Goal: Task Accomplishment & Management: Use online tool/utility

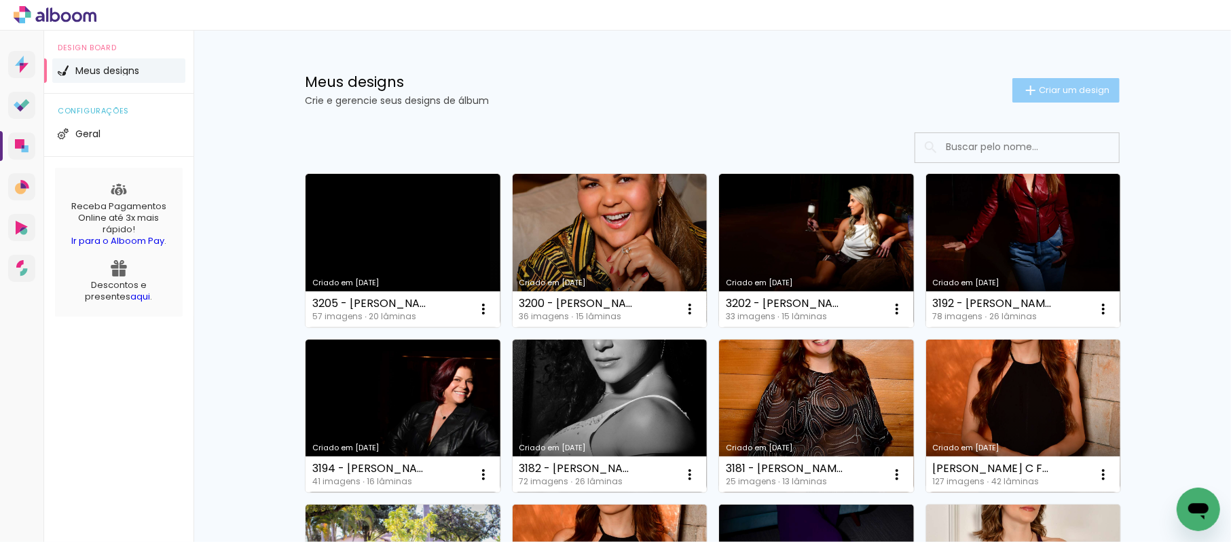
click at [1093, 88] on span "Criar um design" at bounding box center [1074, 90] width 71 height 9
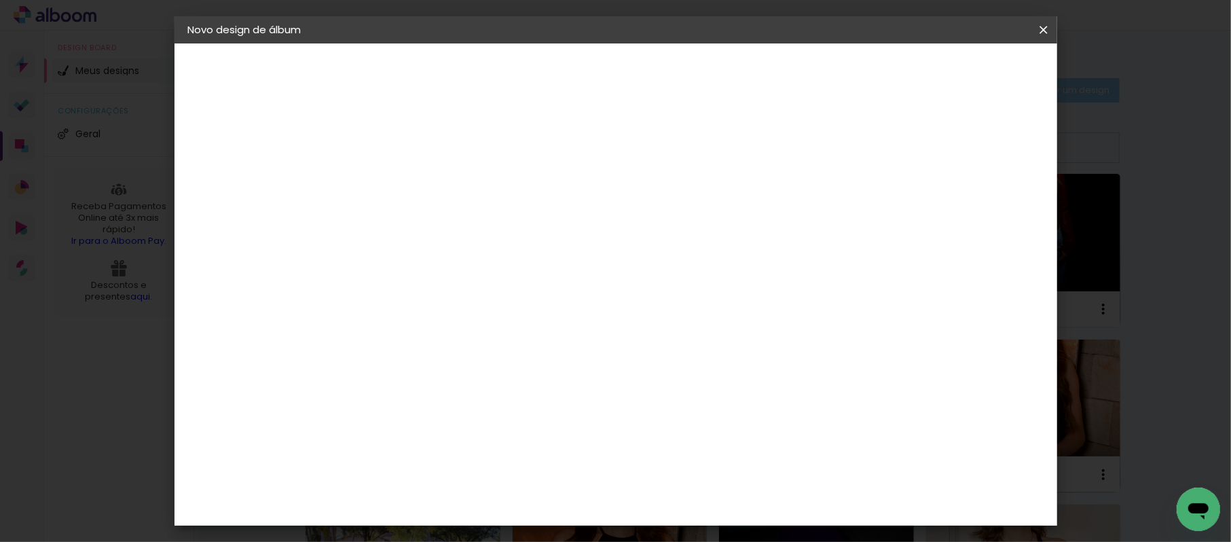
click at [1093, 88] on iron-overlay-backdrop at bounding box center [615, 271] width 1231 height 542
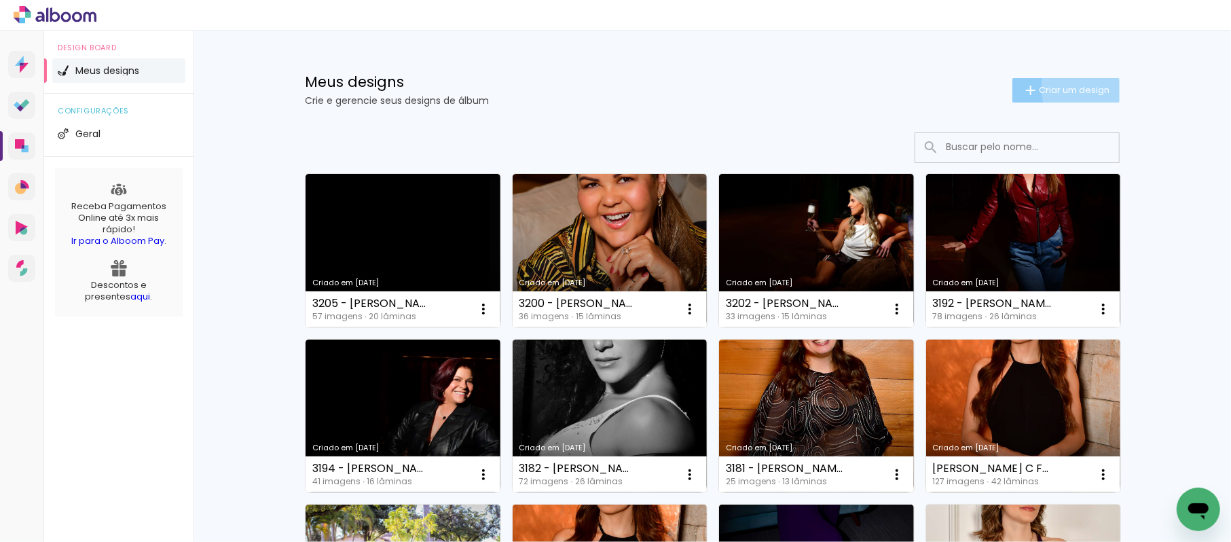
click at [1093, 88] on span "Criar um design" at bounding box center [1074, 90] width 71 height 9
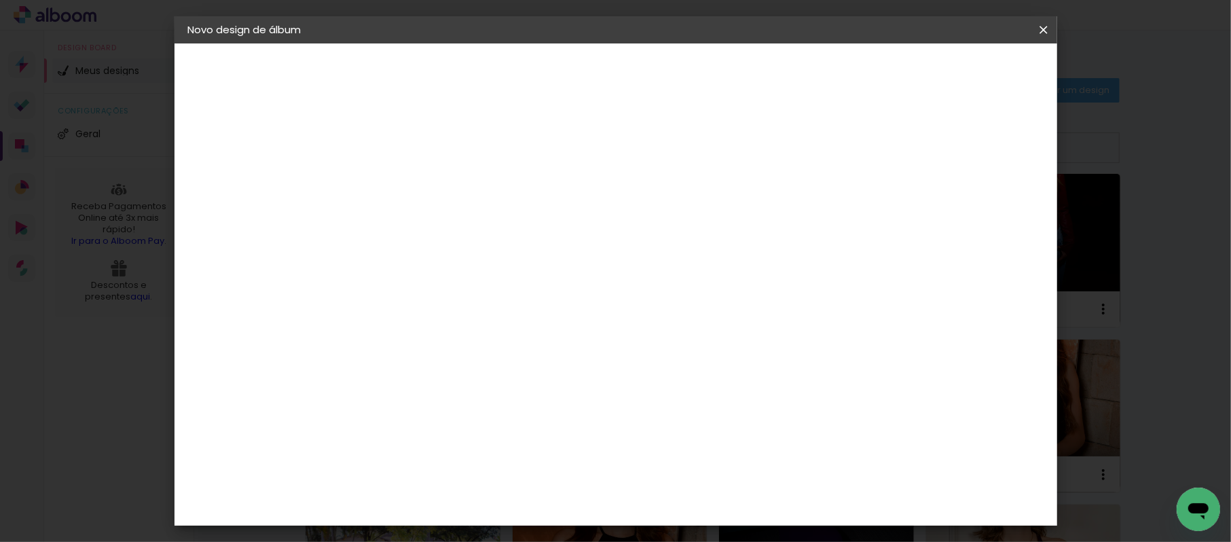
click at [410, 186] on input at bounding box center [410, 182] width 0 height 21
type input "MOSTRUARIO 20X30"
type paper-input "MOSTRUARIO 20X30"
click at [0, 0] on slot "Avançar" at bounding box center [0, 0] width 0 height 0
click at [513, 258] on input at bounding box center [444, 258] width 137 height 17
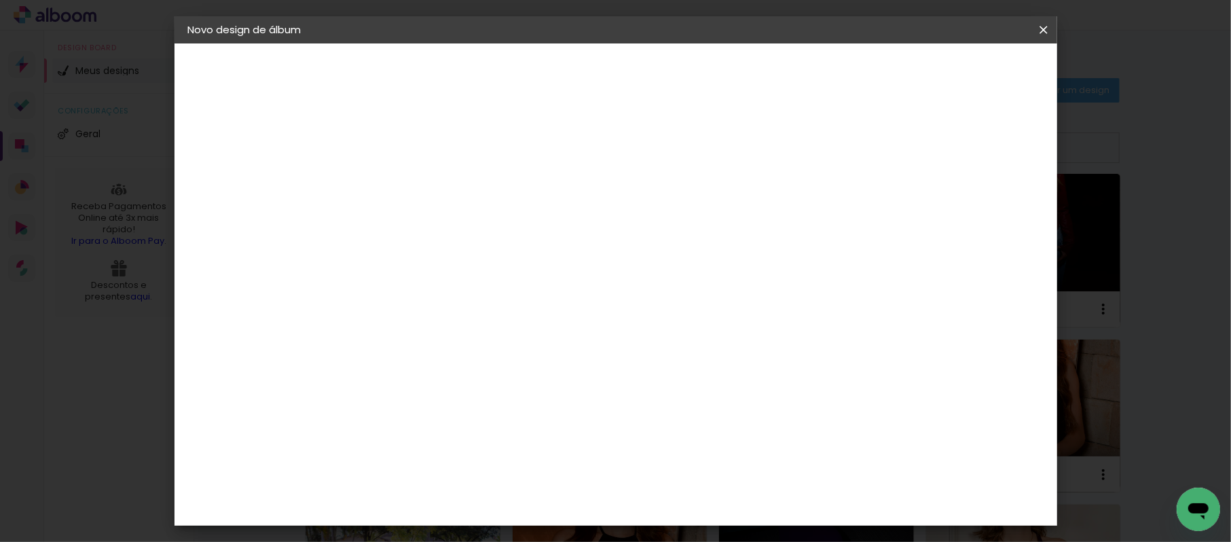
type input "FOTO 15"
type paper-input "FOTO 15"
click at [425, 305] on div "Foto 15" at bounding box center [413, 310] width 24 height 22
click at [0, 0] on slot "Avançar" at bounding box center [0, 0] width 0 height 0
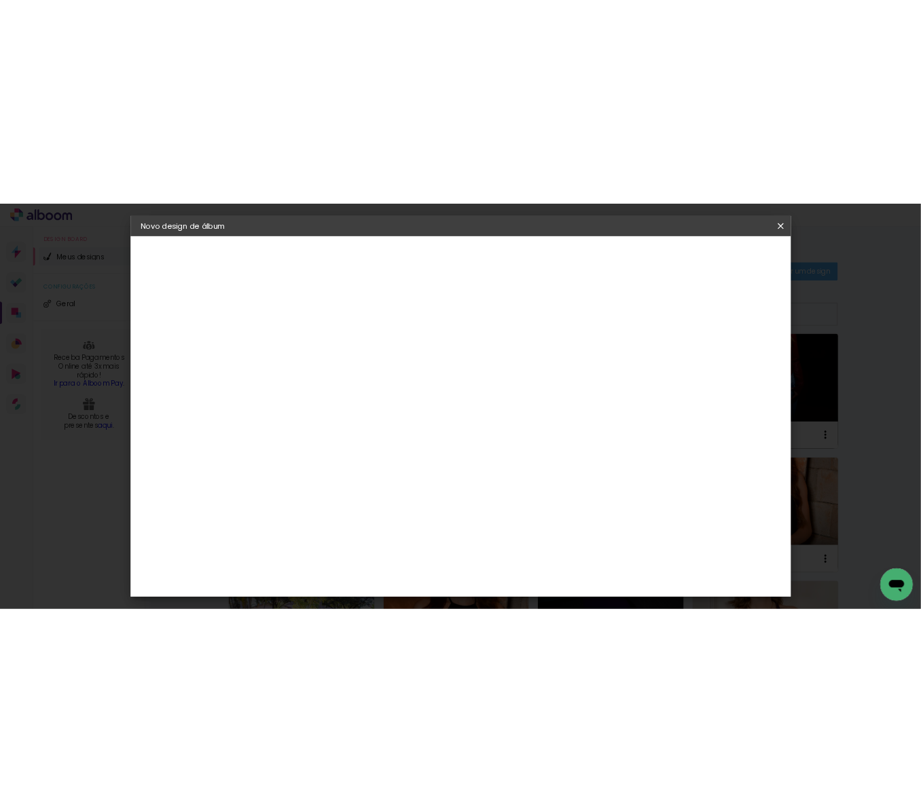
scroll to position [459, 0]
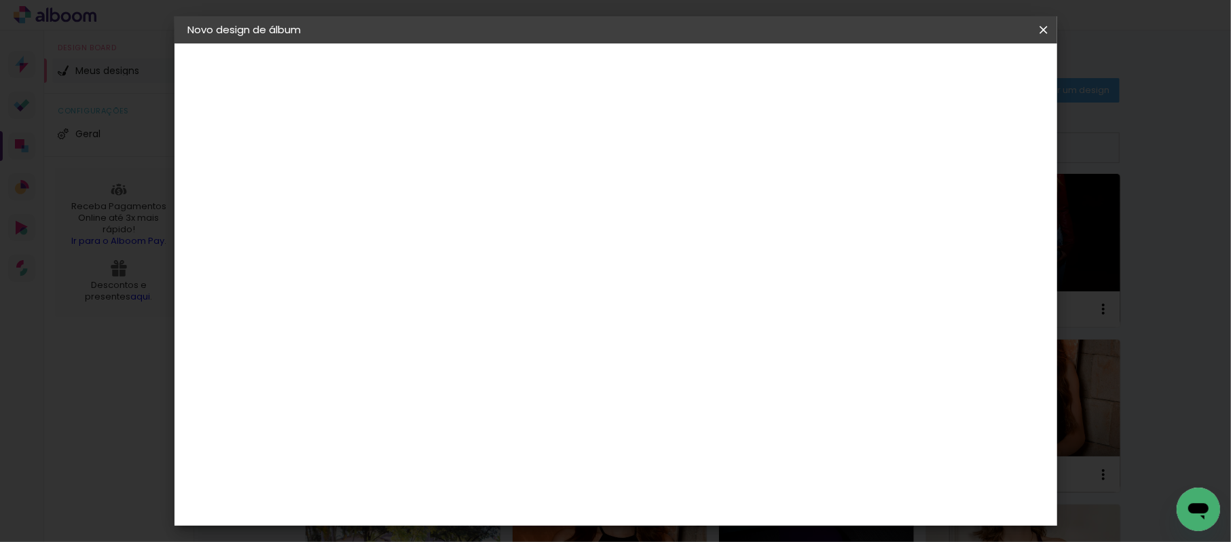
click at [502, 513] on span "20 × 30" at bounding box center [470, 531] width 63 height 36
click at [0, 0] on slot "Avançar" at bounding box center [0, 0] width 0 height 0
click at [737, 67] on span "Iniciar design" at bounding box center [706, 72] width 62 height 10
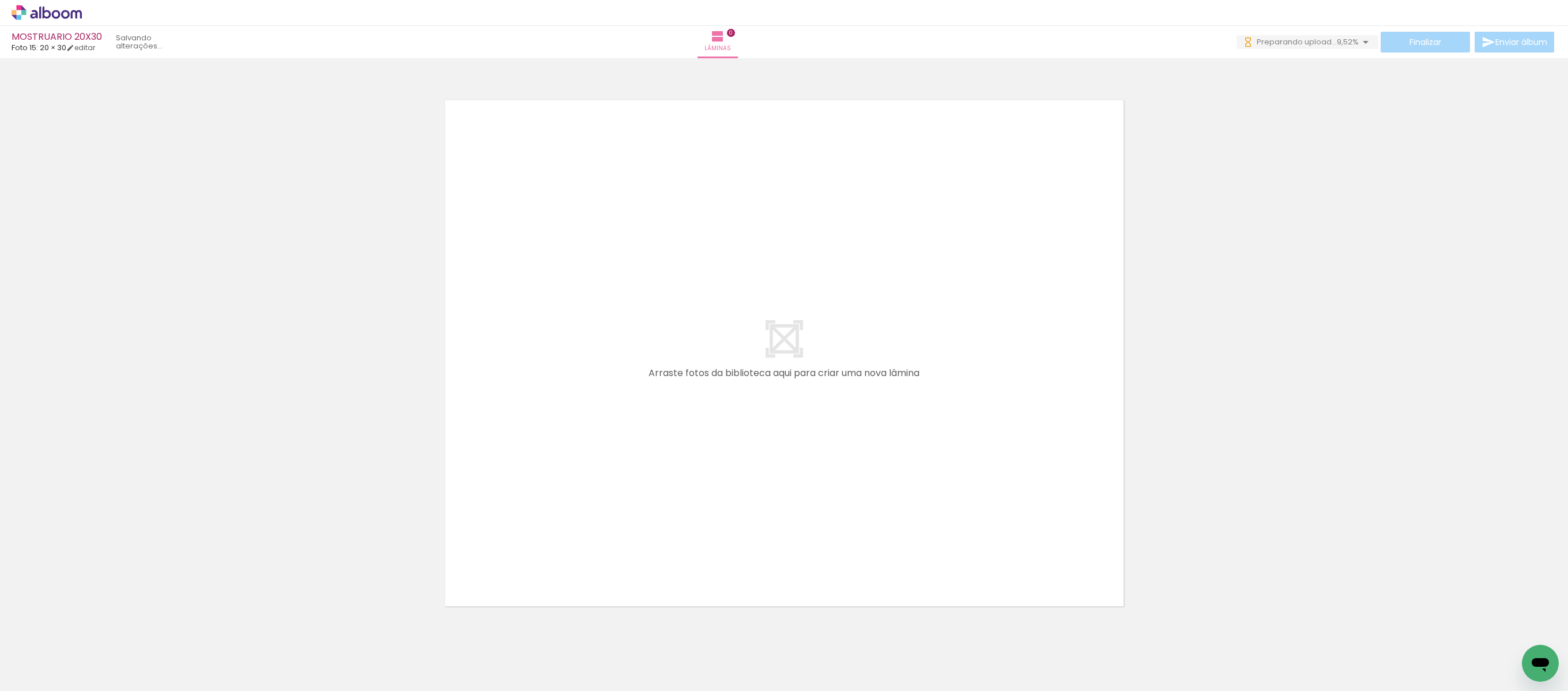
scroll to position [0, 1242]
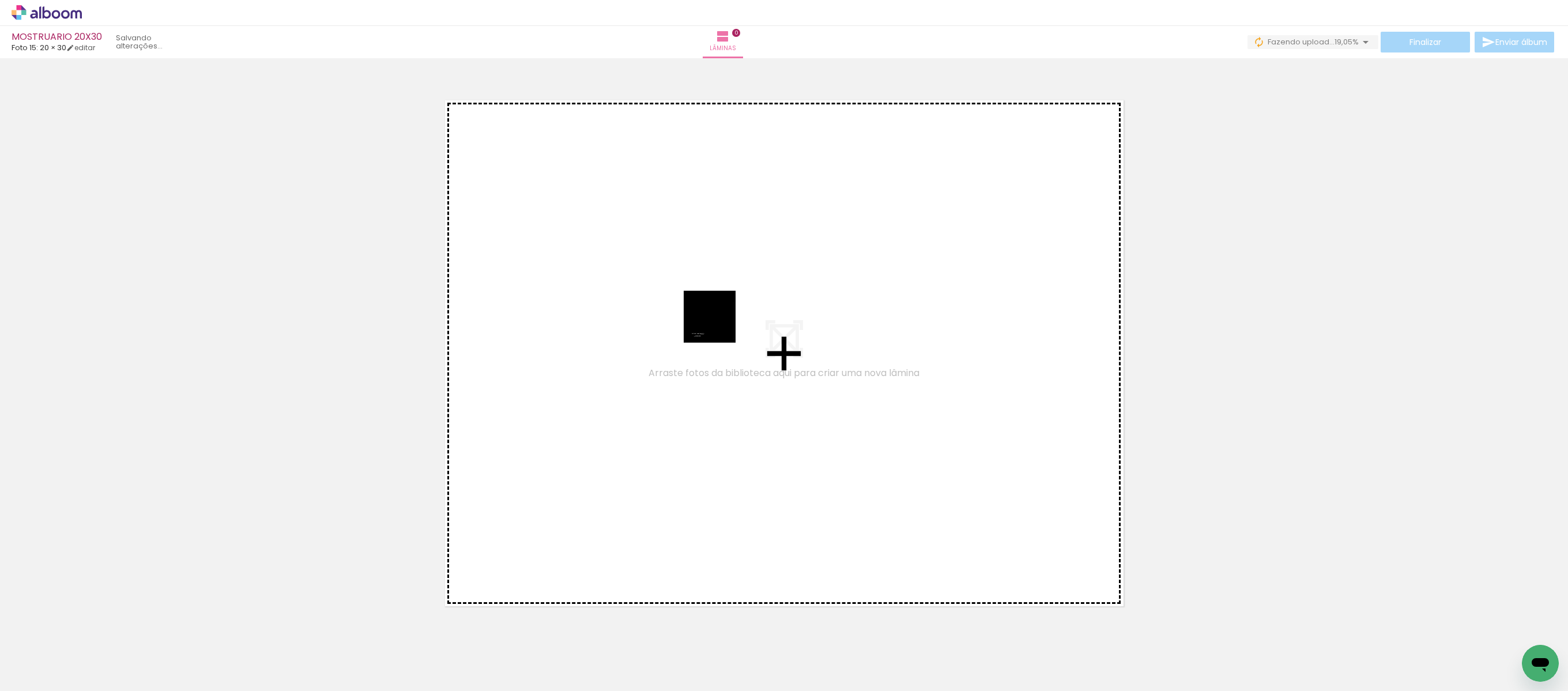
drag, startPoint x: 1532, startPoint y: 638, endPoint x: 719, endPoint y: 326, distance: 870.8
click at [719, 326] on quentale-workspace at bounding box center [784, 345] width 1568 height 691
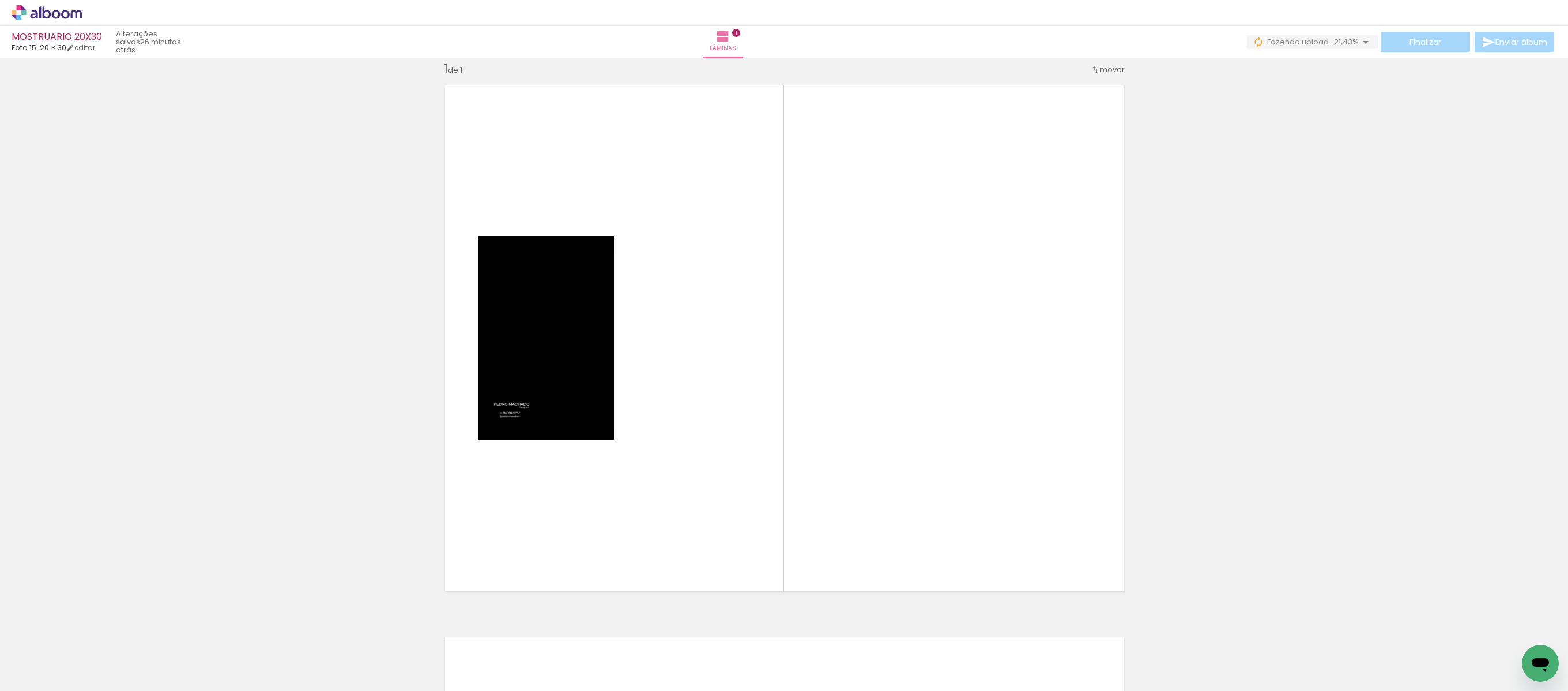
scroll to position [0, 7]
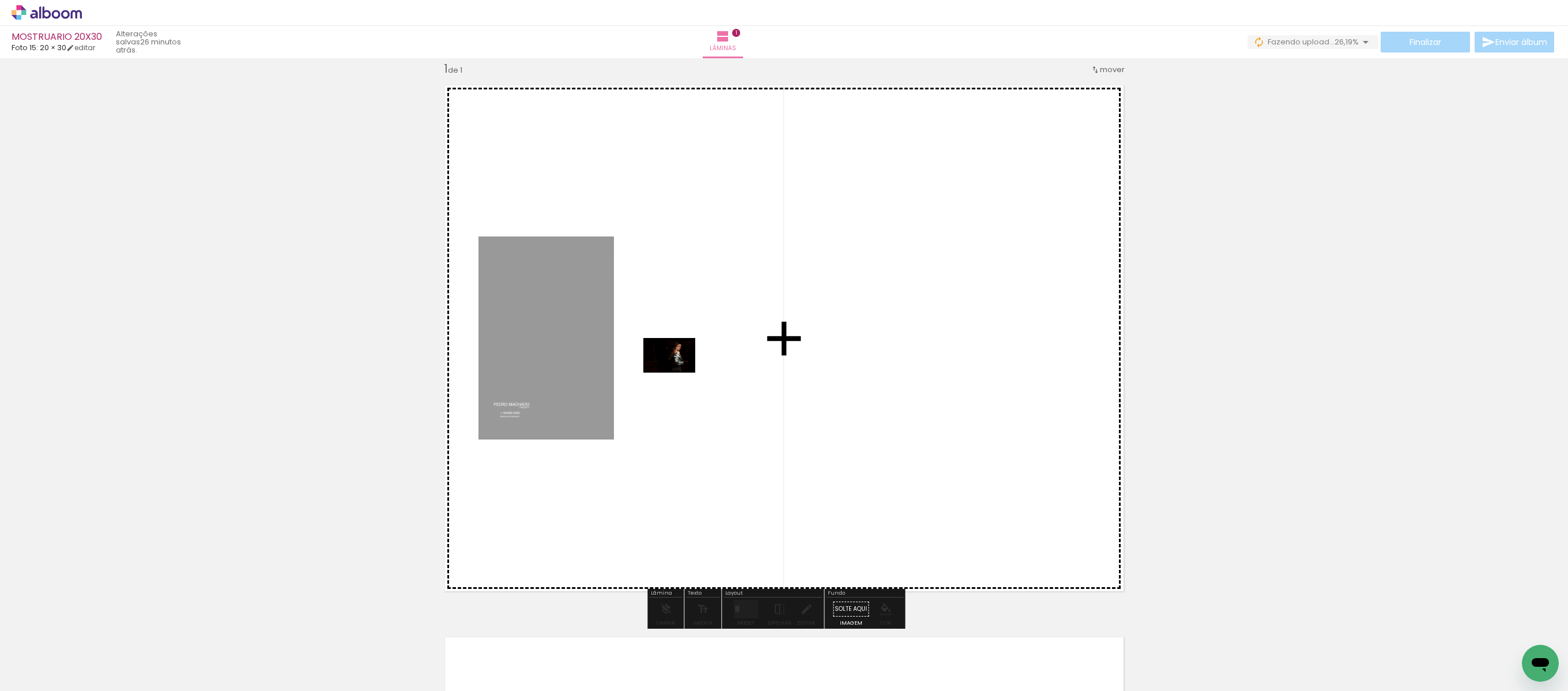
drag, startPoint x: 636, startPoint y: 674, endPoint x: 683, endPoint y: 373, distance: 304.6
click at [683, 373] on quentale-workspace at bounding box center [784, 345] width 1568 height 691
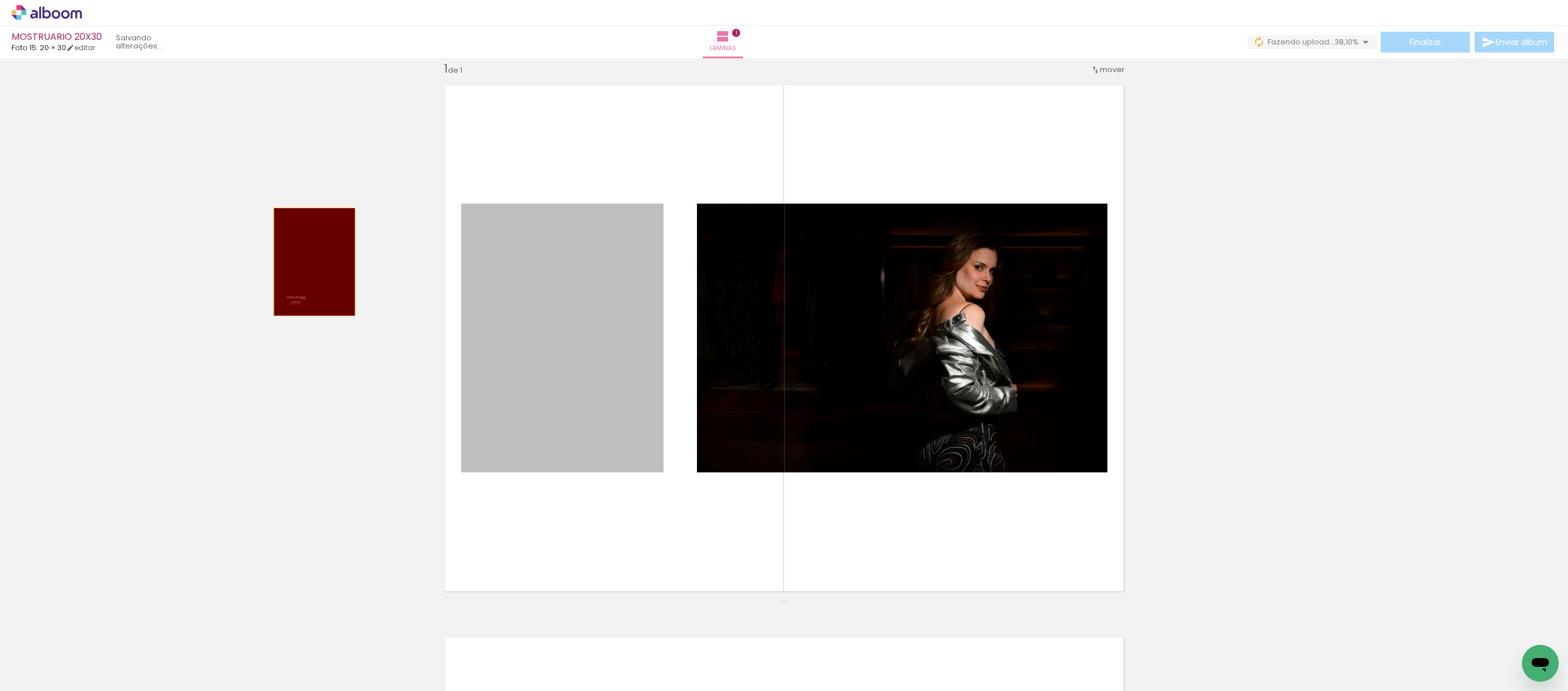
drag, startPoint x: 588, startPoint y: 315, endPoint x: 306, endPoint y: 262, distance: 286.9
click at [306, 262] on div "Inserir lâmina 1 de 1" at bounding box center [784, 600] width 1568 height 1105
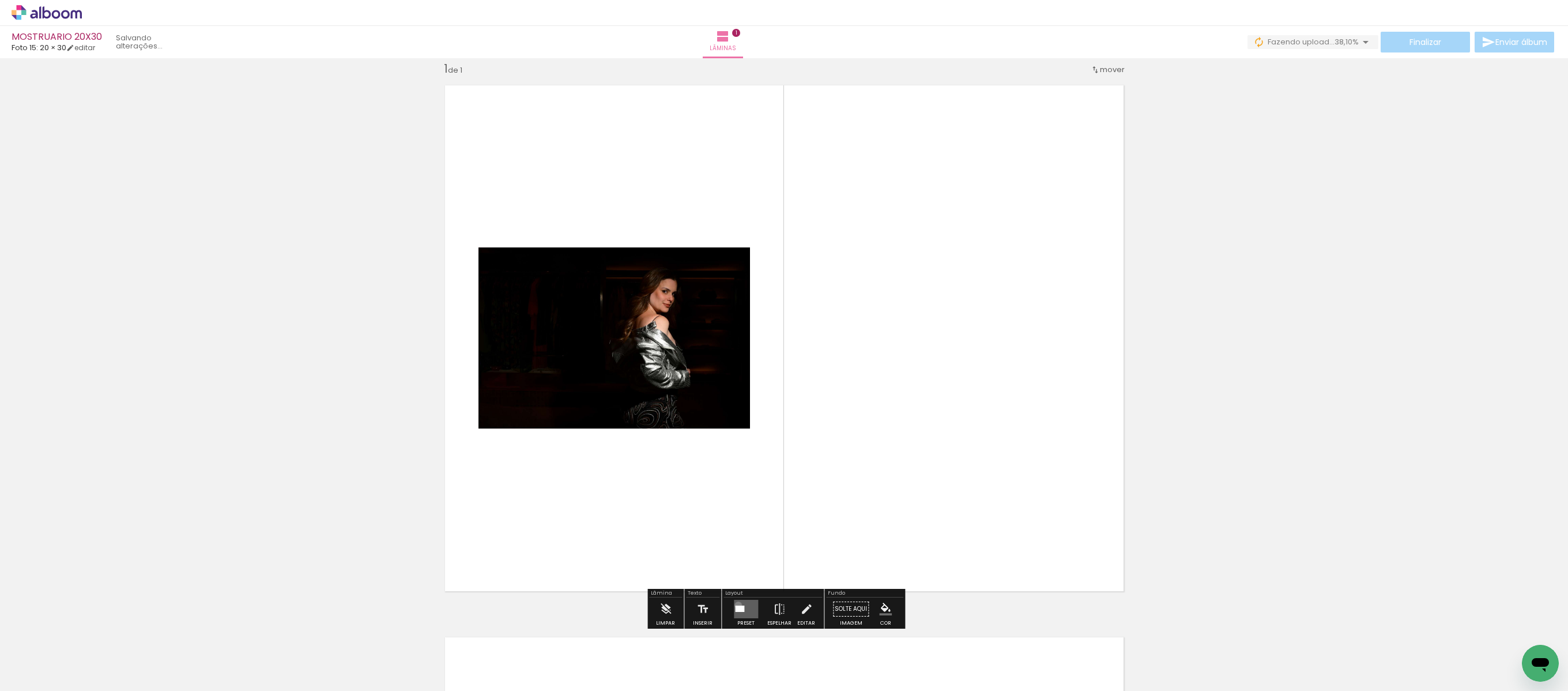
click at [739, 460] on div at bounding box center [740, 609] width 9 height 6
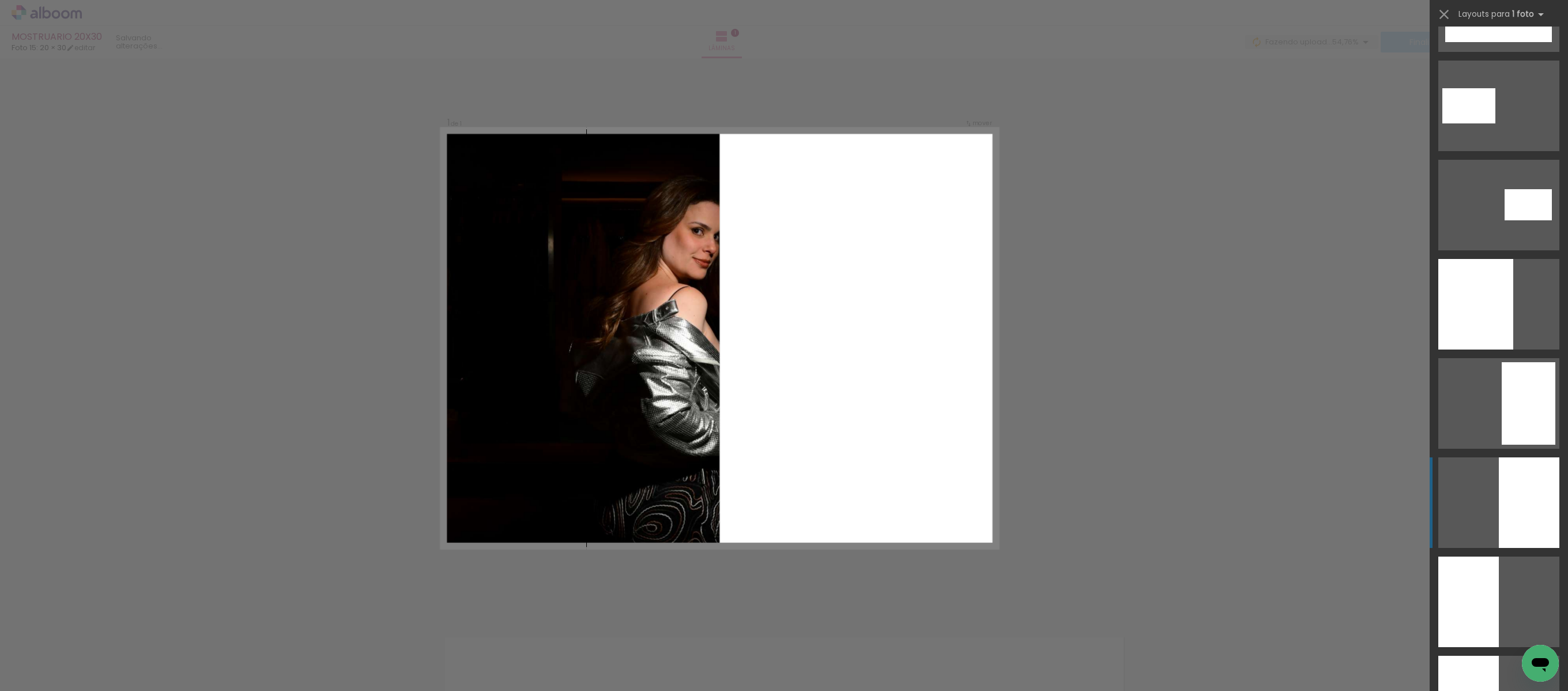
scroll to position [770, 0]
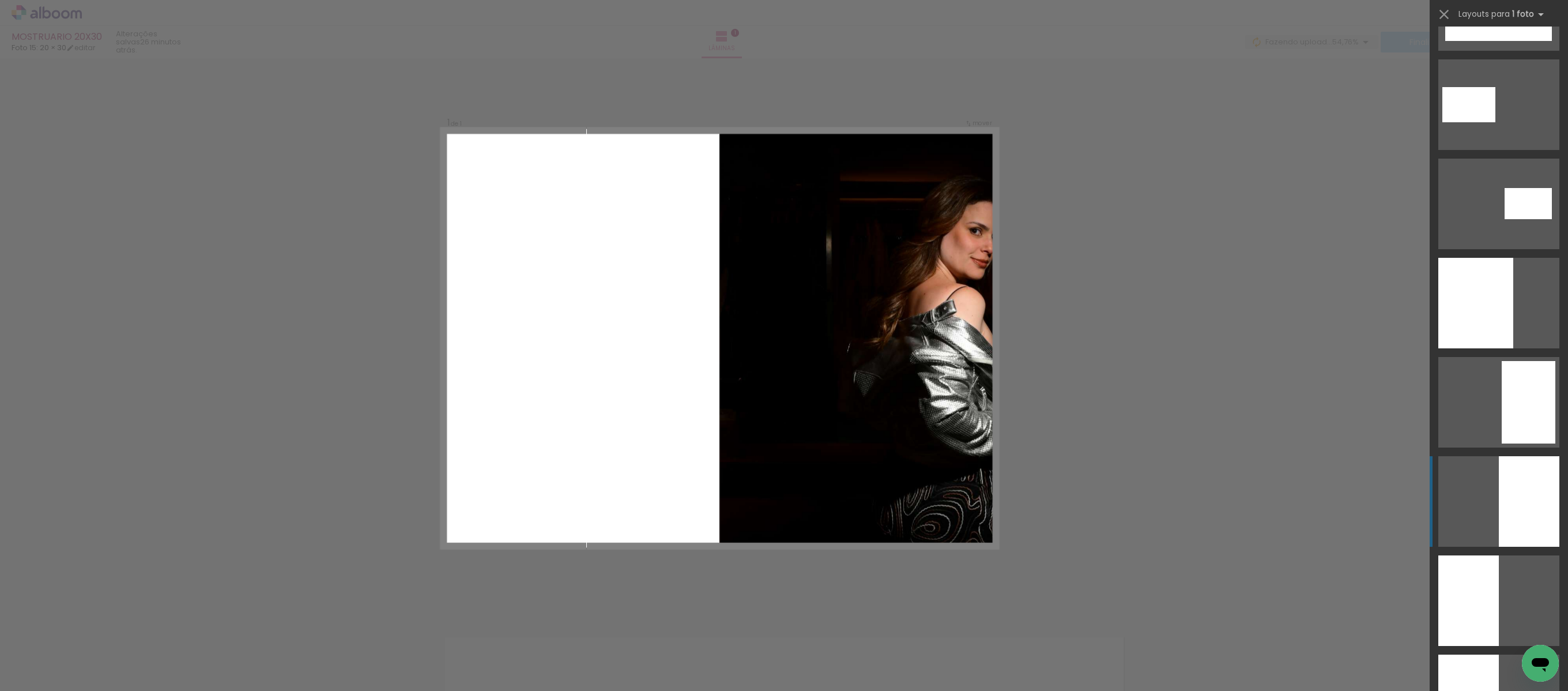
click at [1045, 460] on div at bounding box center [1529, 501] width 60 height 91
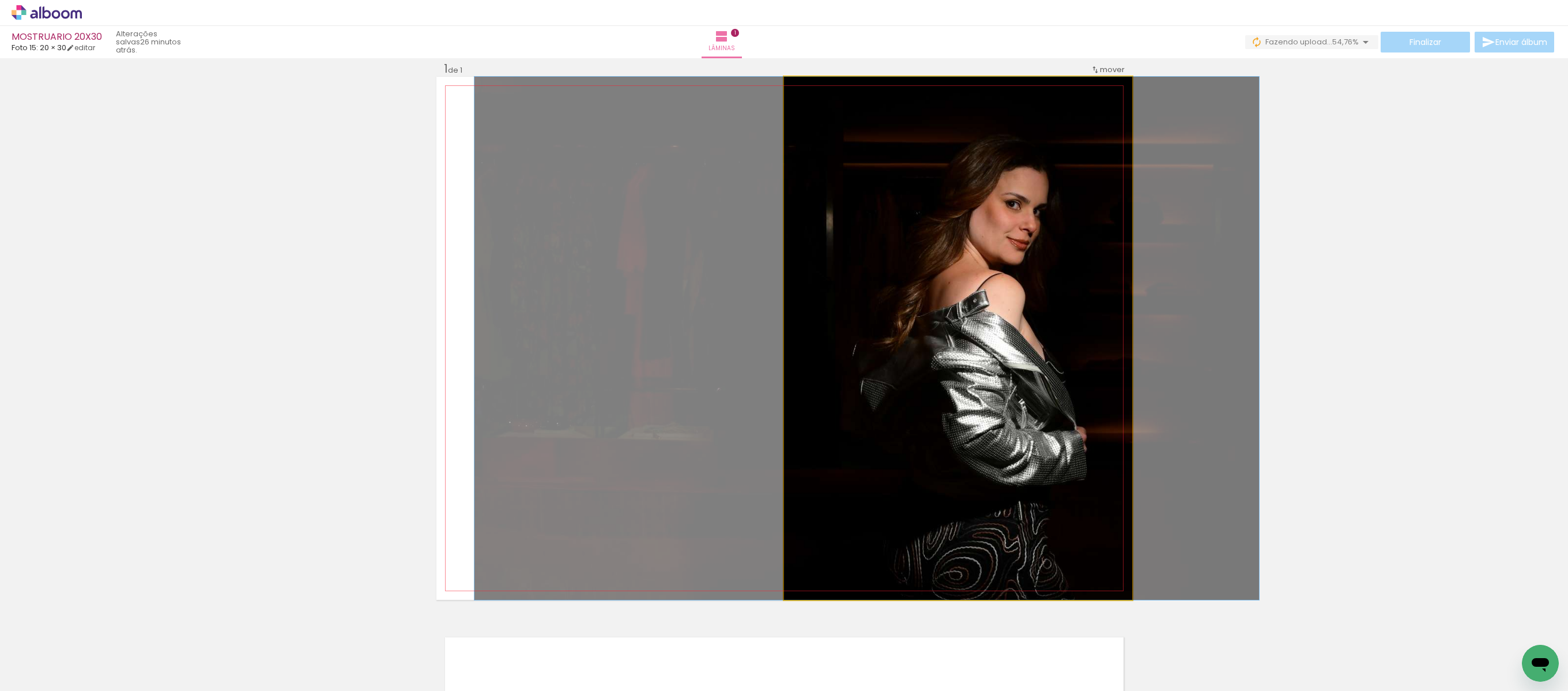
drag, startPoint x: 911, startPoint y: 360, endPoint x: 823, endPoint y: 362, distance: 88.0
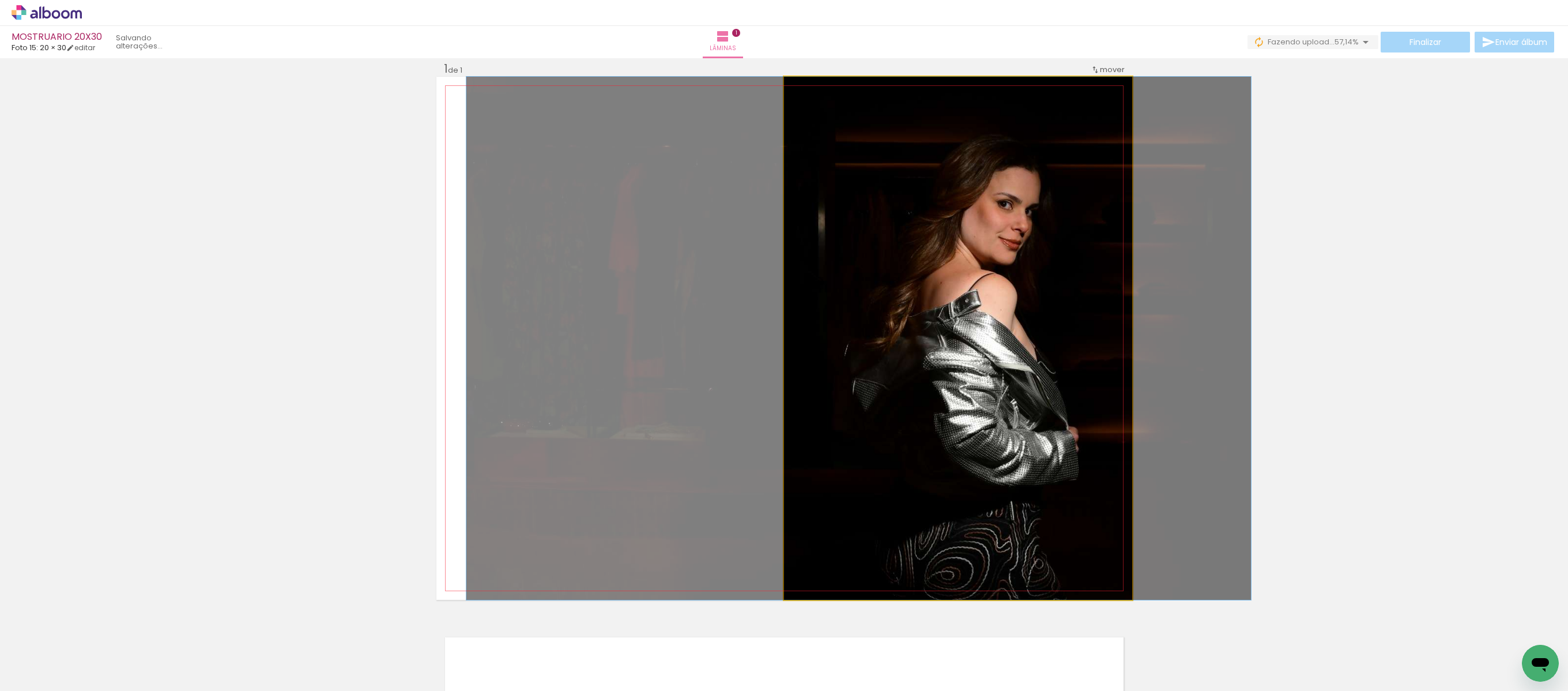
drag, startPoint x: 902, startPoint y: 438, endPoint x: 894, endPoint y: 438, distance: 8.0
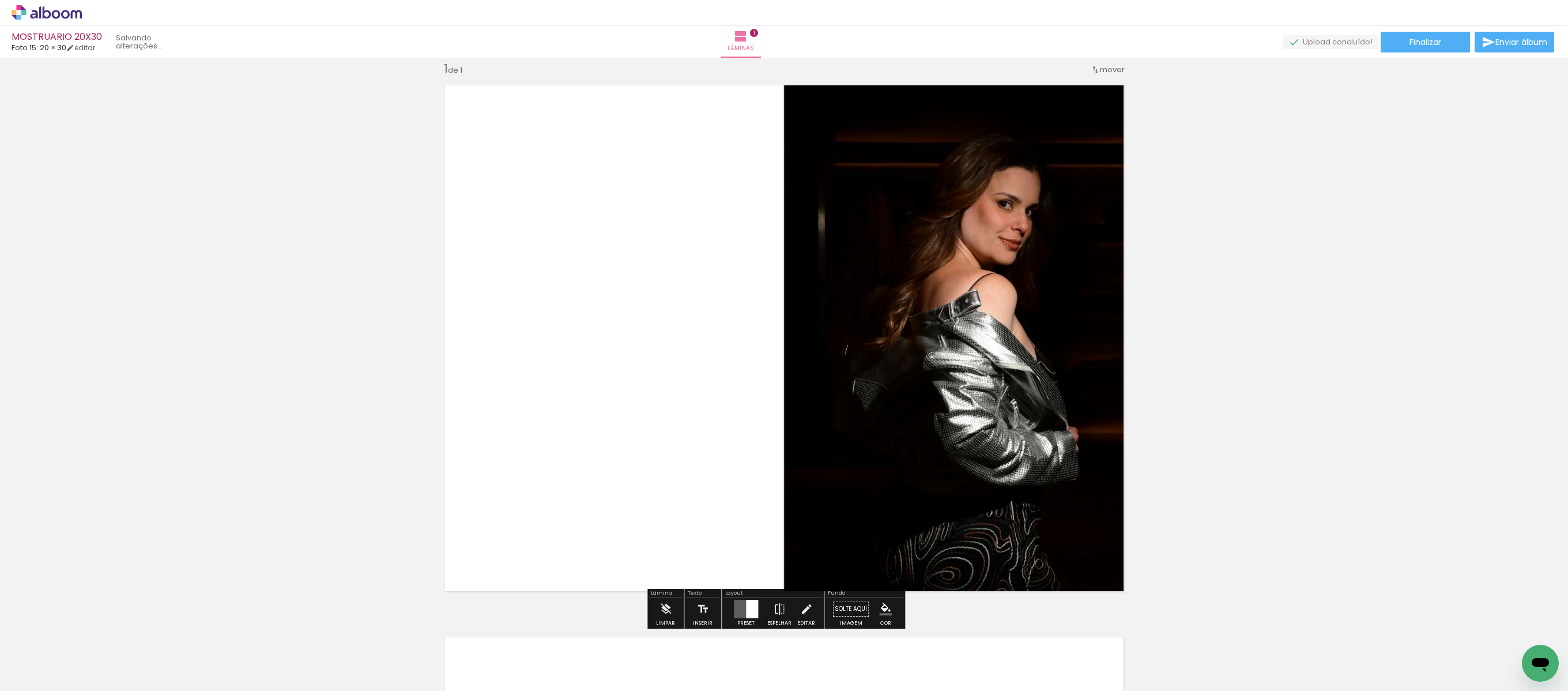
click at [647, 436] on quentale-layouter at bounding box center [784, 338] width 696 height 524
click at [879, 460] on iron-icon "color picker" at bounding box center [885, 609] width 13 height 13
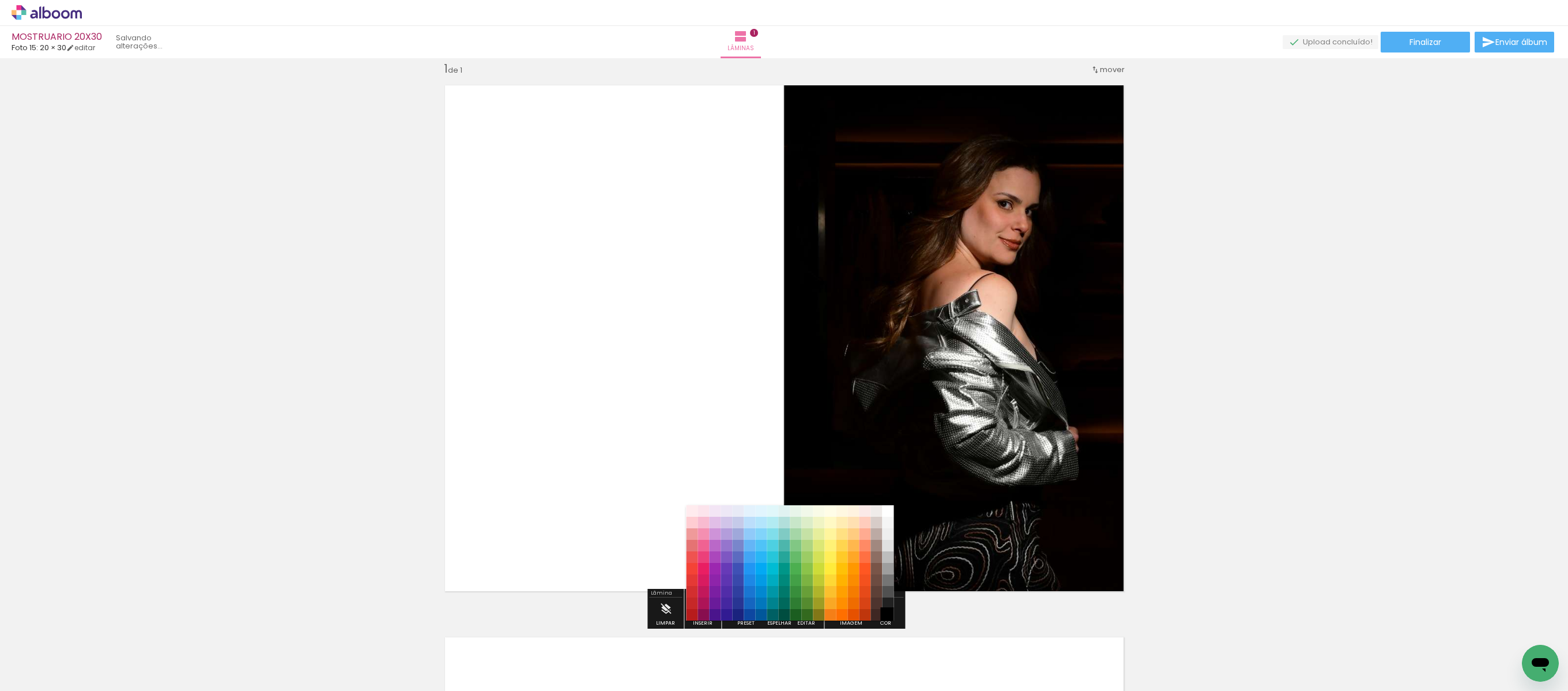
click at [888, 460] on paper-item "#000000" at bounding box center [888, 615] width 12 height 12
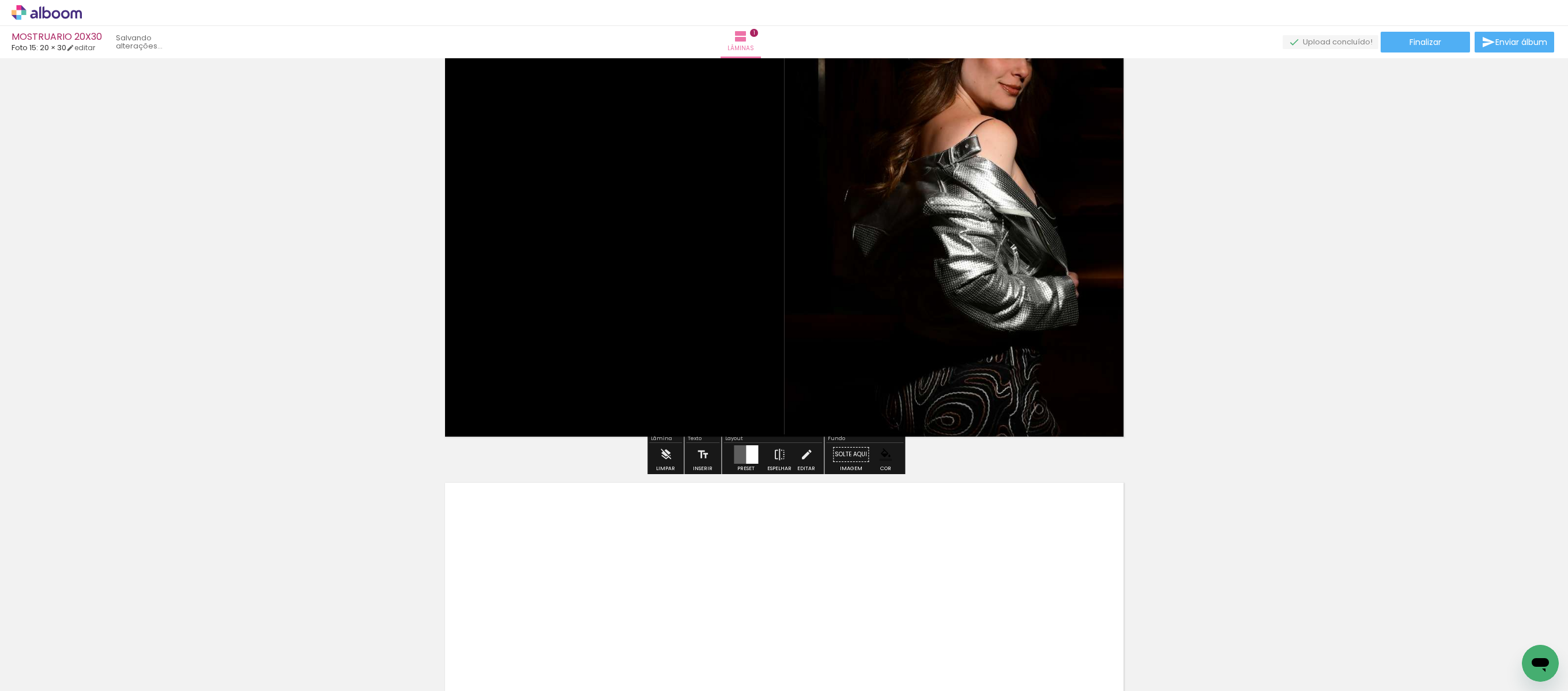
scroll to position [399, 0]
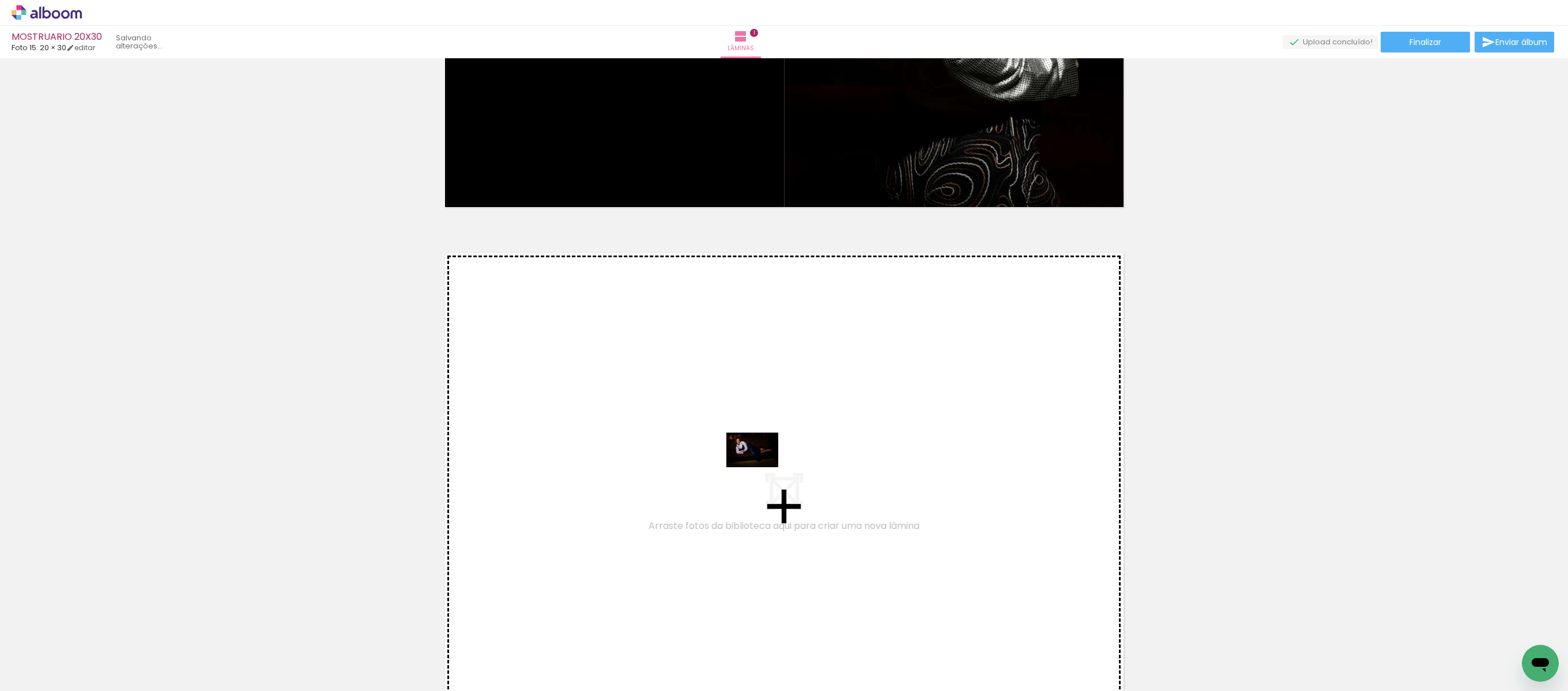
drag, startPoint x: 783, startPoint y: 646, endPoint x: 759, endPoint y: 464, distance: 183.6
click at [759, 460] on quentale-workspace at bounding box center [784, 345] width 1568 height 691
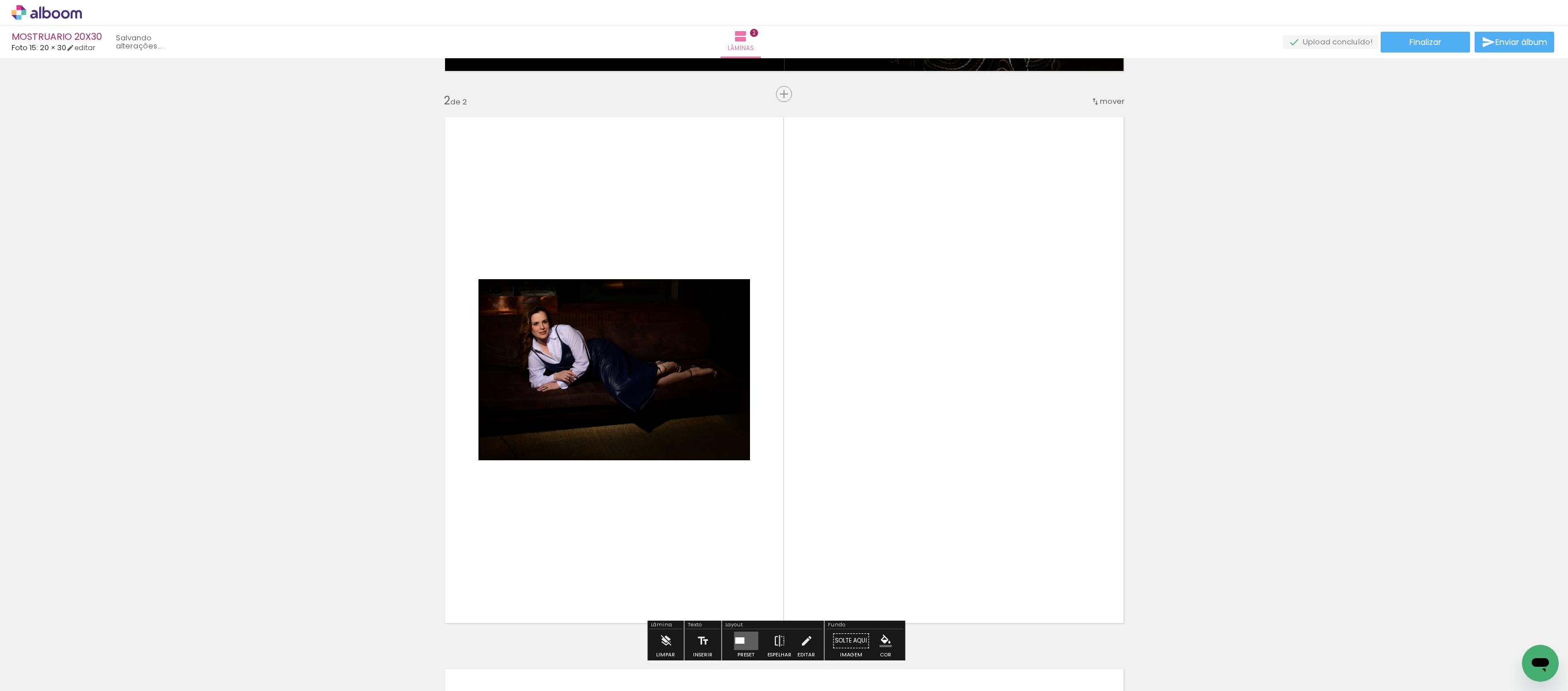
scroll to position [567, 0]
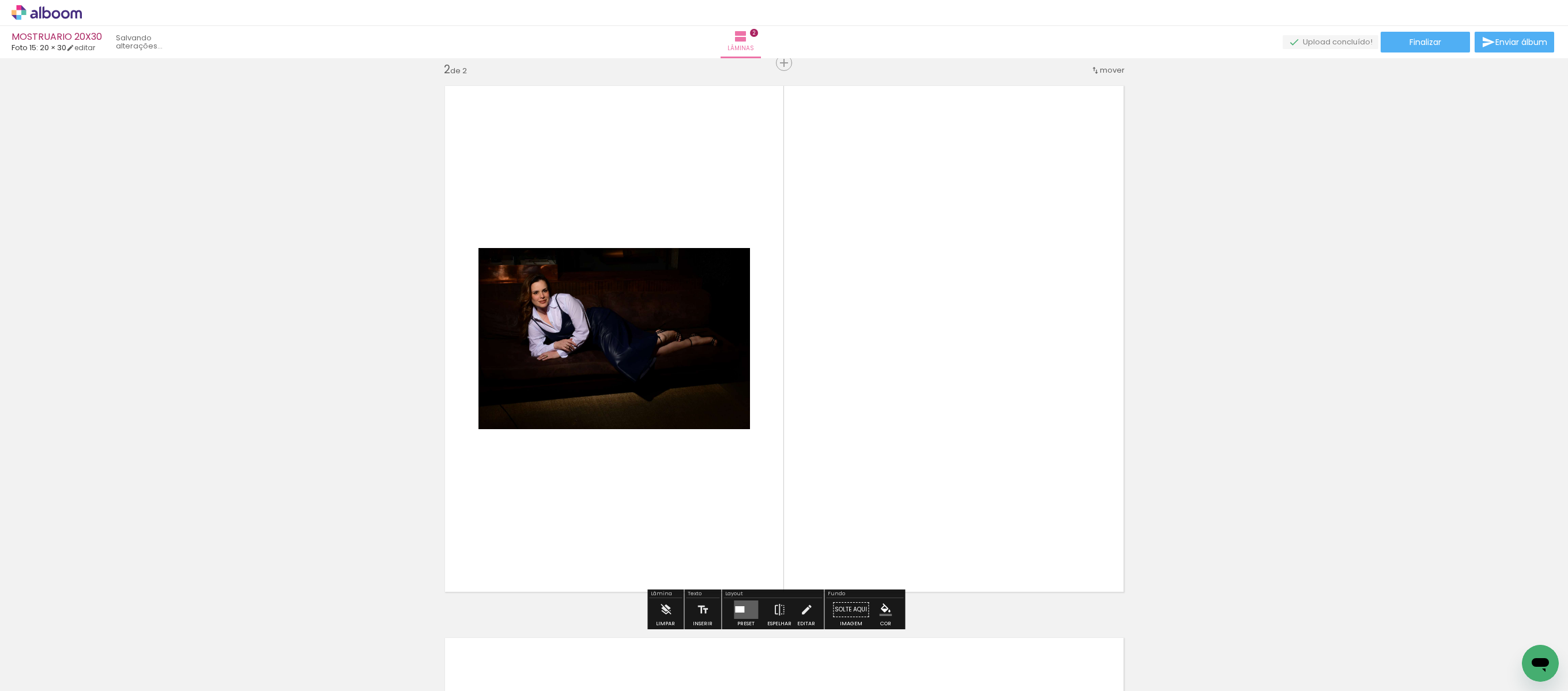
click at [647, 332] on quentale-photo at bounding box center [614, 338] width 272 height 181
click at [737, 460] on quentale-layouter at bounding box center [746, 610] width 25 height 19
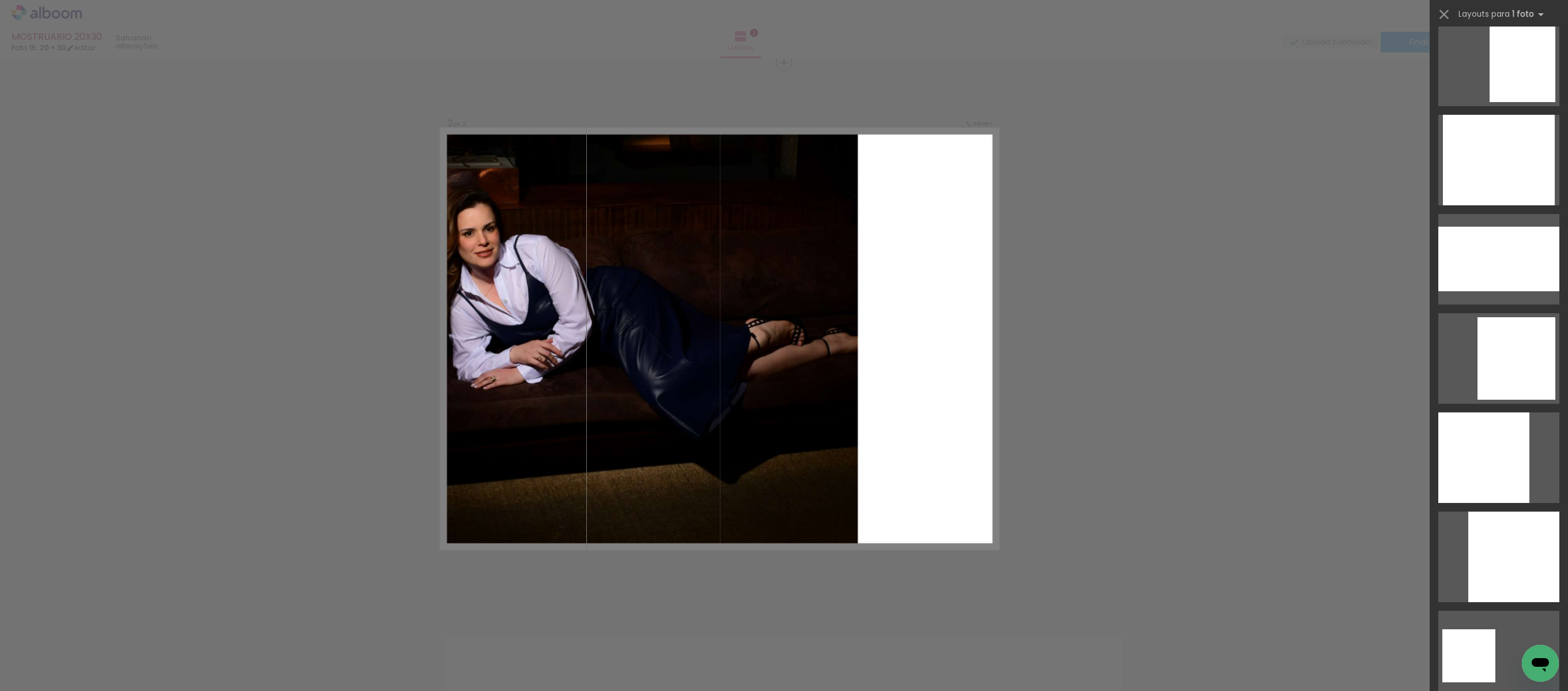
scroll to position [1538, 0]
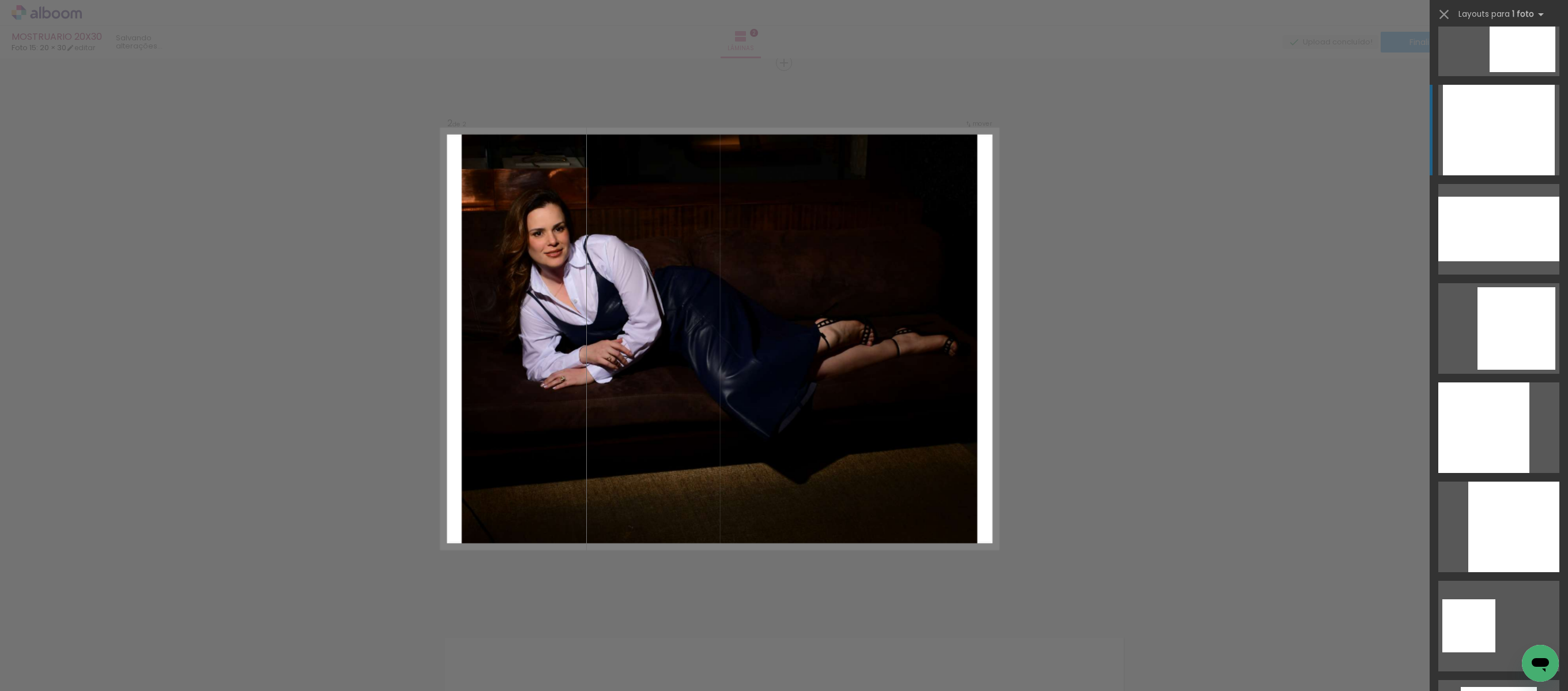
click at [1045, 133] on div at bounding box center [1499, 130] width 112 height 91
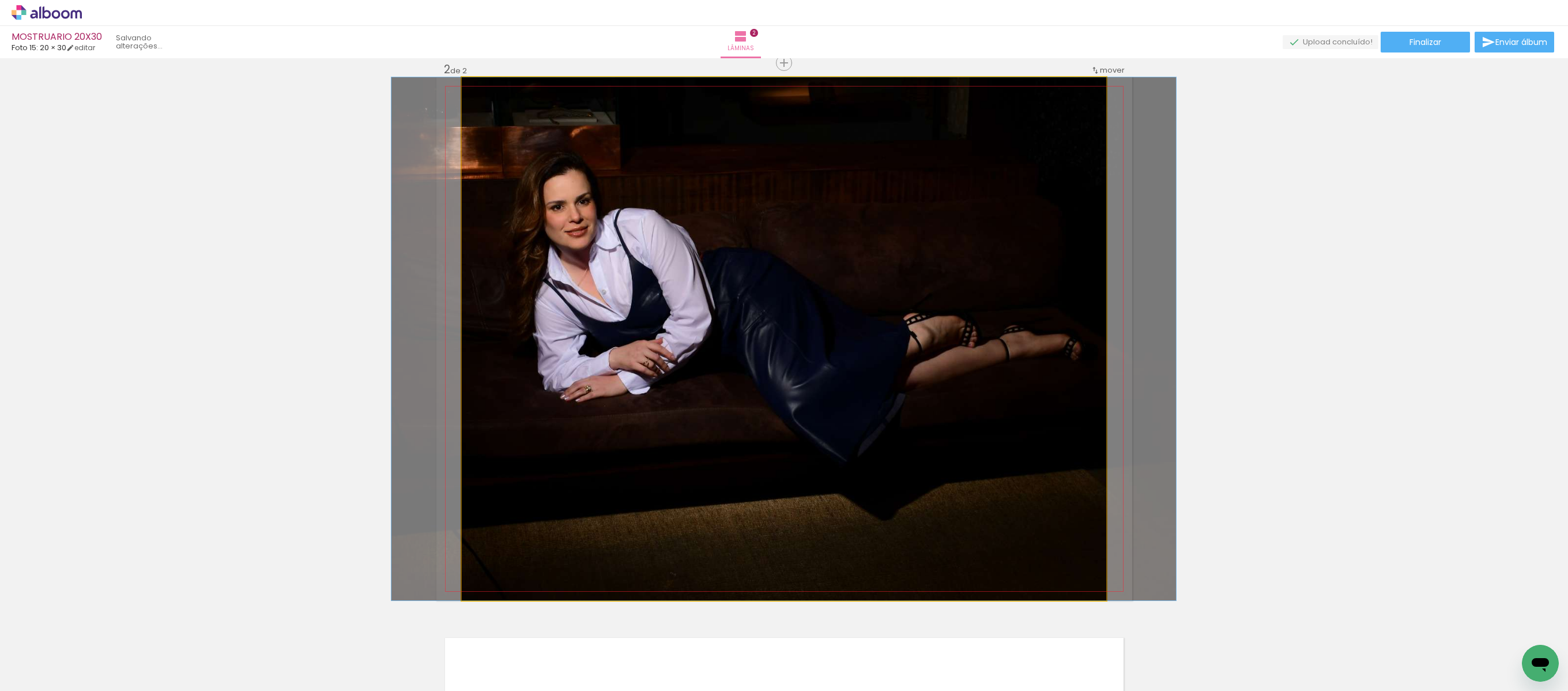
click at [923, 336] on quentale-photo at bounding box center [784, 339] width 645 height 524
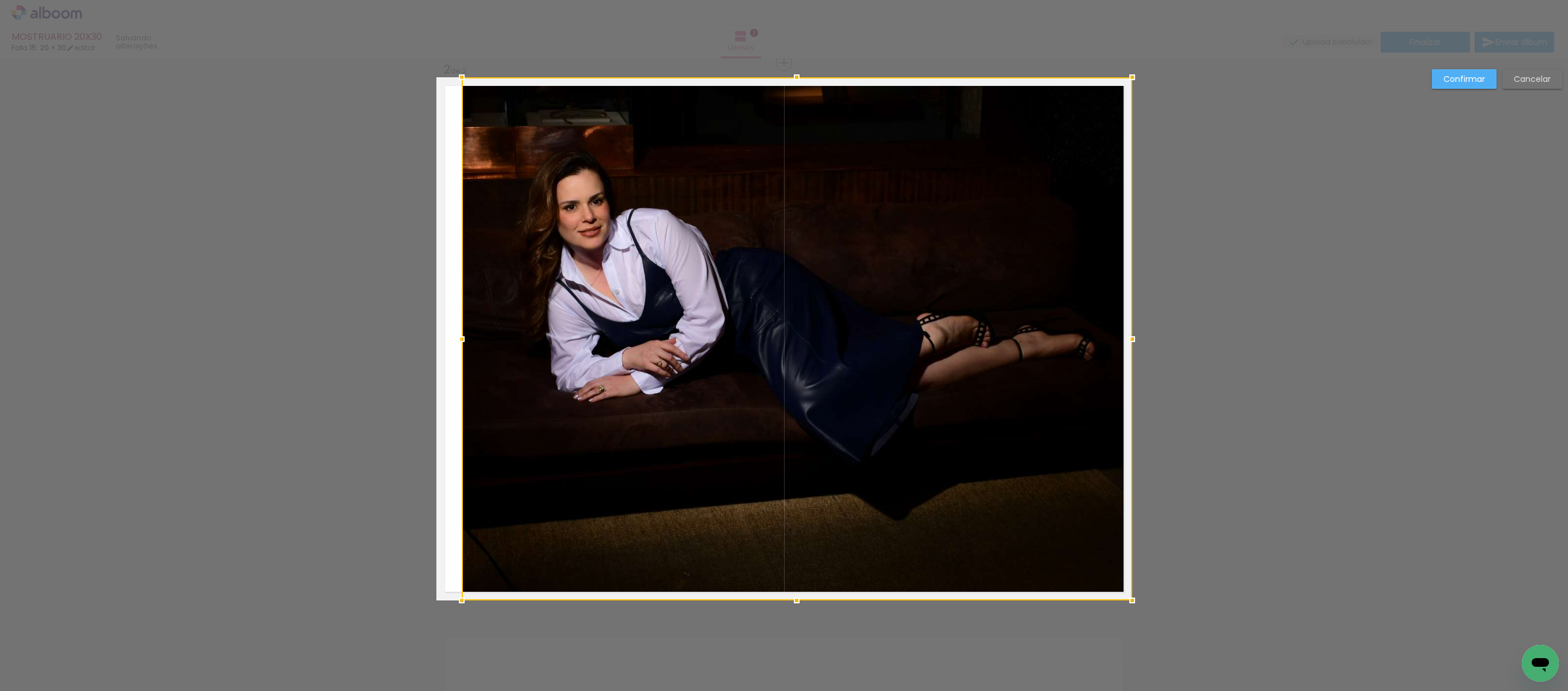
drag, startPoint x: 1098, startPoint y: 342, endPoint x: 1134, endPoint y: 337, distance: 36.3
click at [1045, 337] on div at bounding box center [1132, 339] width 23 height 23
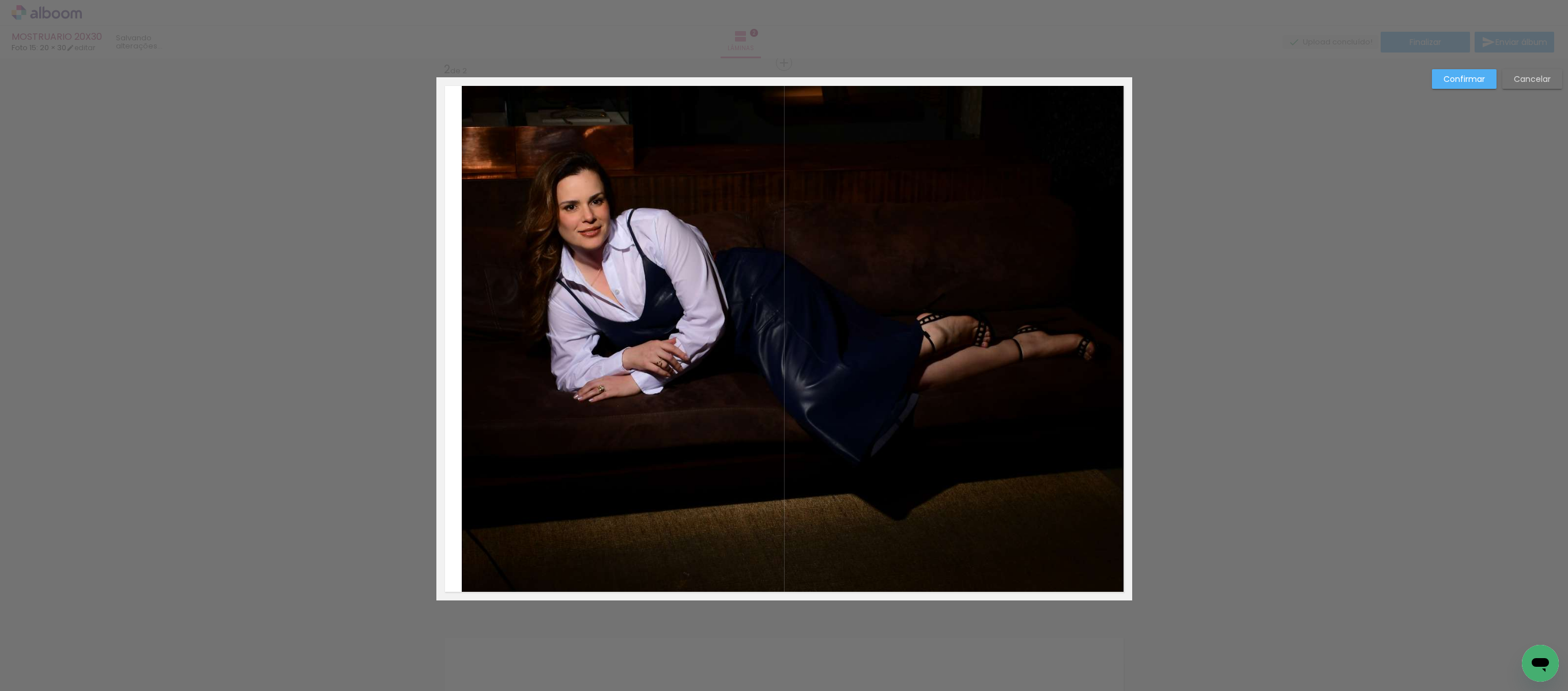
click at [481, 345] on quentale-photo at bounding box center [797, 339] width 670 height 524
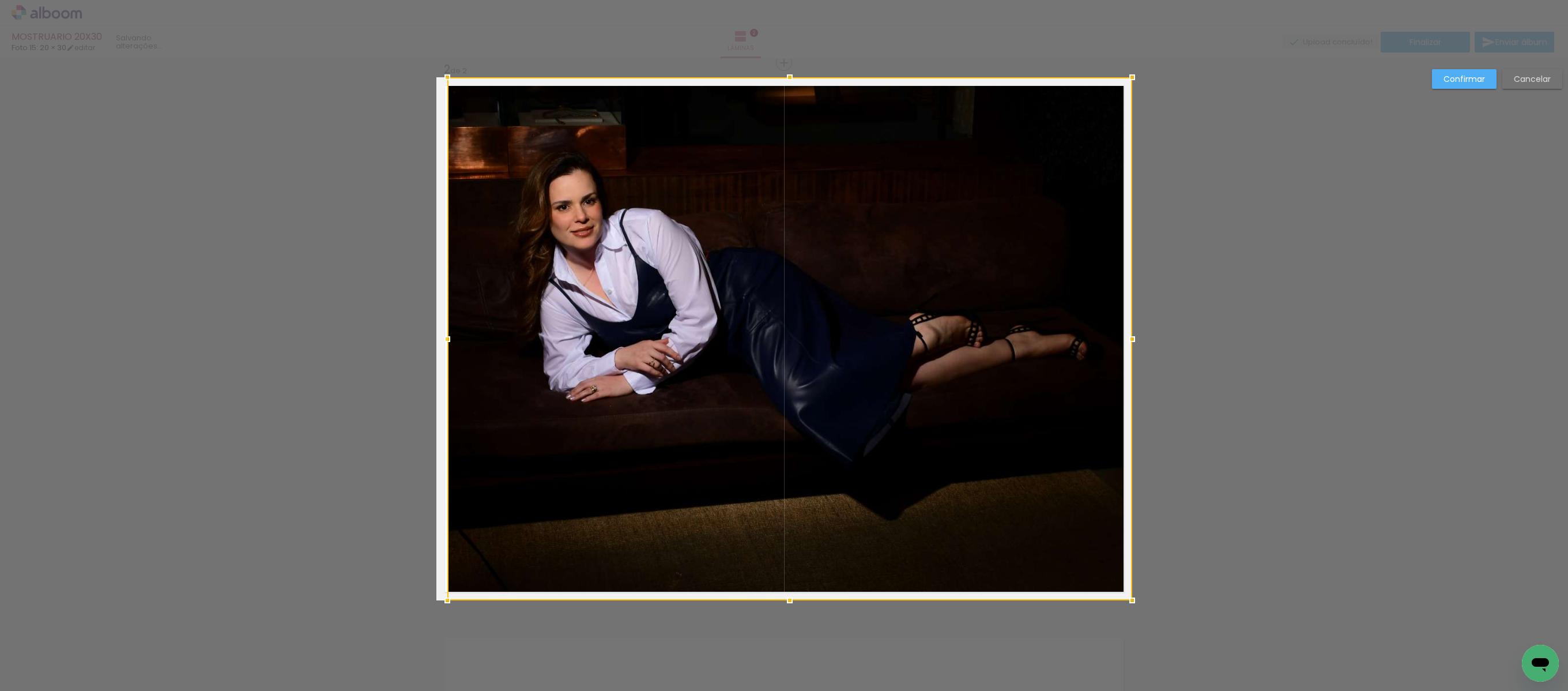
drag, startPoint x: 452, startPoint y: 335, endPoint x: 393, endPoint y: 330, distance: 59.2
click at [393, 330] on div "Inserir lâmina 1 de 2 Inserir lâmina 2 de 2 Confirmar Cancelar" at bounding box center [784, 334] width 1568 height 1685
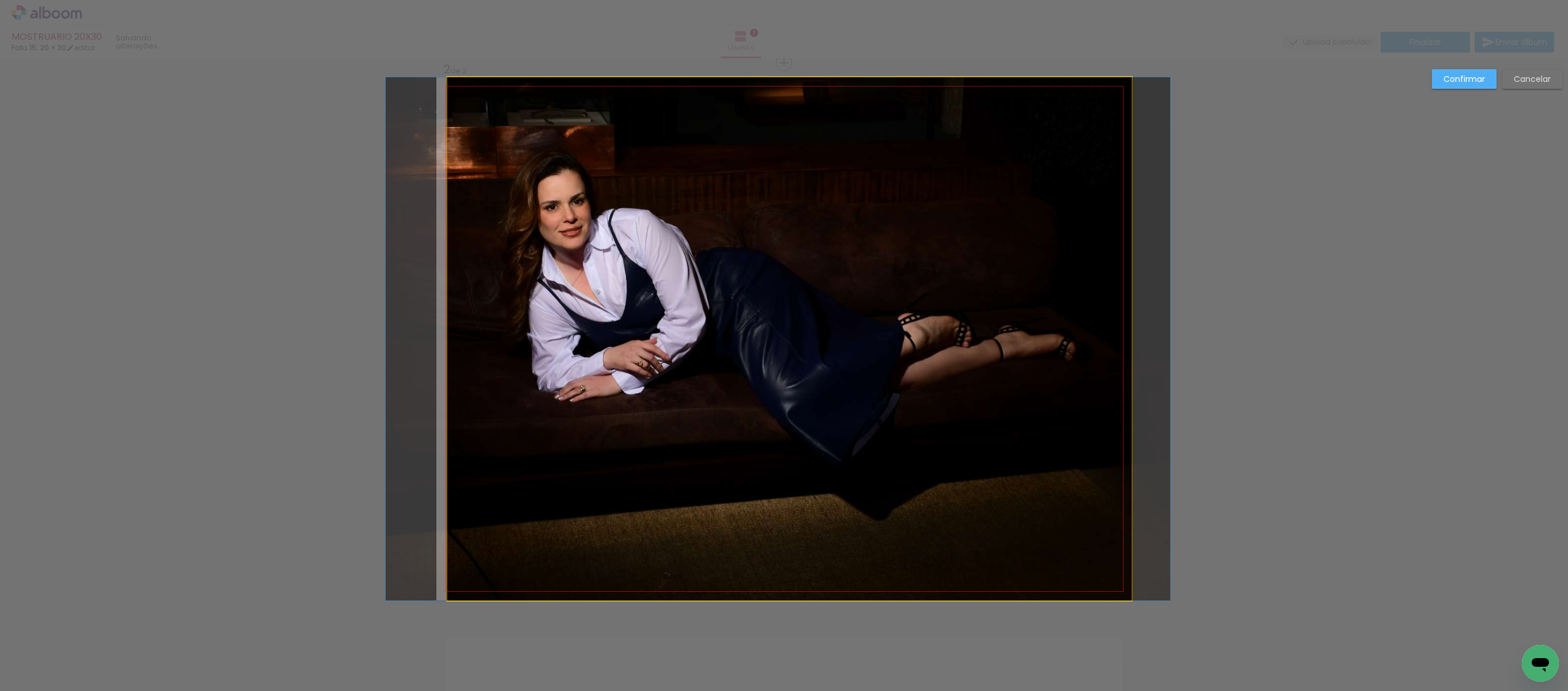
drag, startPoint x: 895, startPoint y: 280, endPoint x: 1458, endPoint y: 73, distance: 599.8
click at [1045, 73] on paper-button "Confirmar" at bounding box center [1464, 78] width 65 height 20
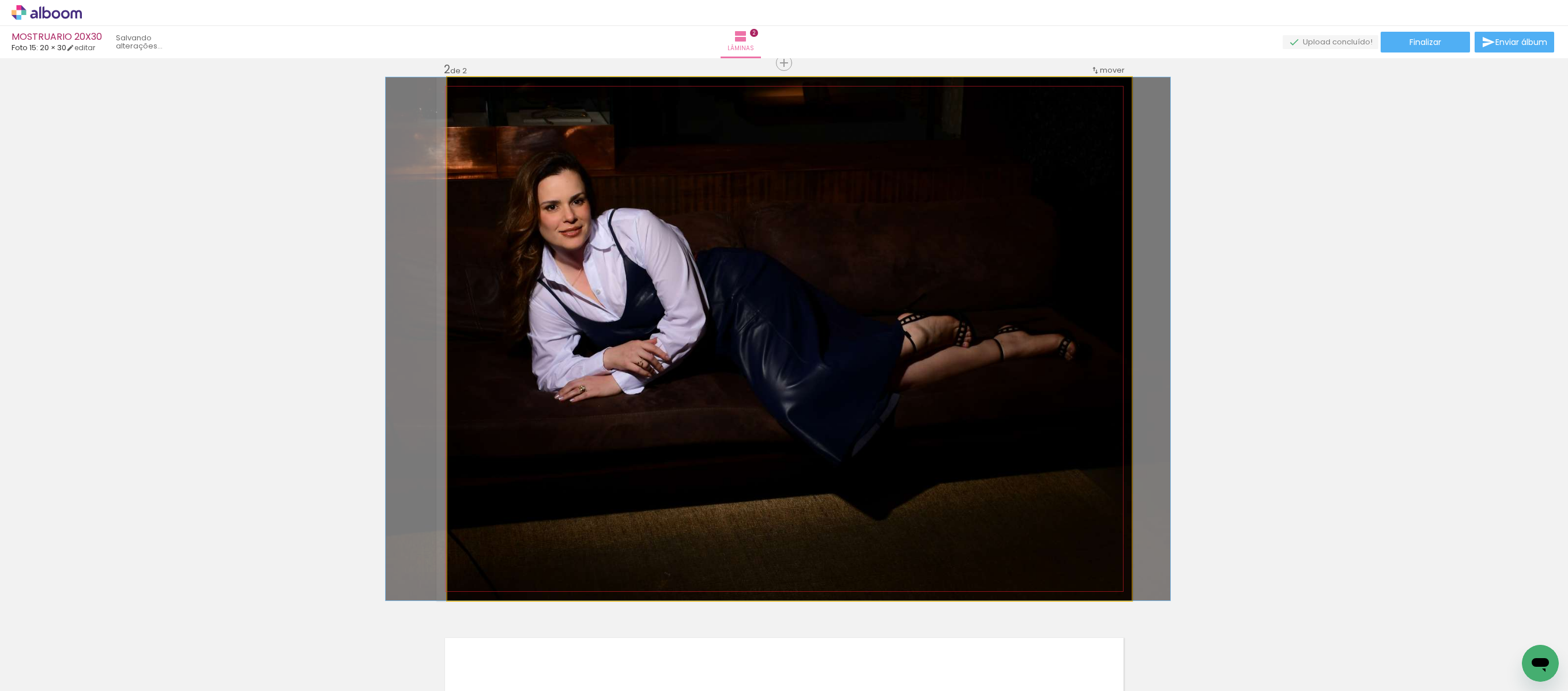
click at [1045, 89] on div "Inserir lâmina 1 de 2 Inserir lâmina 2 de 2" at bounding box center [784, 325] width 1568 height 1657
drag, startPoint x: 1394, startPoint y: 258, endPoint x: 1377, endPoint y: 278, distance: 26.2
click at [1045, 259] on div "Inserir lâmina 1 de 2 Inserir lâmina 2 de 2" at bounding box center [784, 325] width 1568 height 1657
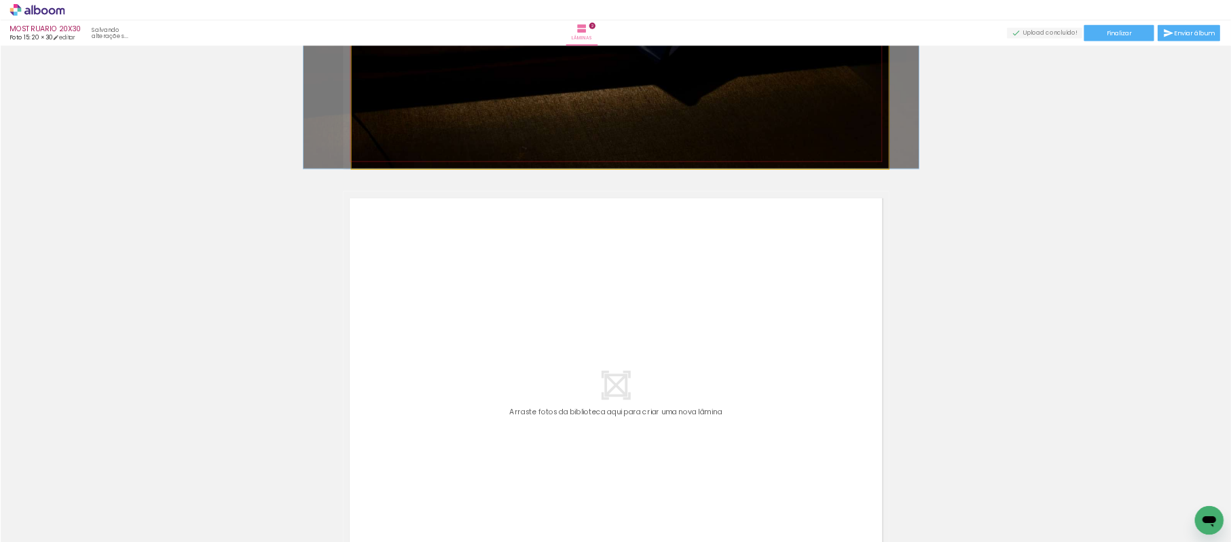
scroll to position [893, 0]
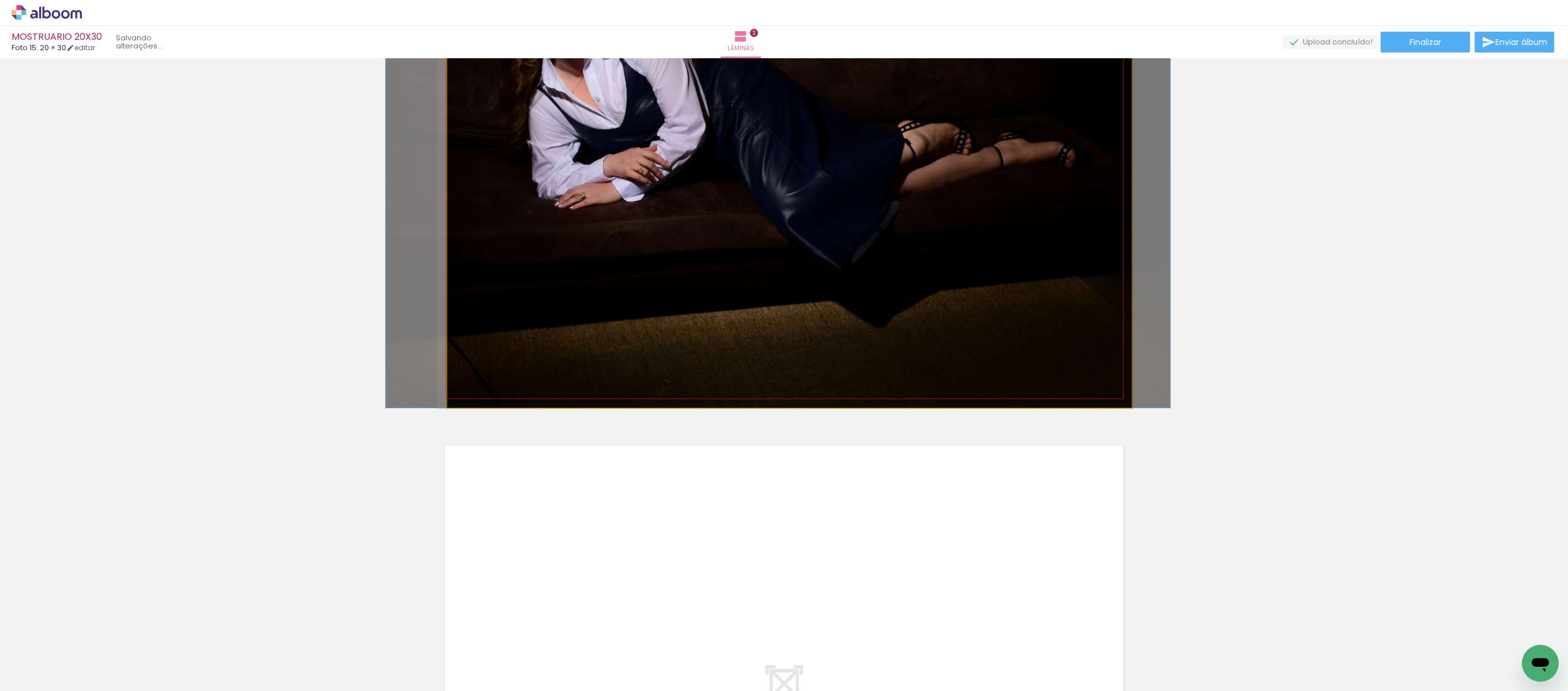
click at [1019, 303] on img at bounding box center [778, 146] width 785 height 524
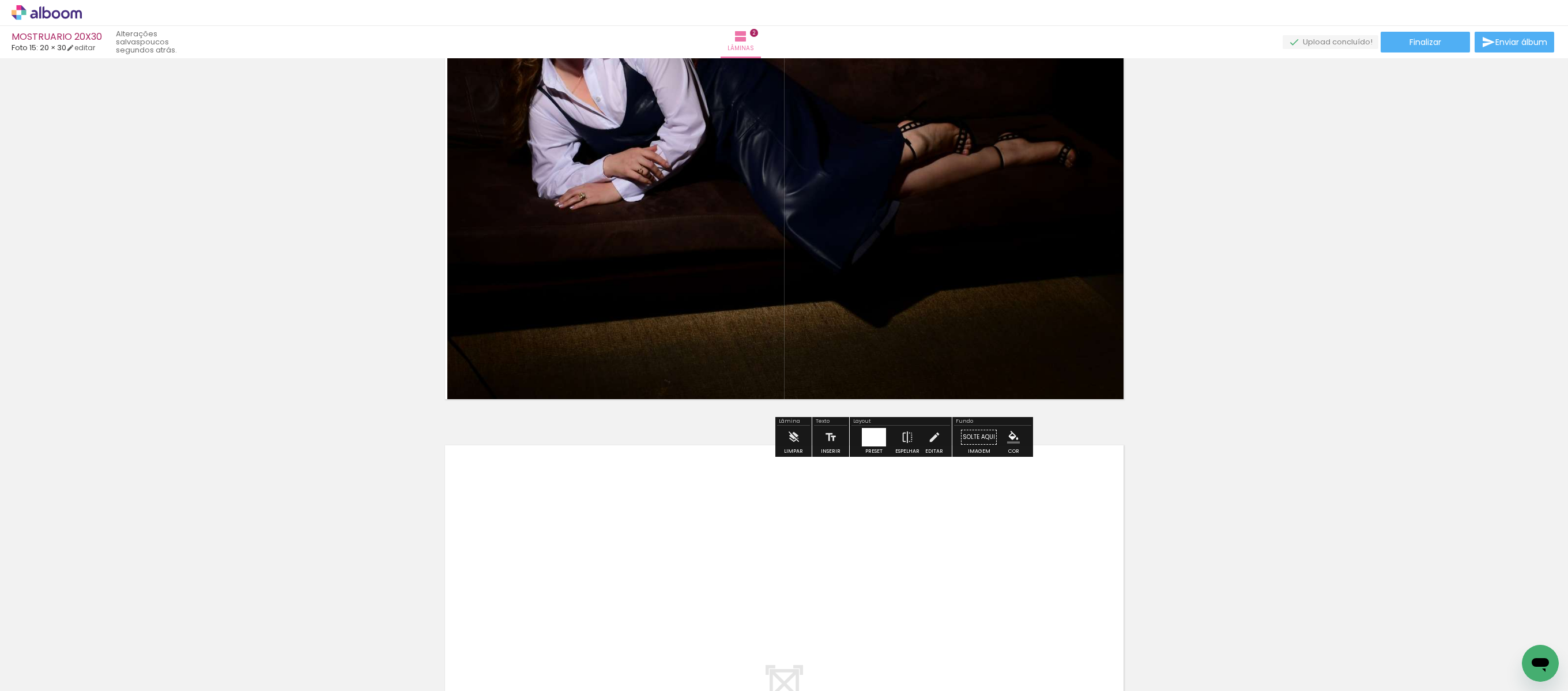
drag, startPoint x: 1012, startPoint y: 442, endPoint x: 999, endPoint y: 456, distance: 19.1
click at [0, 0] on slot "Cor" at bounding box center [0, 0] width 0 height 0
click at [1008, 435] on iron-icon "color picker" at bounding box center [1013, 437] width 13 height 13
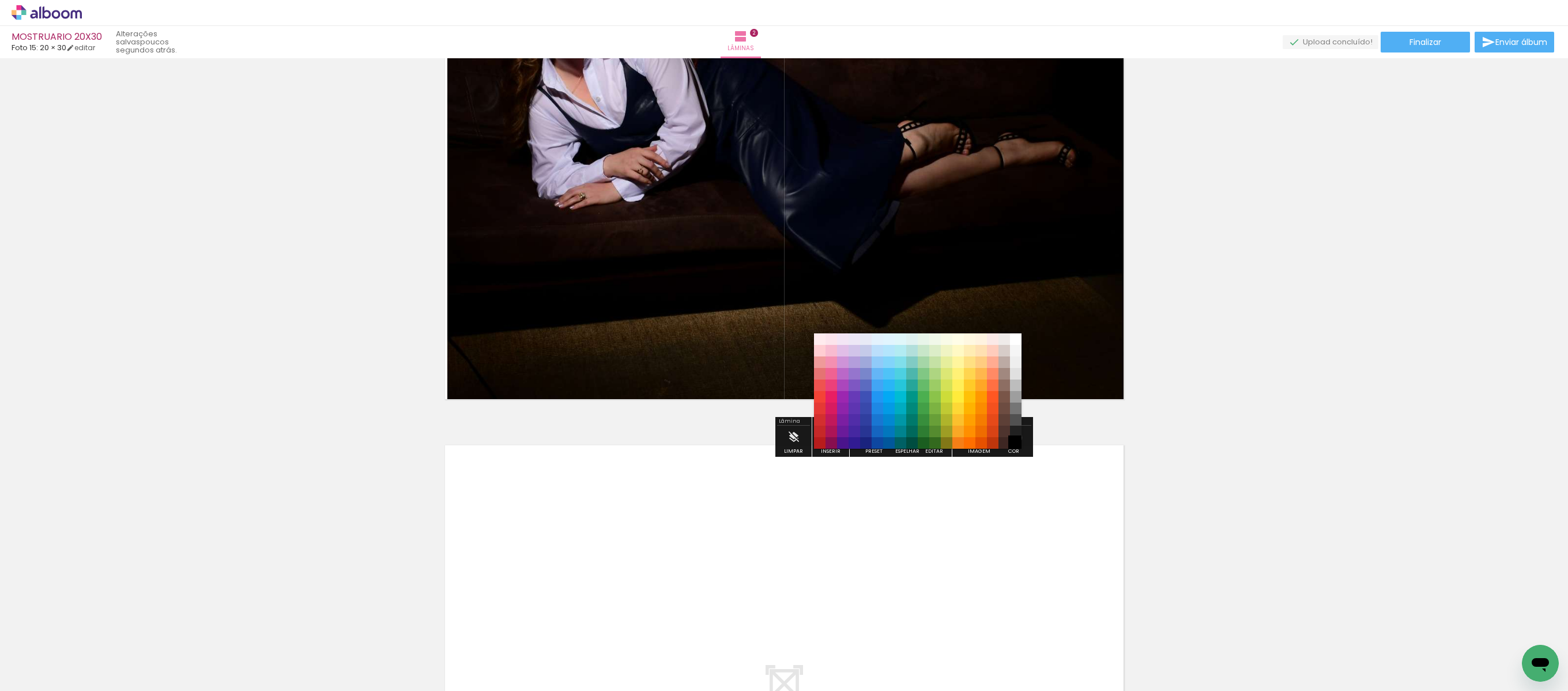
click at [1013, 439] on paper-item "#000000" at bounding box center [1016, 444] width 12 height 12
drag, startPoint x: 1015, startPoint y: 429, endPoint x: 1022, endPoint y: 433, distance: 8.1
click at [1016, 428] on paper-item "#212121" at bounding box center [1016, 432] width 12 height 12
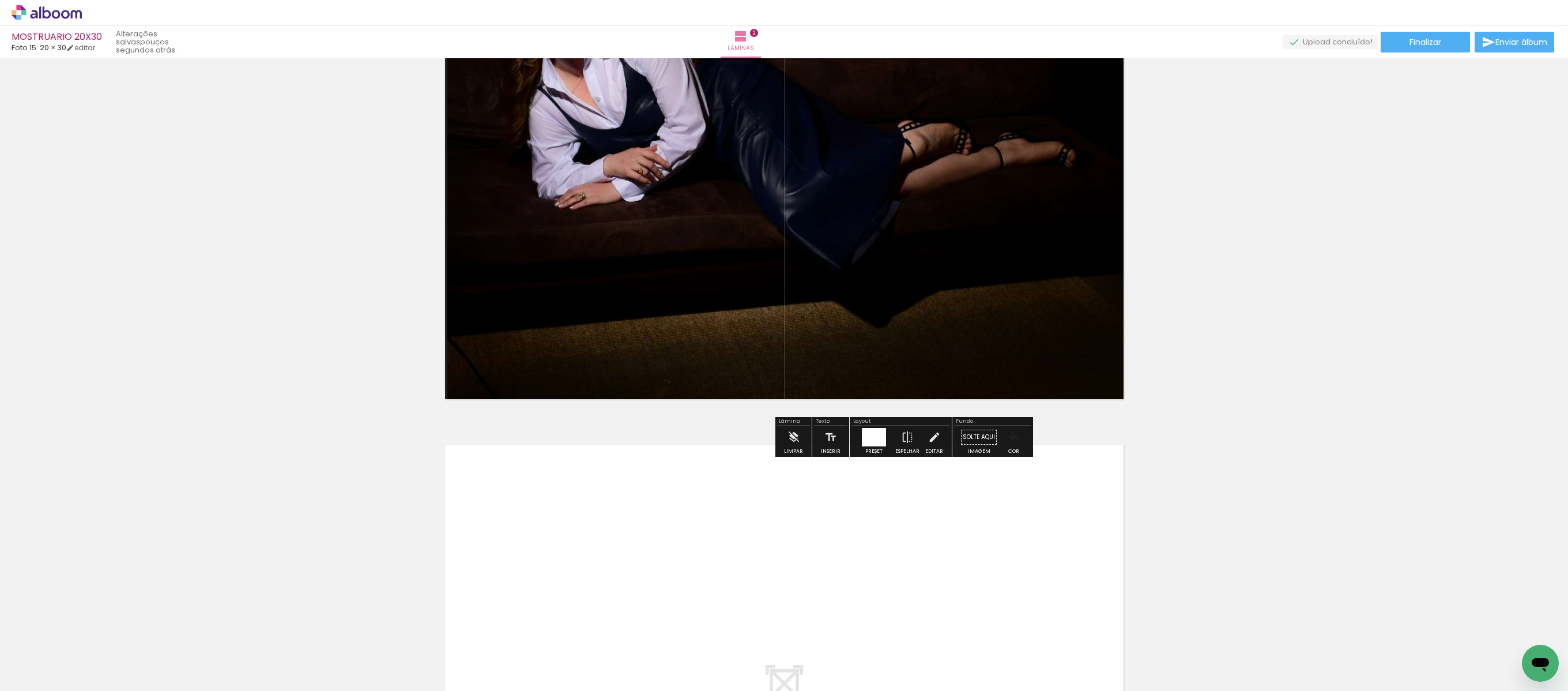
click at [1007, 439] on iron-icon "color picker" at bounding box center [1013, 437] width 13 height 13
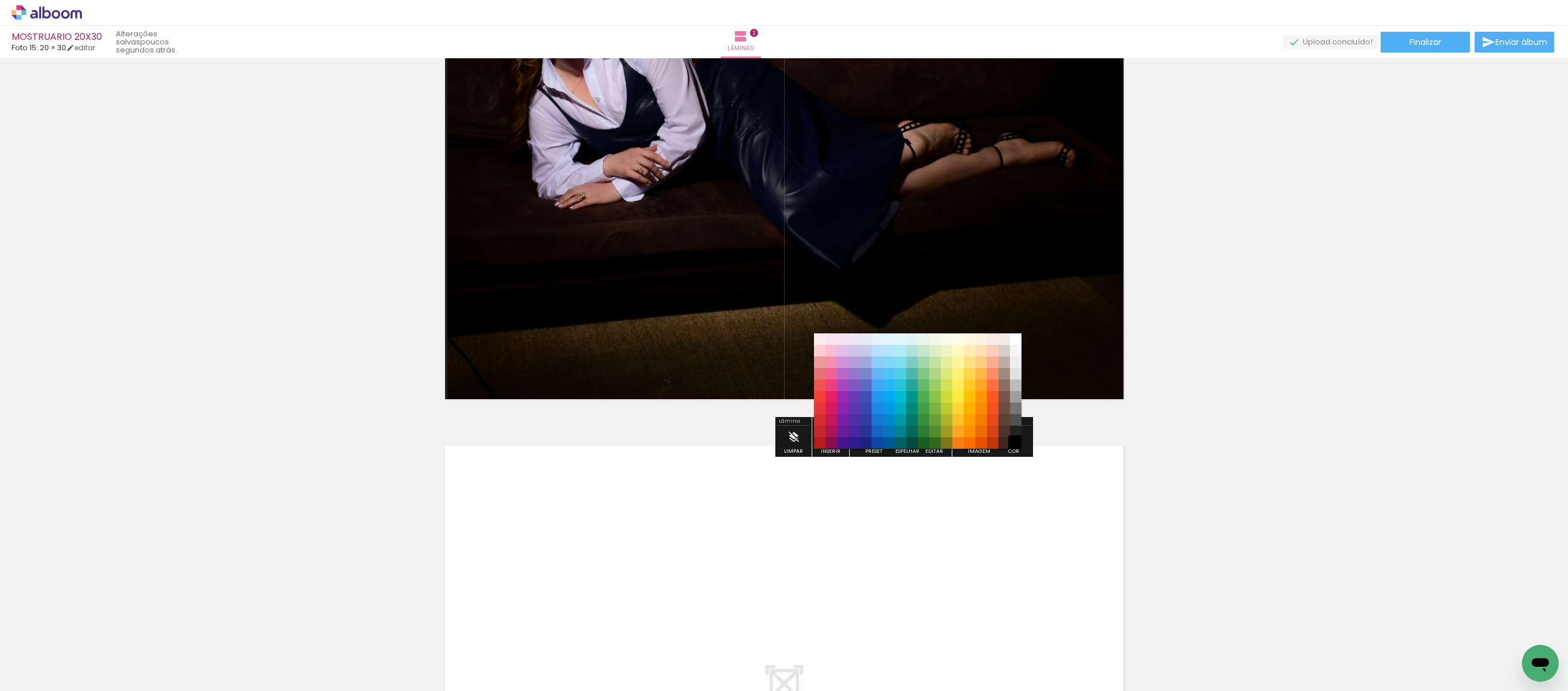
click at [1012, 439] on paper-item "#000000" at bounding box center [1016, 444] width 12 height 12
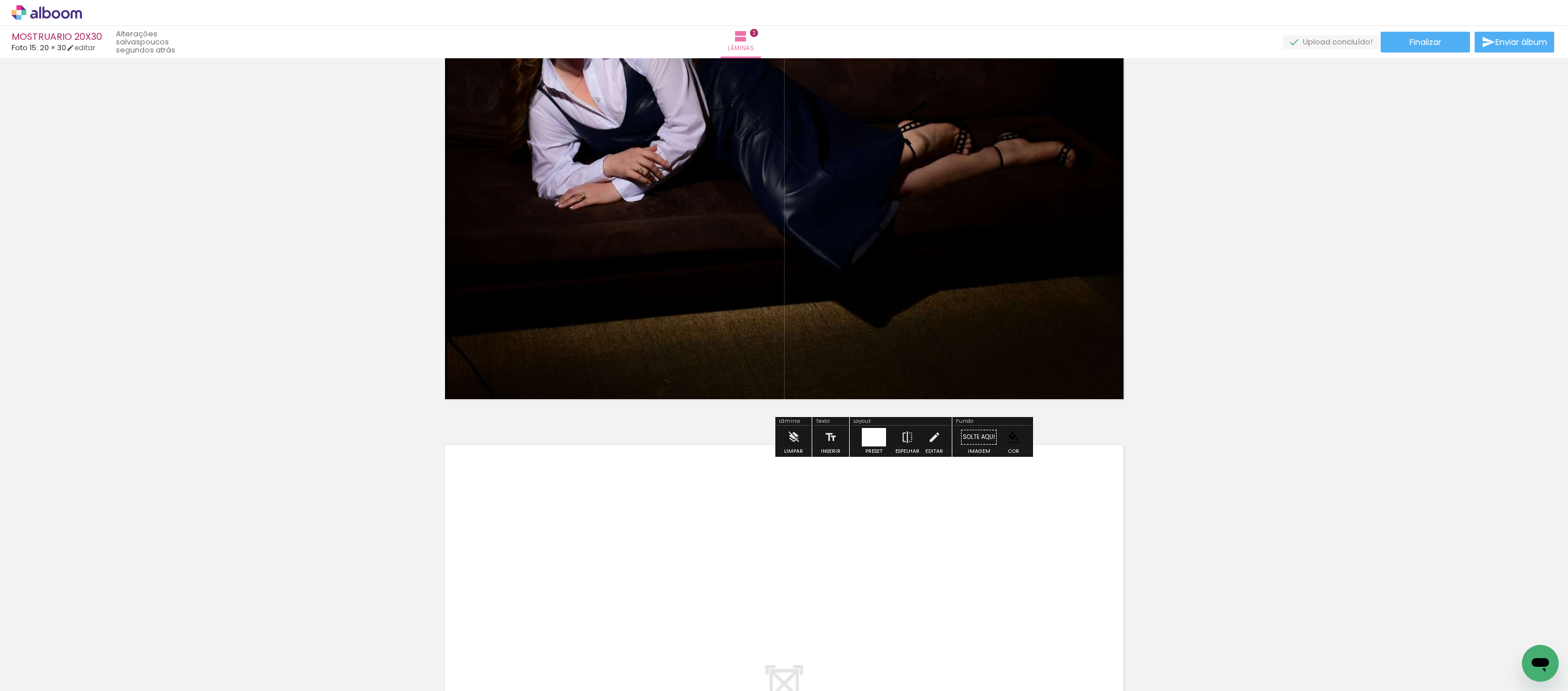
click at [1045, 430] on div "Inserir lâmina 1 de 2 Inserir lâmina 2 de 2" at bounding box center [784, 132] width 1568 height 1657
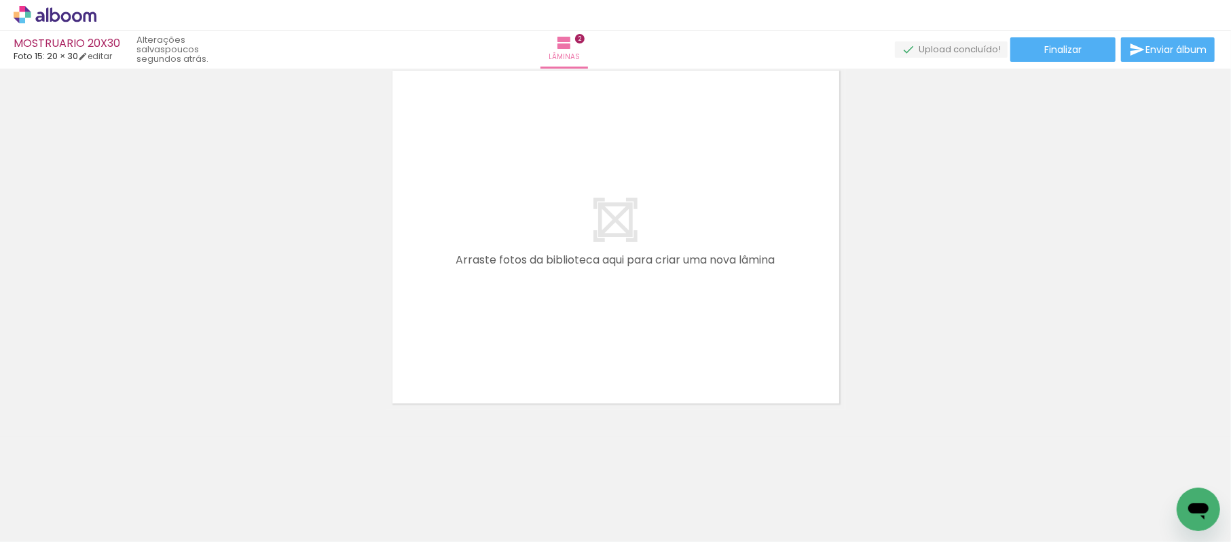
scroll to position [801, 0]
drag, startPoint x: 460, startPoint y: 523, endPoint x: 441, endPoint y: 506, distance: 25.0
click at [441, 506] on quentale-thumb at bounding box center [432, 496] width 76 height 78
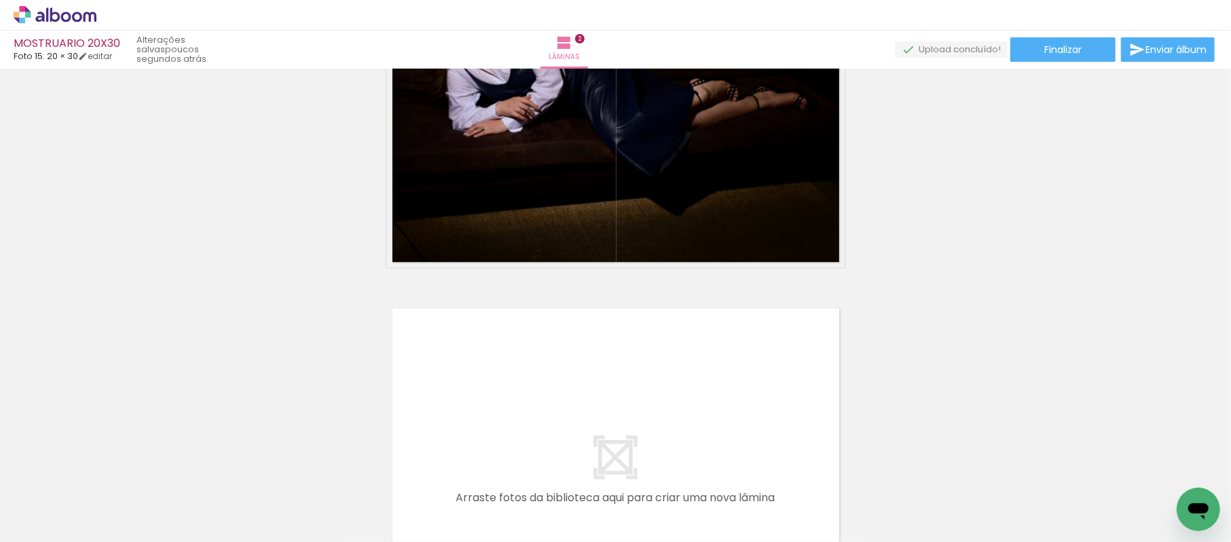
scroll to position [754, 0]
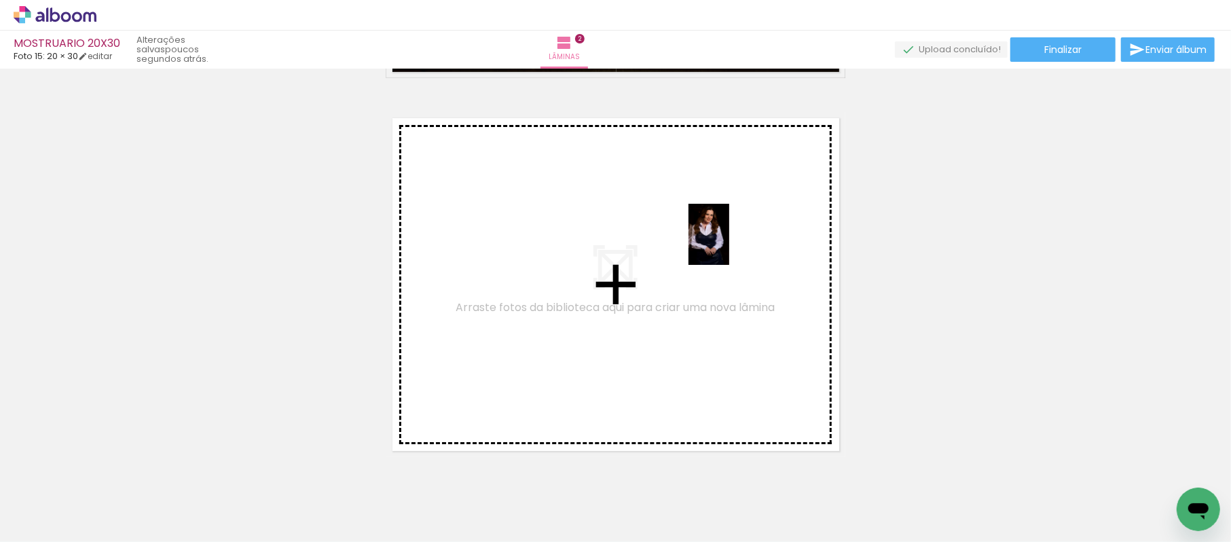
drag, startPoint x: 842, startPoint y: 506, endPoint x: 752, endPoint y: 277, distance: 246.6
click at [752, 277] on quentale-workspace at bounding box center [615, 271] width 1231 height 542
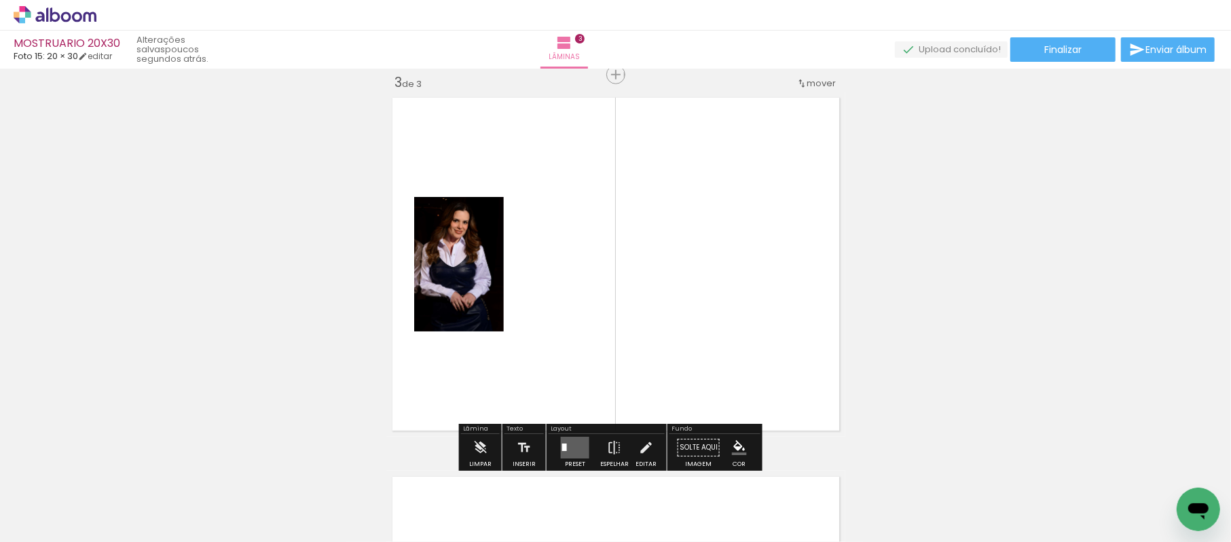
scroll to position [775, 0]
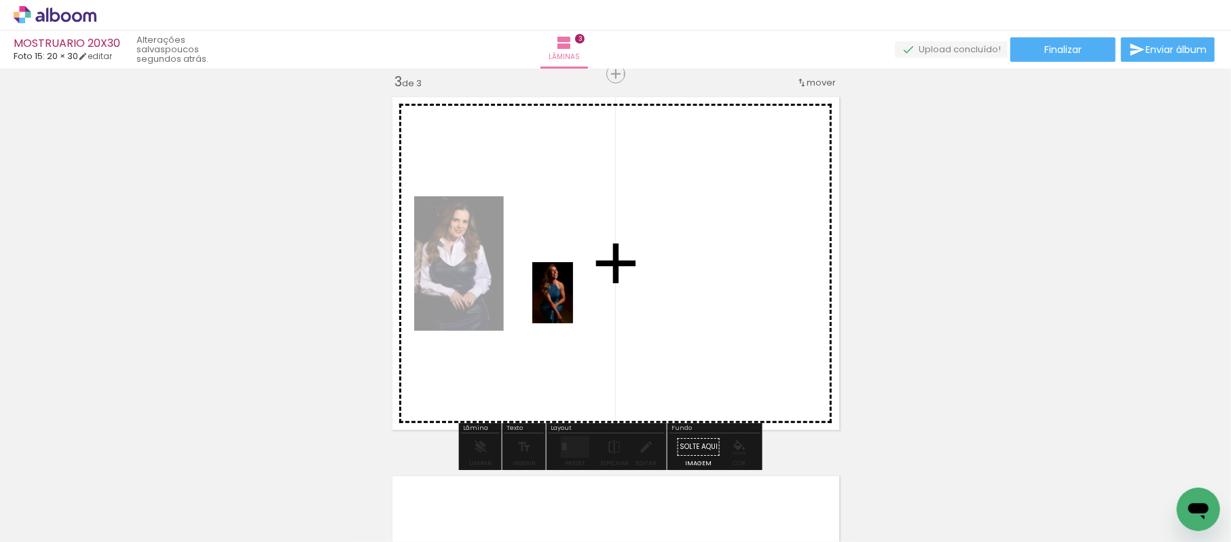
drag, startPoint x: 392, startPoint y: 417, endPoint x: 577, endPoint y: 300, distance: 218.5
click at [577, 300] on quentale-workspace at bounding box center [615, 271] width 1231 height 542
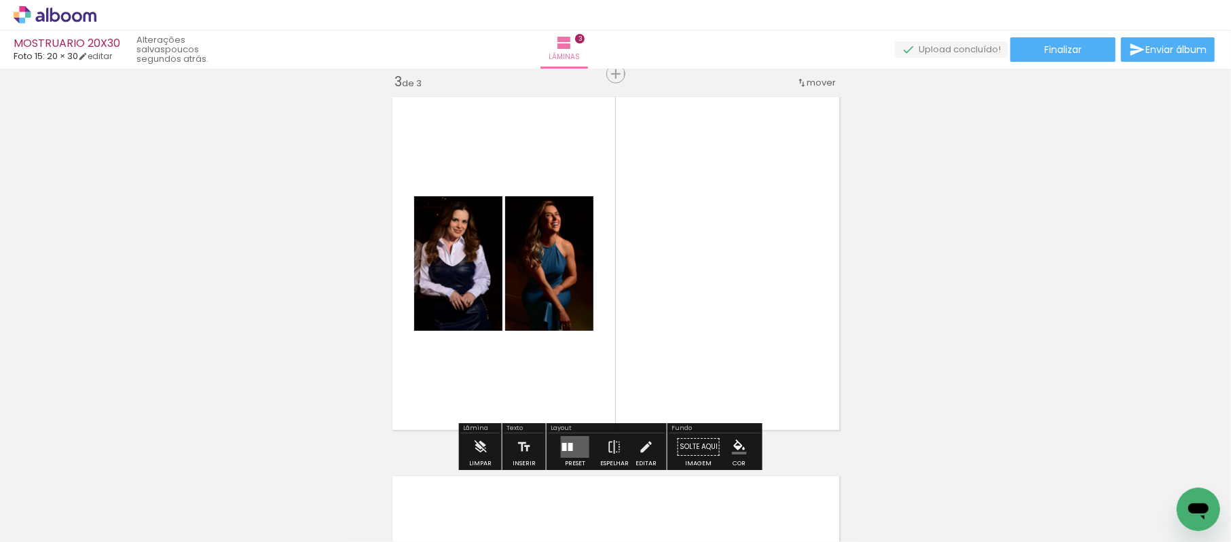
drag, startPoint x: 563, startPoint y: 436, endPoint x: 588, endPoint y: 434, distance: 24.5
click at [568, 437] on quentale-layouter at bounding box center [575, 447] width 29 height 22
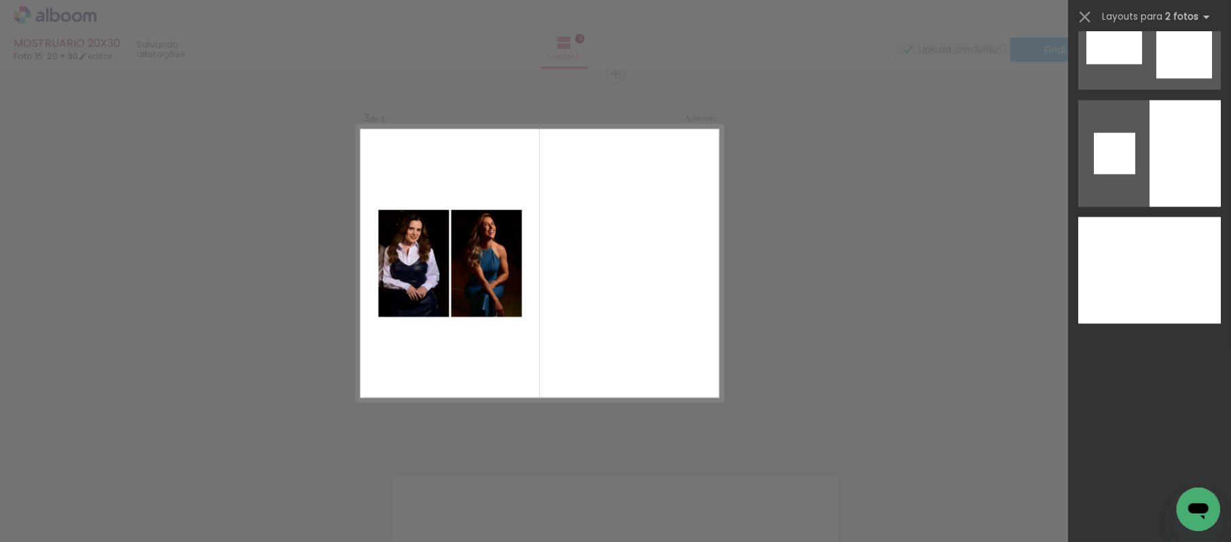
scroll to position [0, 0]
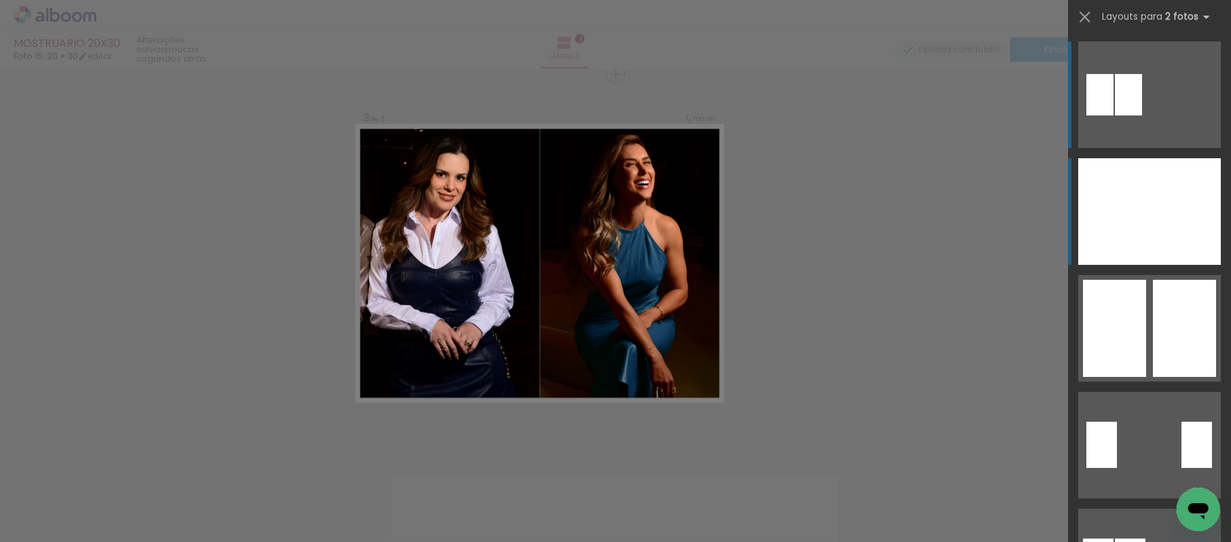
click at [1165, 197] on div at bounding box center [1184, 211] width 71 height 107
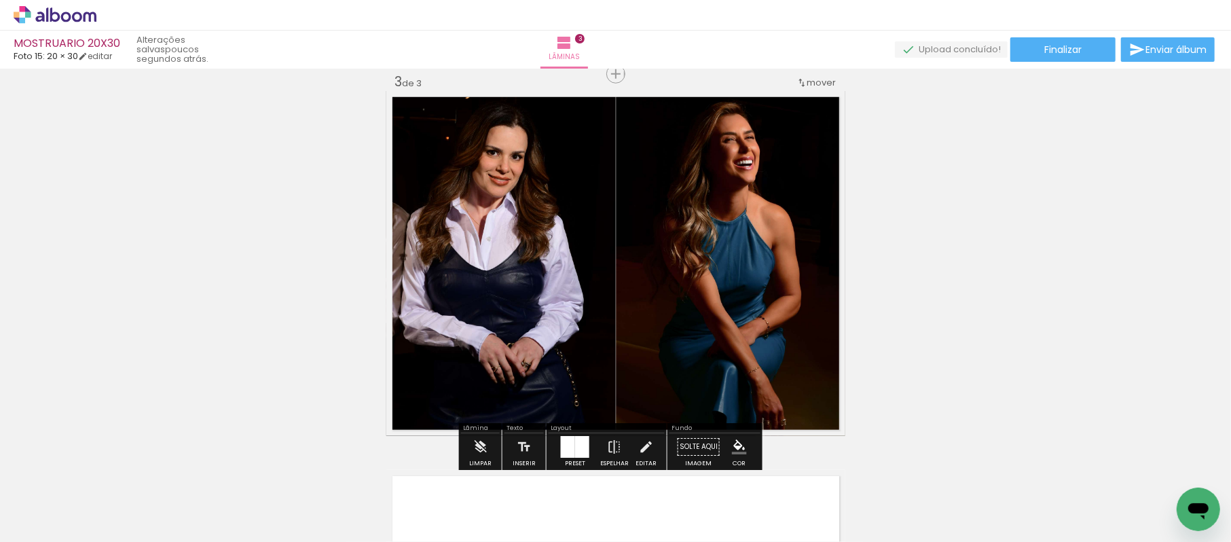
click at [1060, 248] on div "Inserir lâmina 1 de 3 Inserir lâmina 2 de 3 Inserir lâmina 3 de 3" at bounding box center [615, 57] width 1231 height 1516
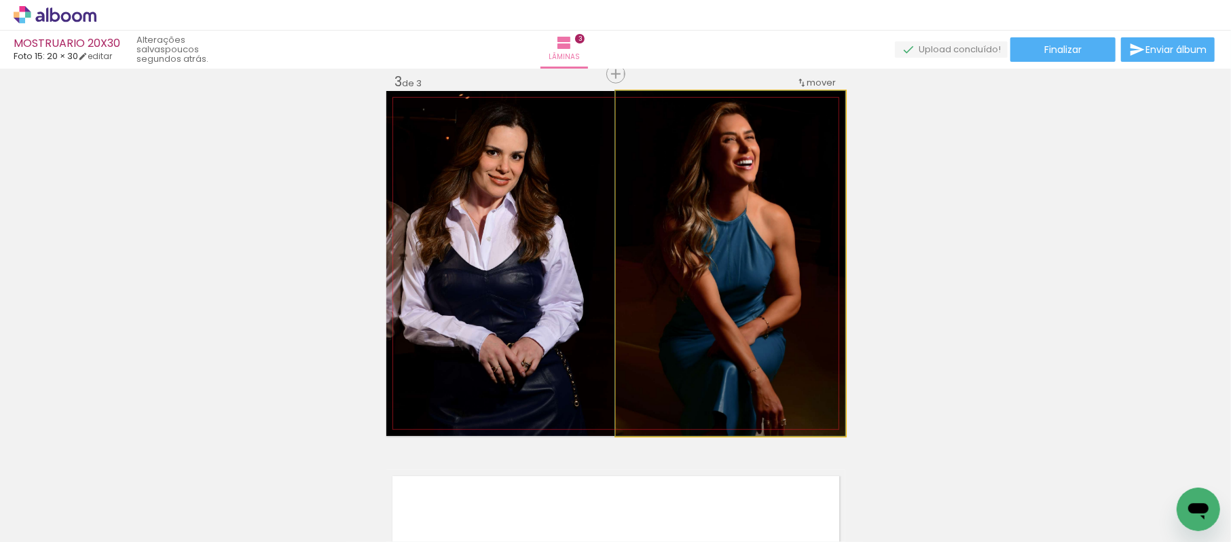
drag, startPoint x: 775, startPoint y: 224, endPoint x: 740, endPoint y: 246, distance: 40.9
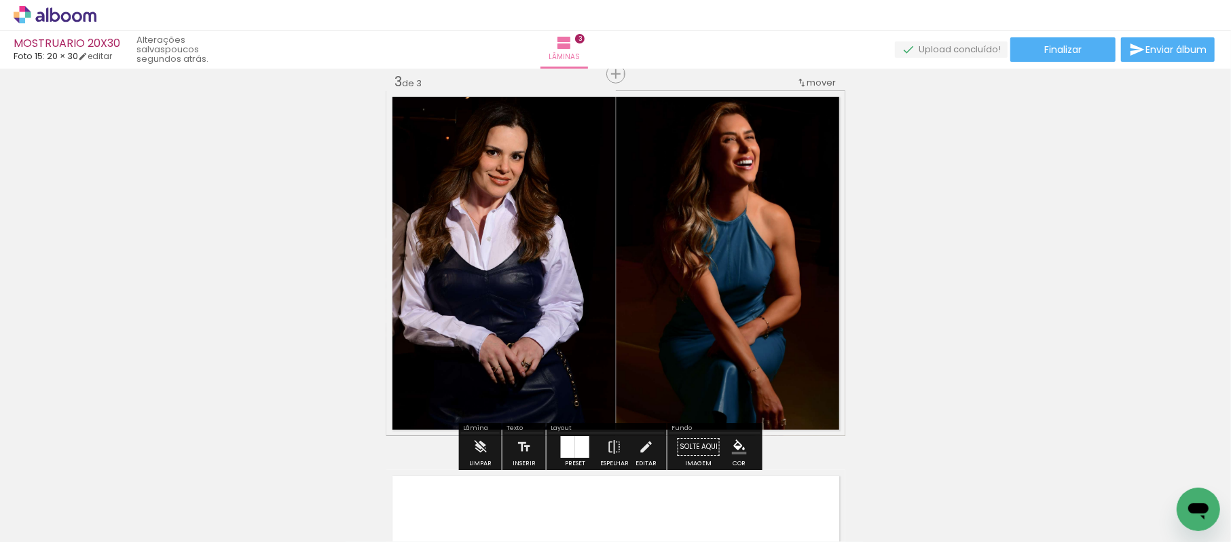
click at [1079, 283] on div "Inserir lâmina 1 de 3 Inserir lâmina 2 de 3 Inserir lâmina 3 de 3" at bounding box center [615, 57] width 1231 height 1516
click at [1001, 291] on div "Inserir lâmina 1 de 3 Inserir lâmina 2 de 3 Inserir lâmina 3 de 3" at bounding box center [615, 57] width 1231 height 1516
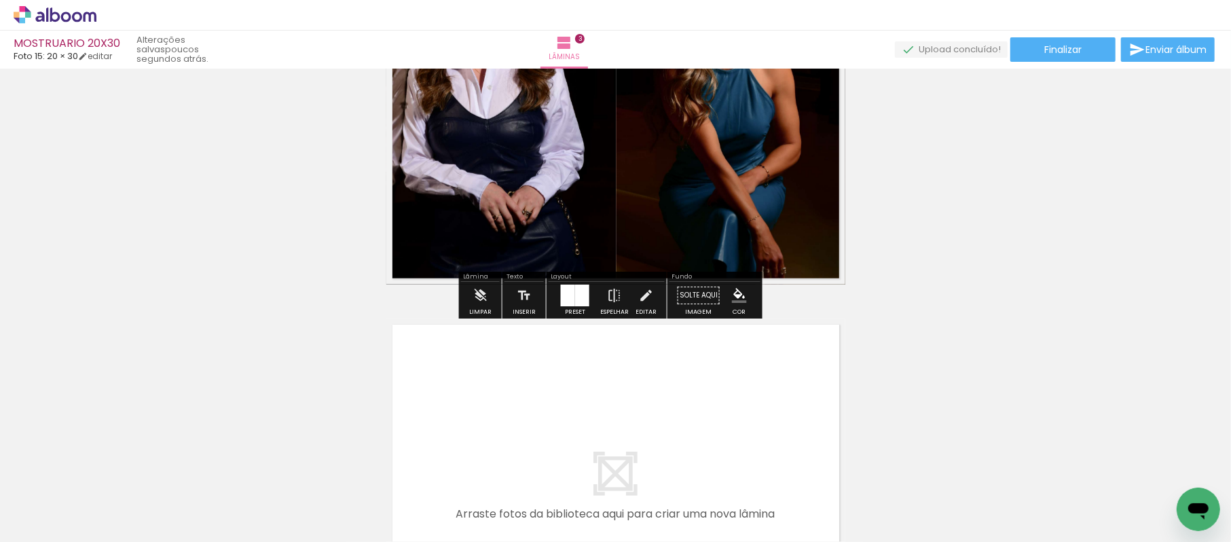
scroll to position [625, 0]
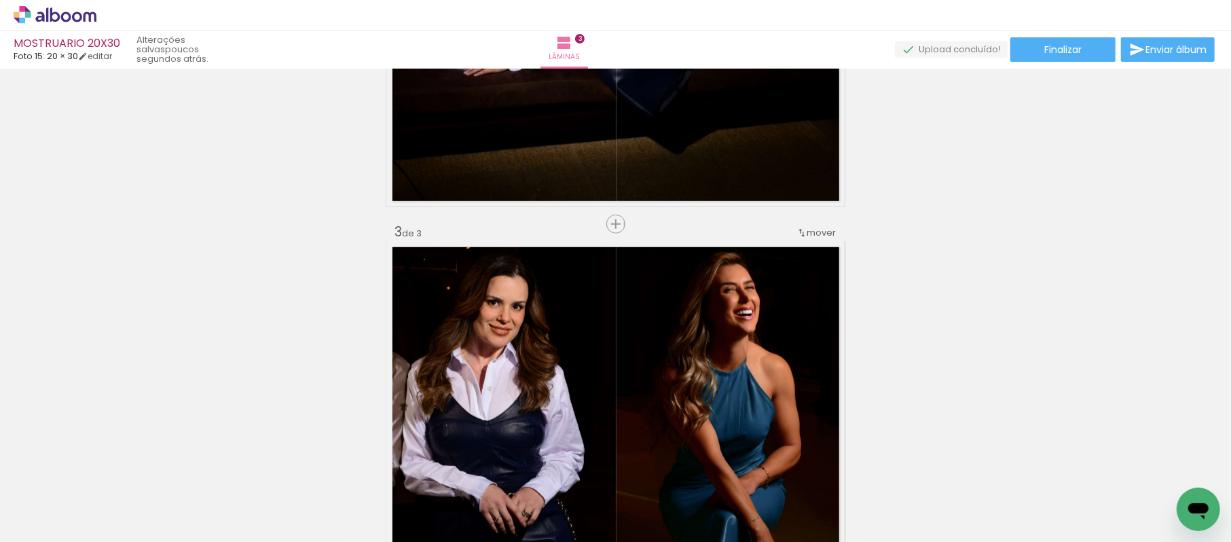
click at [0, 0] on slot "P&B" at bounding box center [0, 0] width 0 height 0
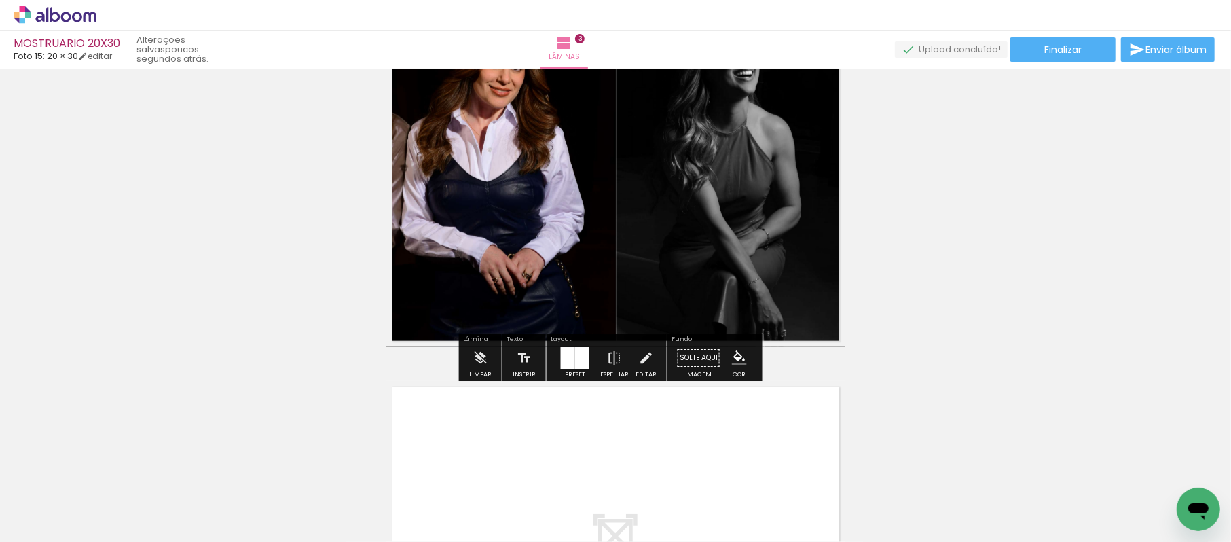
scroll to position [926, 0]
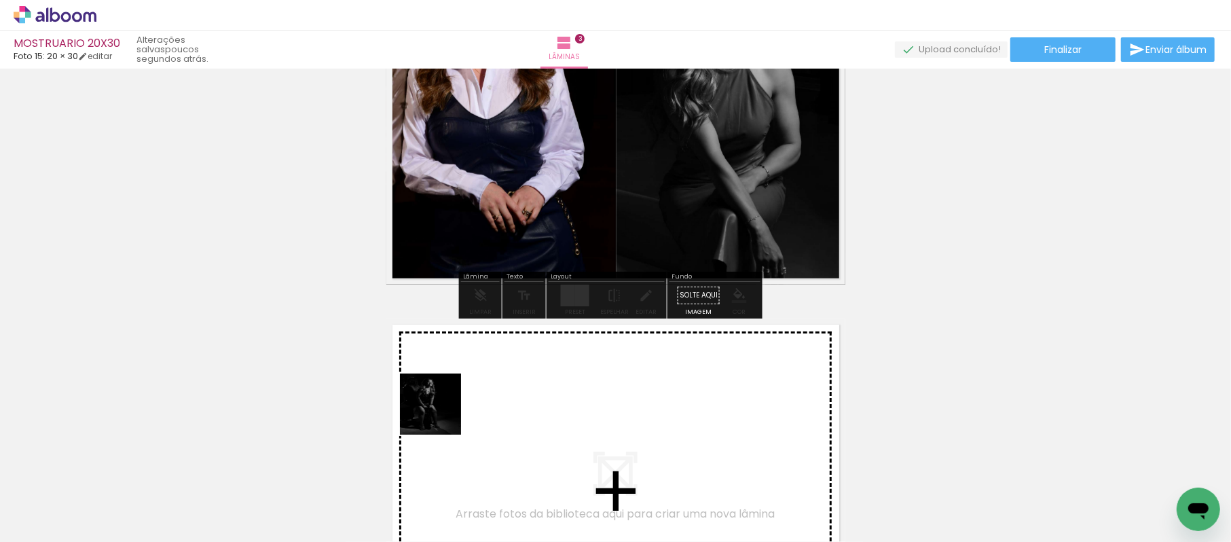
drag, startPoint x: 447, startPoint y: 498, endPoint x: 596, endPoint y: 460, distance: 154.1
click at [459, 405] on quentale-workspace at bounding box center [615, 271] width 1231 height 542
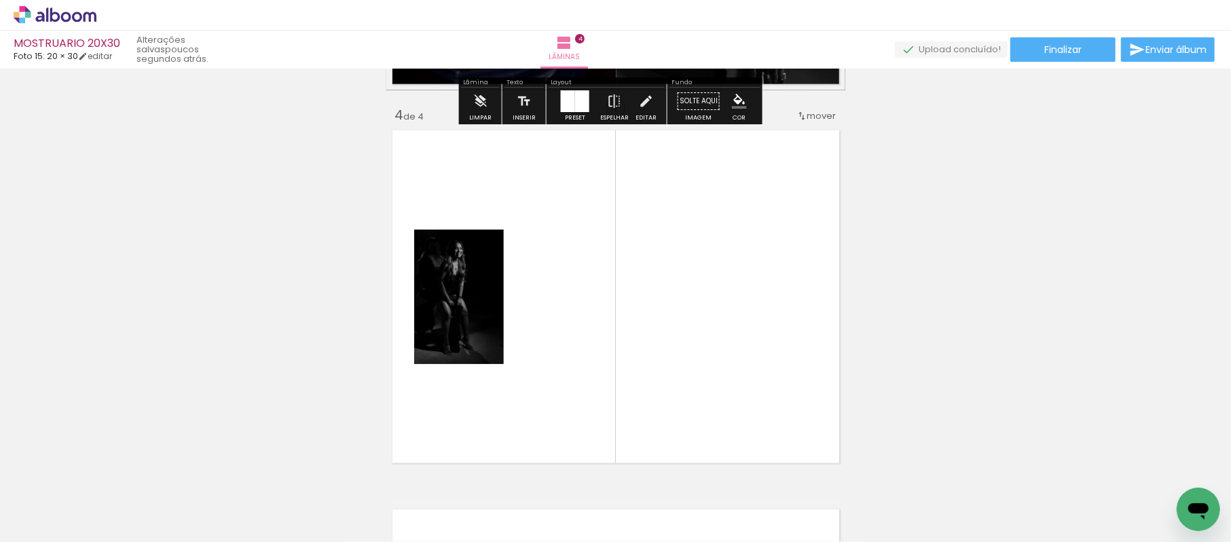
scroll to position [1154, 0]
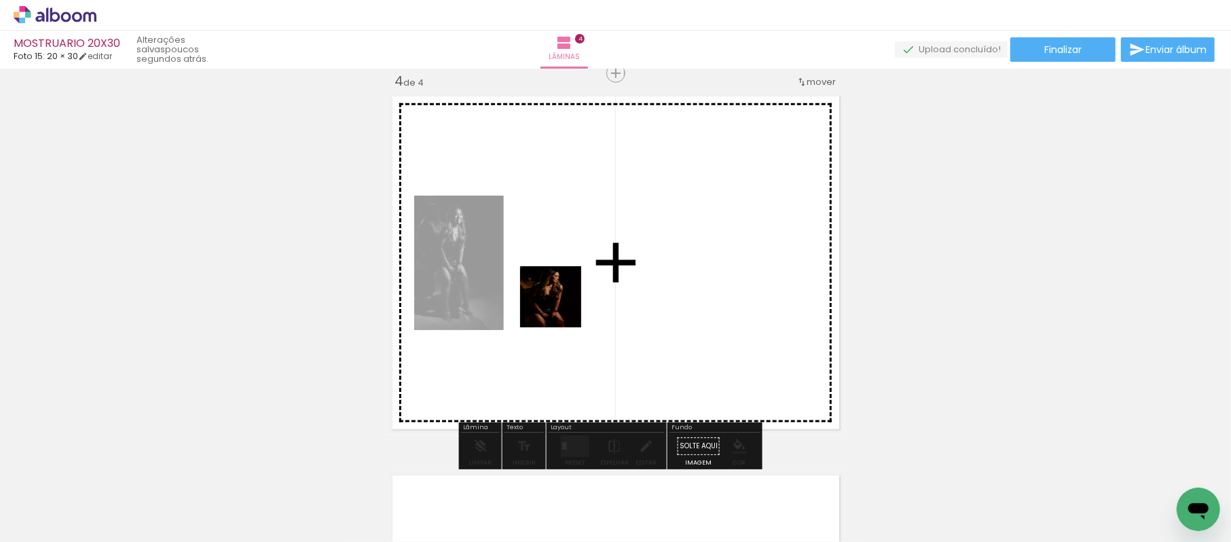
drag, startPoint x: 529, startPoint y: 498, endPoint x: 576, endPoint y: 354, distance: 151.1
click at [562, 305] on quentale-workspace at bounding box center [615, 271] width 1231 height 542
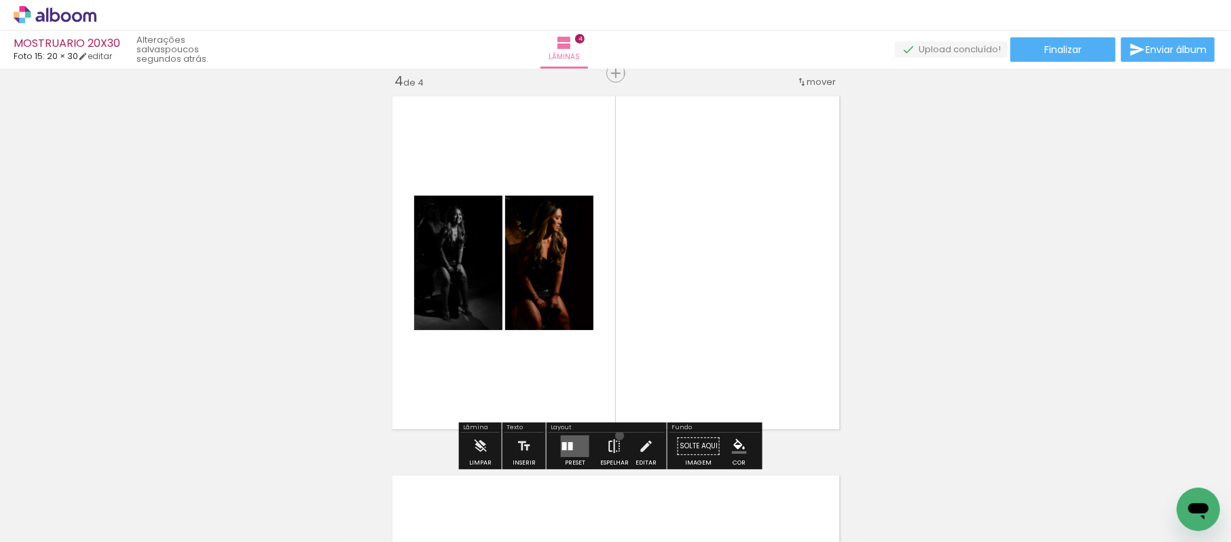
click at [616, 436] on iron-icon at bounding box center [614, 445] width 15 height 27
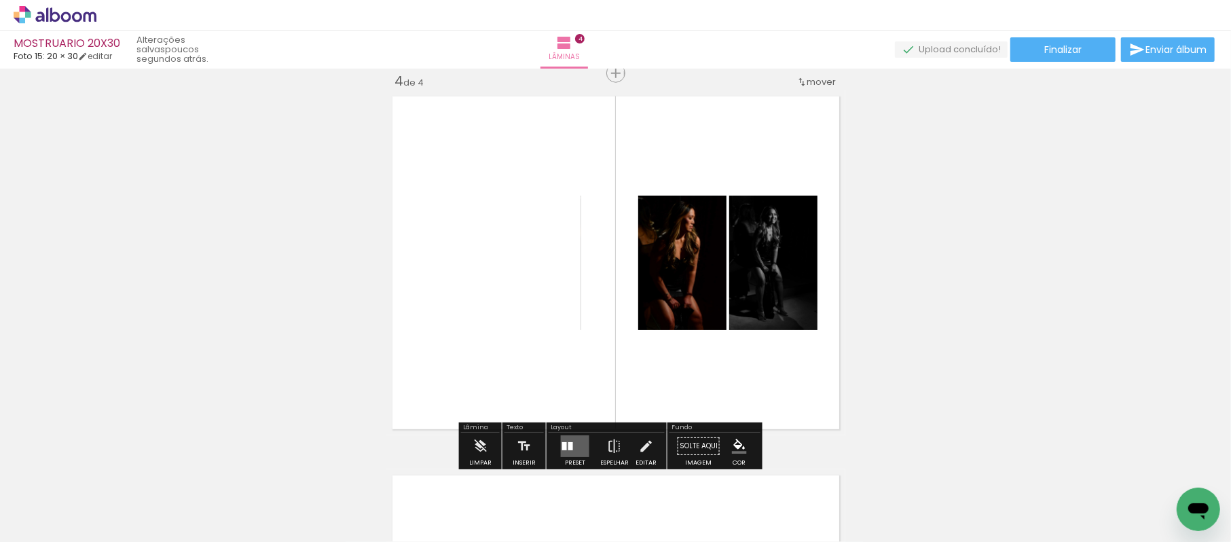
click at [546, 432] on div "Layout Preset Espelhar Editar" at bounding box center [606, 445] width 120 height 47
click at [563, 447] on div at bounding box center [564, 446] width 5 height 8
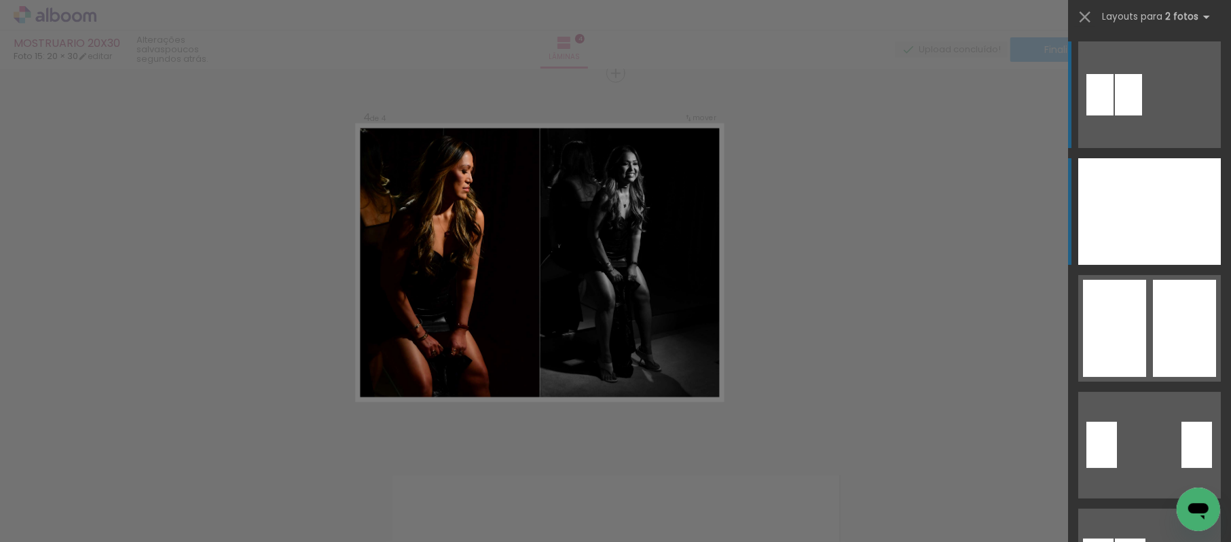
click at [1170, 221] on div at bounding box center [1184, 211] width 71 height 107
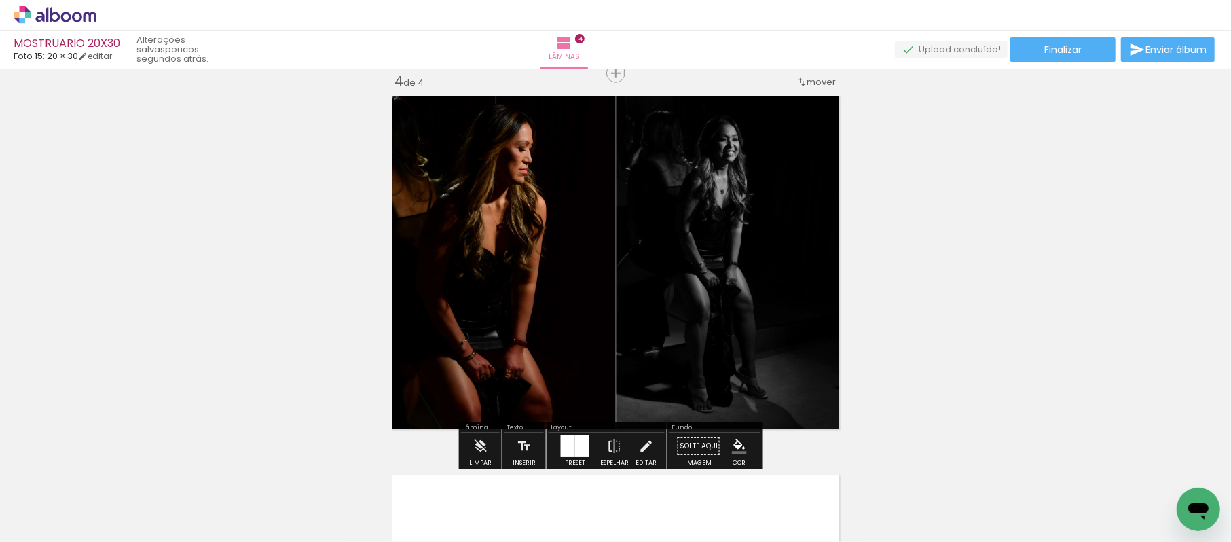
scroll to position [1305, 0]
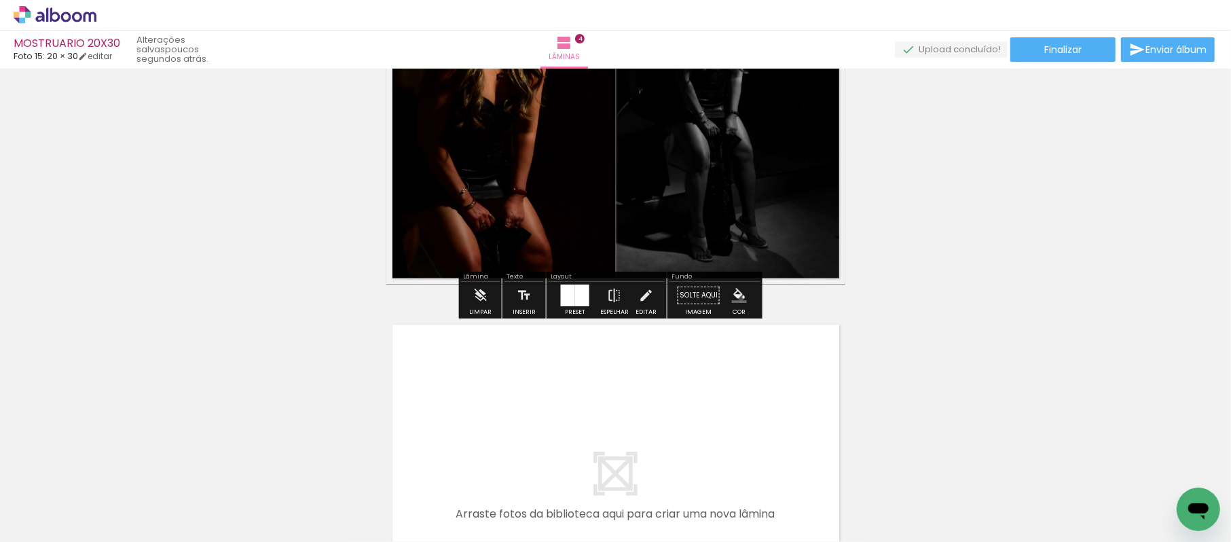
click at [736, 297] on iron-icon "color picker" at bounding box center [739, 295] width 15 height 15
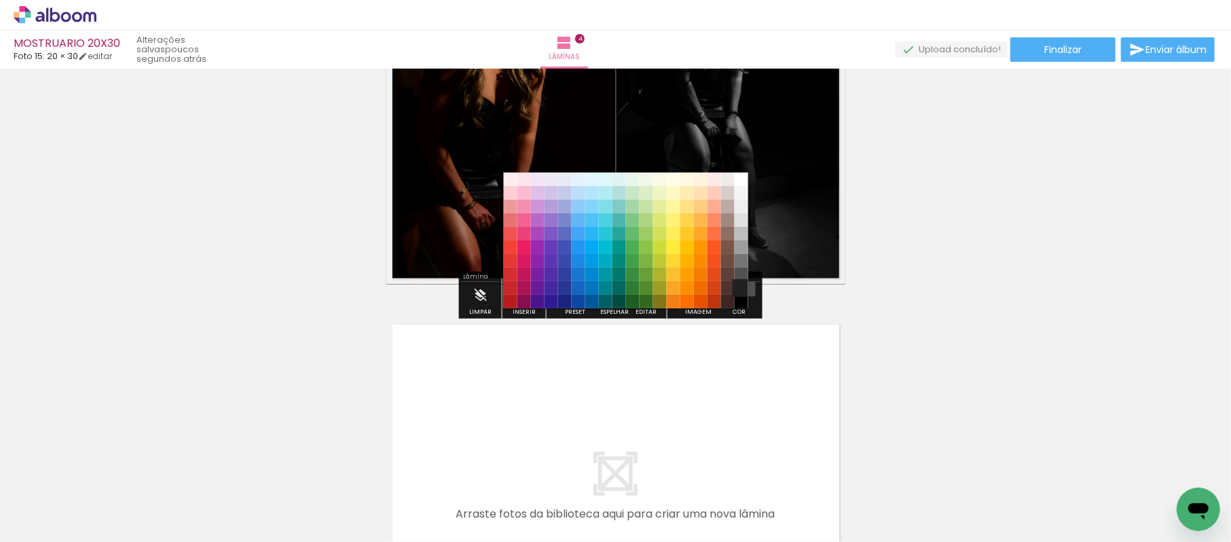
click at [747, 286] on paper-item "#212121" at bounding box center [742, 289] width 14 height 14
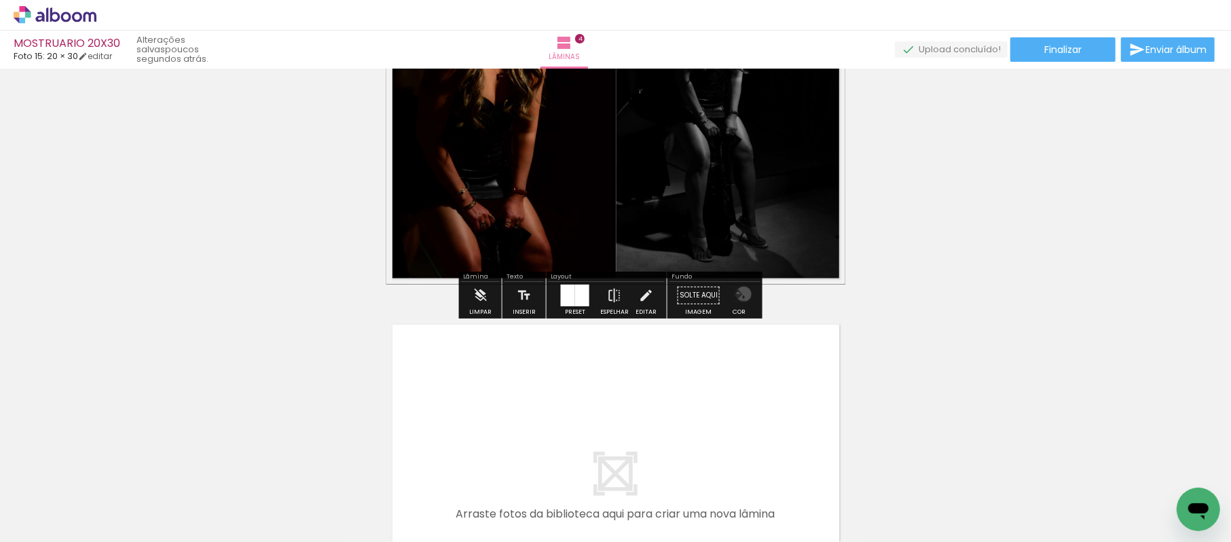
drag, startPoint x: 739, startPoint y: 294, endPoint x: 741, endPoint y: 305, distance: 11.7
click at [739, 295] on iron-icon "color picker" at bounding box center [739, 295] width 15 height 15
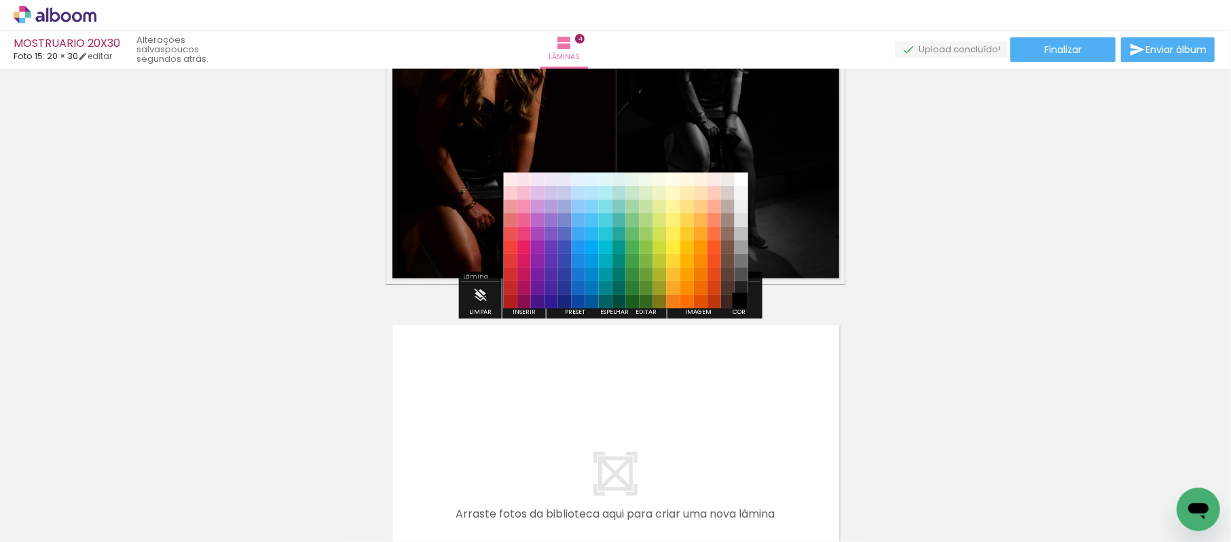
click at [737, 302] on paper-item "#000000" at bounding box center [742, 302] width 14 height 14
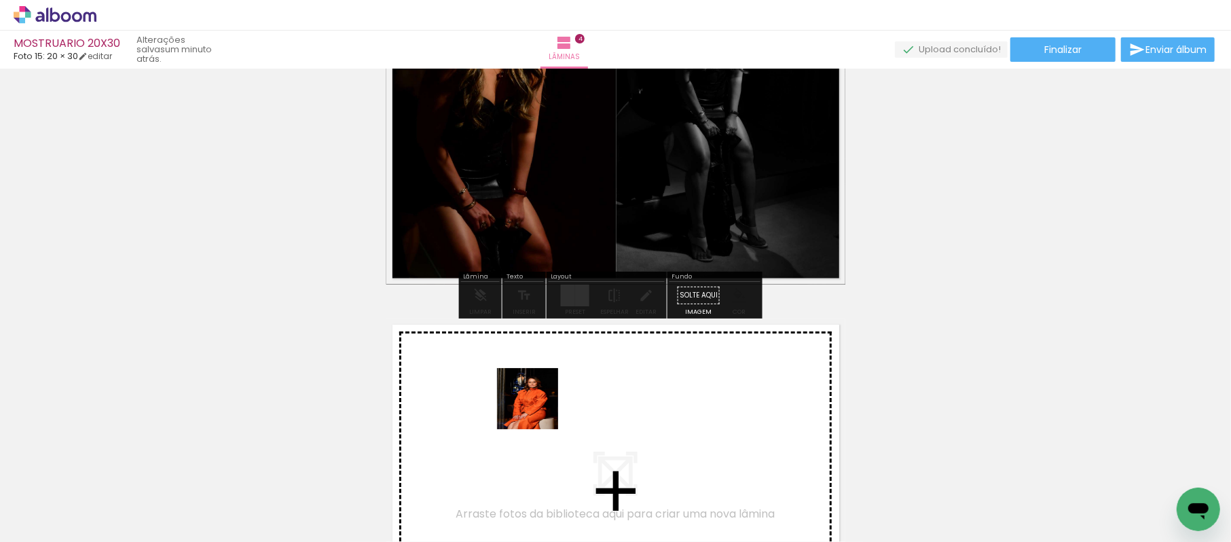
drag, startPoint x: 547, startPoint y: 484, endPoint x: 625, endPoint y: 472, distance: 78.9
click at [538, 407] on quentale-workspace at bounding box center [615, 271] width 1231 height 542
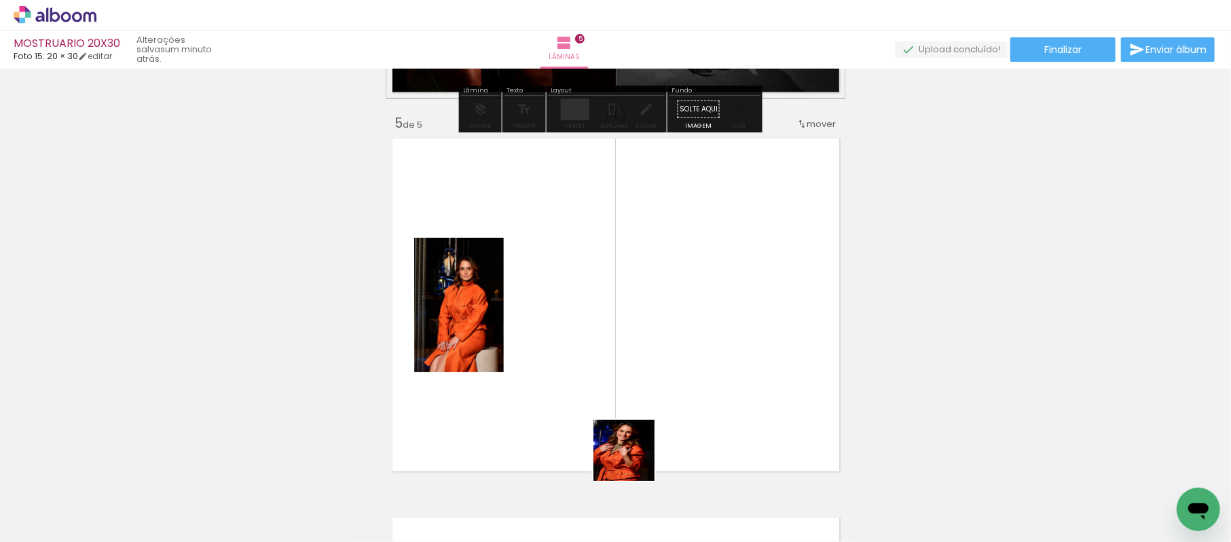
scroll to position [1532, 0]
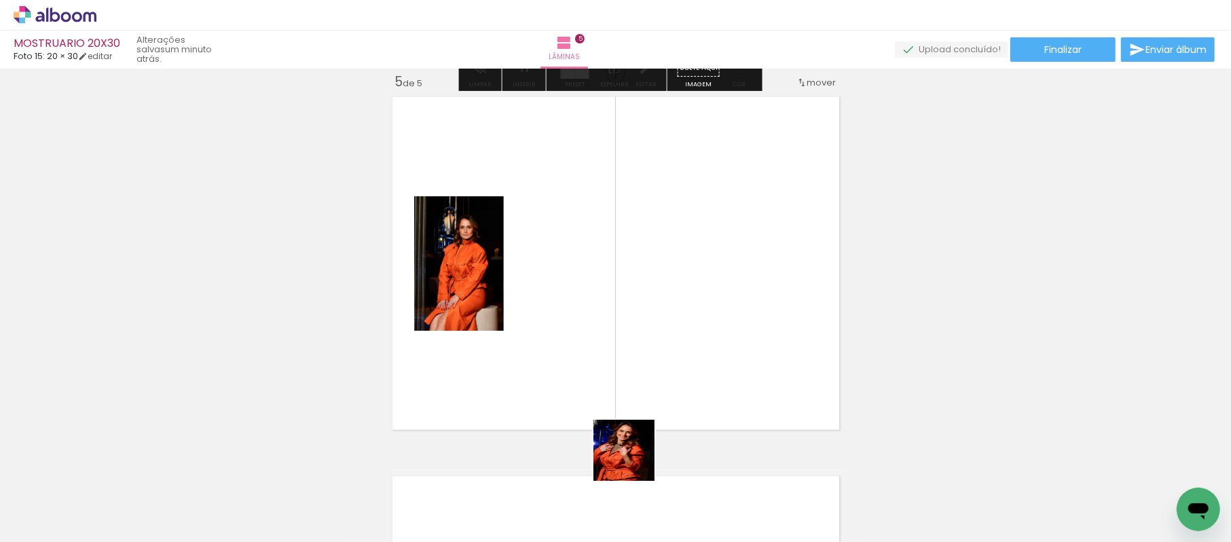
drag, startPoint x: 633, startPoint y: 481, endPoint x: 764, endPoint y: 403, distance: 152.5
click at [661, 324] on quentale-workspace at bounding box center [615, 271] width 1231 height 542
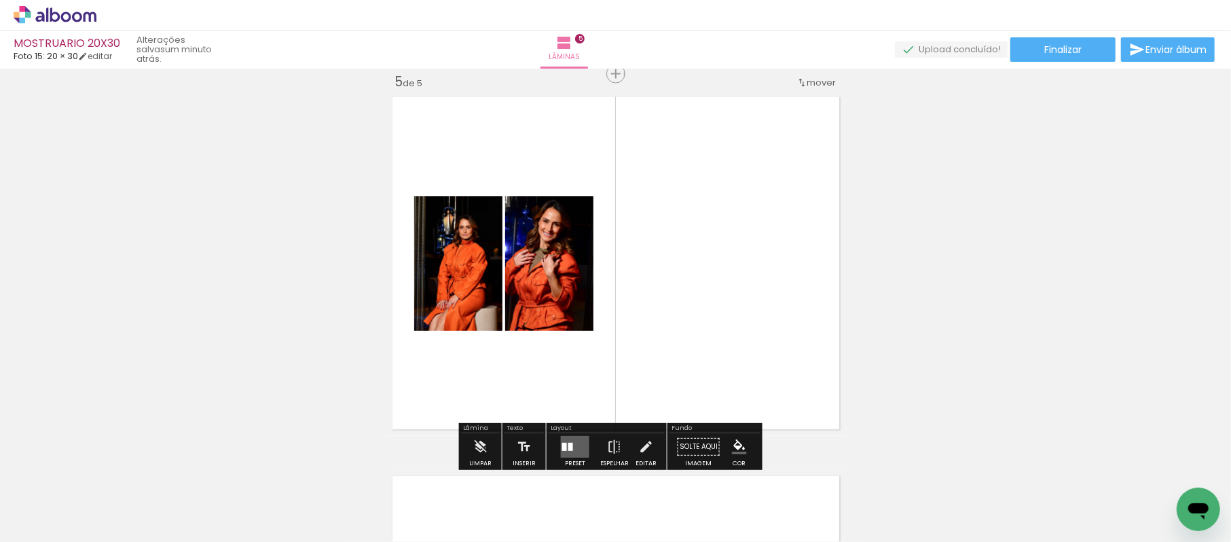
click at [743, 435] on paper-menu-button "#ffebee #ffcdd2 #ef9a9a #e57373 #ef5350 #f44336 #e53935 #d32f2f #c62828 #b71c1c…" at bounding box center [739, 447] width 26 height 26
click at [585, 445] on quentale-layouter at bounding box center [575, 447] width 29 height 22
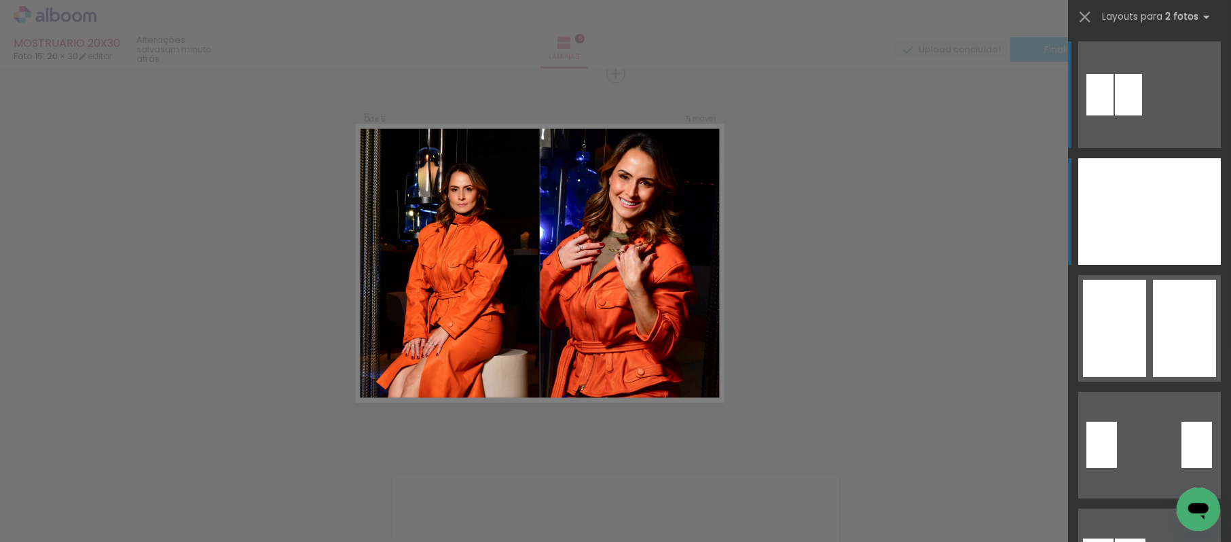
click at [1159, 191] on div at bounding box center [1184, 211] width 71 height 107
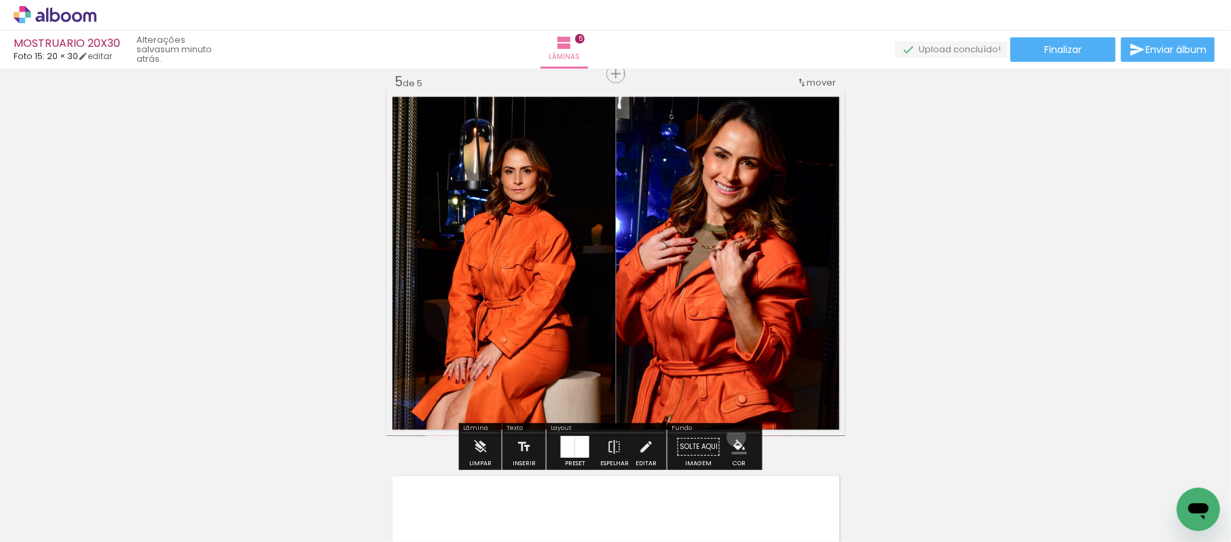
click at [732, 437] on paper-menu-button "#ffebee #ffcdd2 #ef9a9a #e57373 #ef5350 #f44336 #e53935 #d32f2f #c62828 #b71c1c…" at bounding box center [739, 447] width 26 height 26
click at [739, 443] on iron-icon "color picker" at bounding box center [739, 446] width 15 height 15
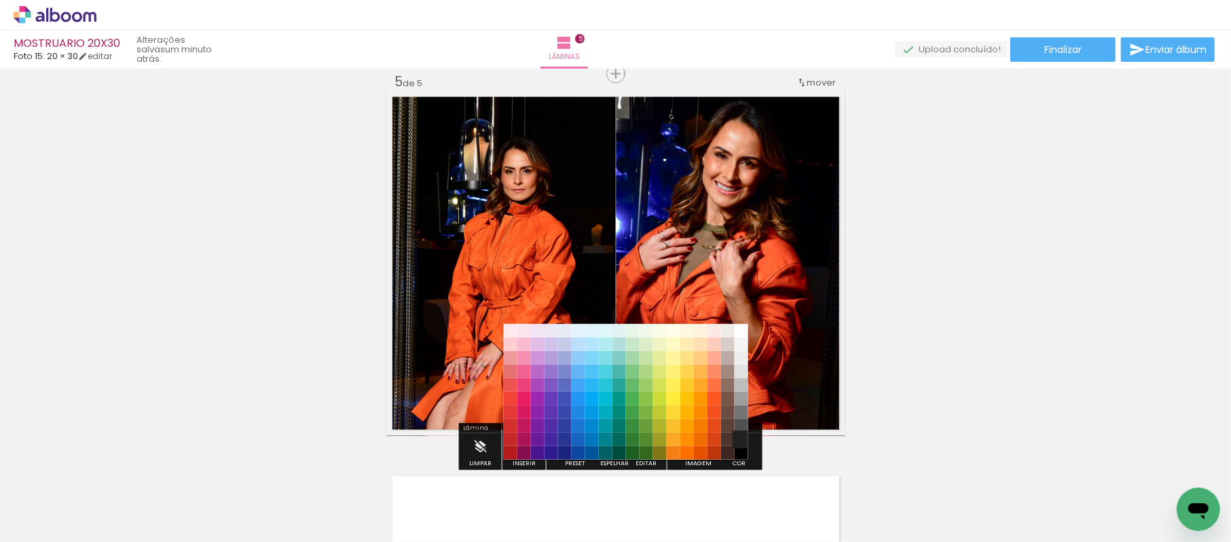
click at [739, 436] on paper-item "#212121" at bounding box center [742, 440] width 14 height 14
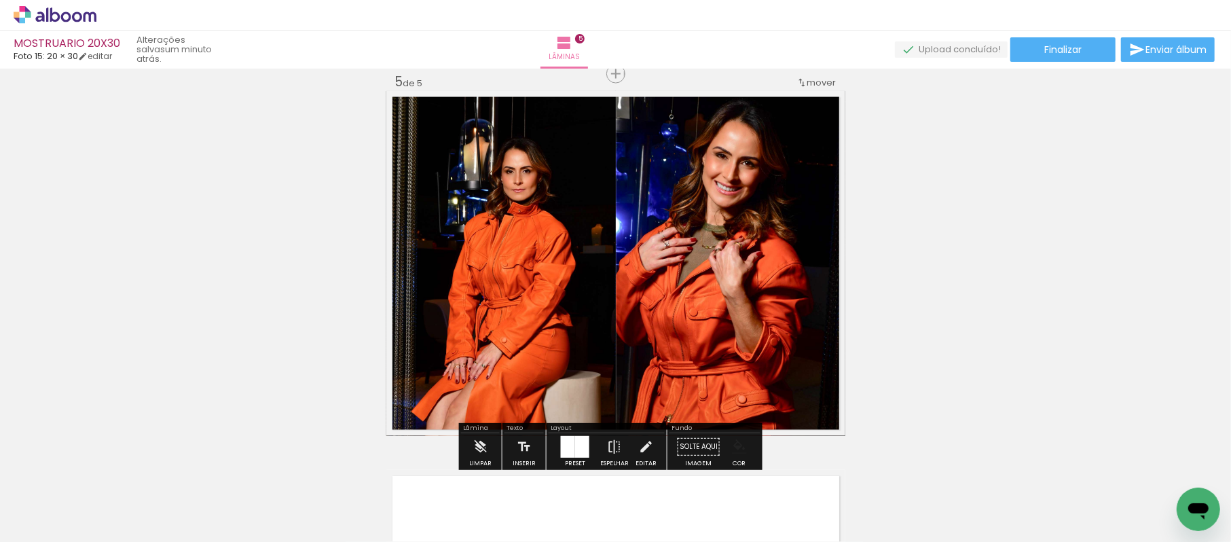
click at [736, 440] on iron-icon "color picker" at bounding box center [739, 446] width 15 height 15
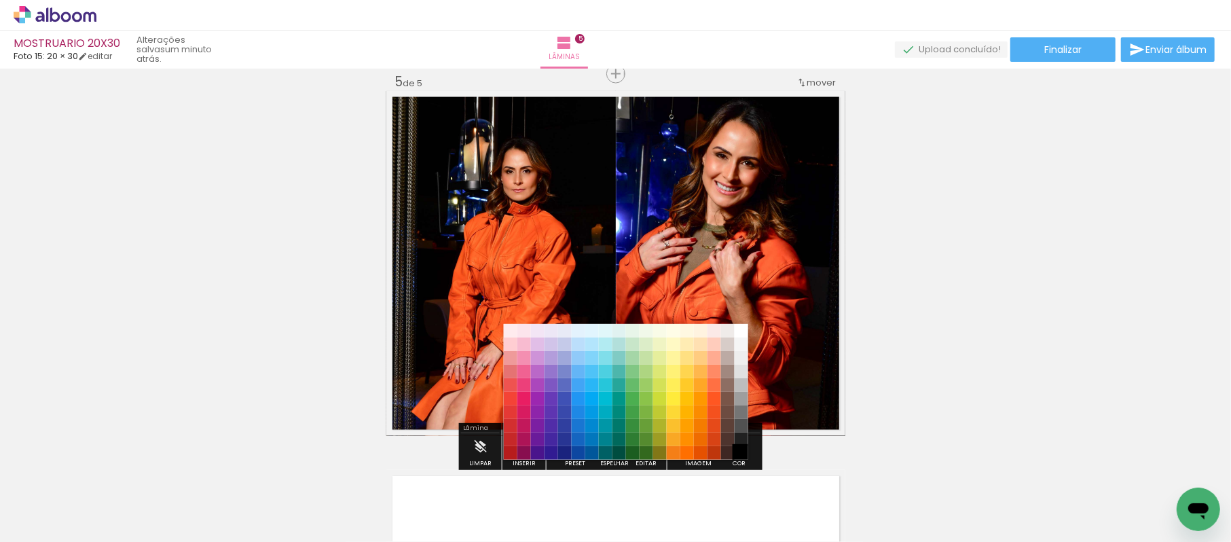
click at [739, 447] on paper-item "#000000" at bounding box center [742, 454] width 14 height 14
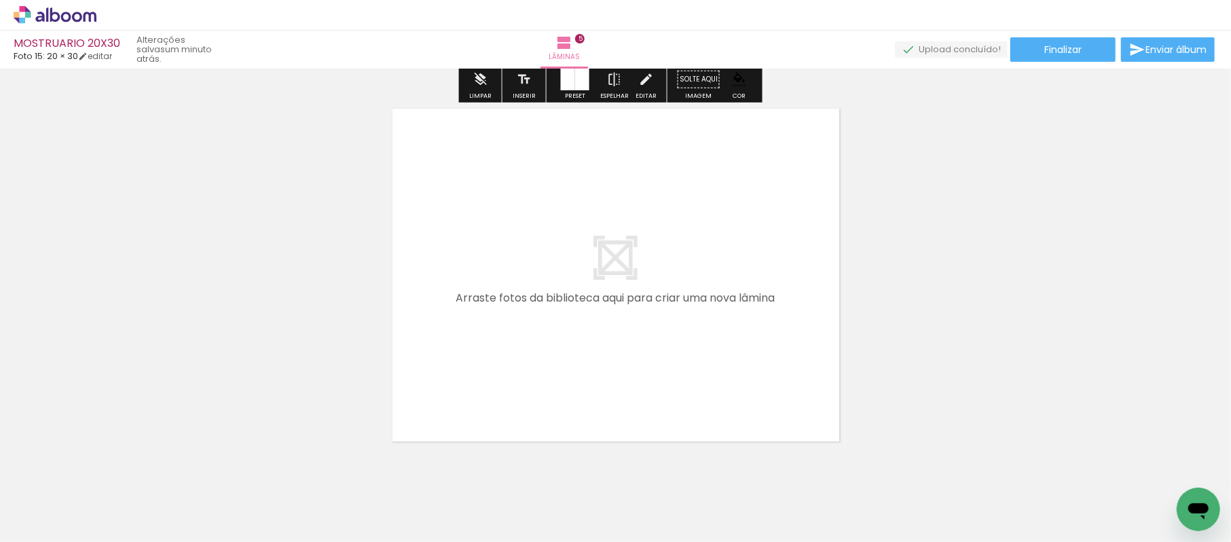
scroll to position [1937, 0]
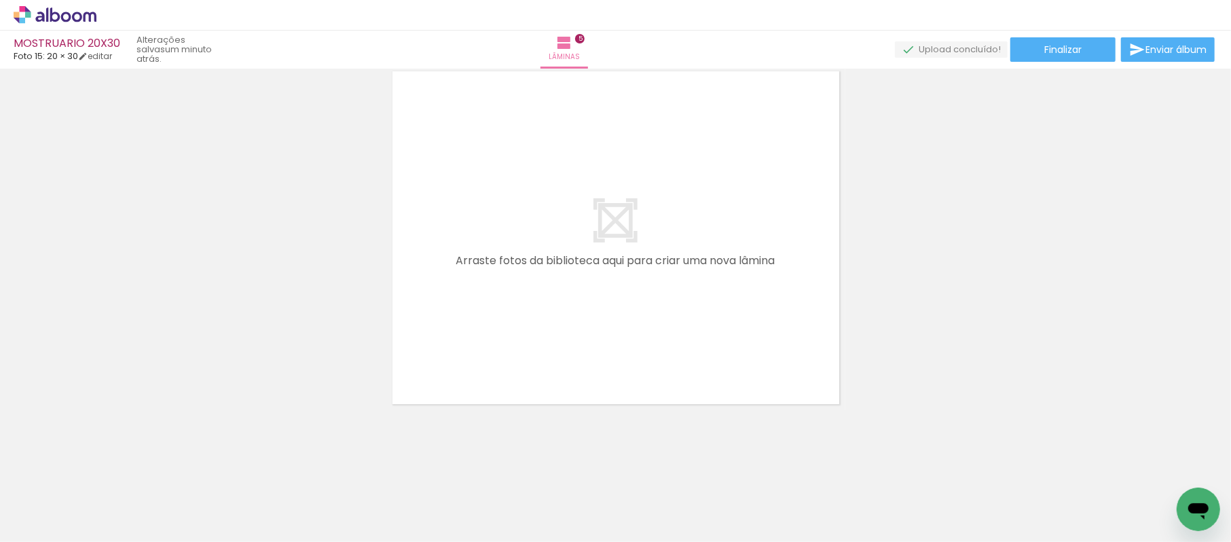
drag, startPoint x: 692, startPoint y: 489, endPoint x: 682, endPoint y: 380, distance: 109.8
click at [550, 216] on quentale-workspace at bounding box center [615, 271] width 1231 height 542
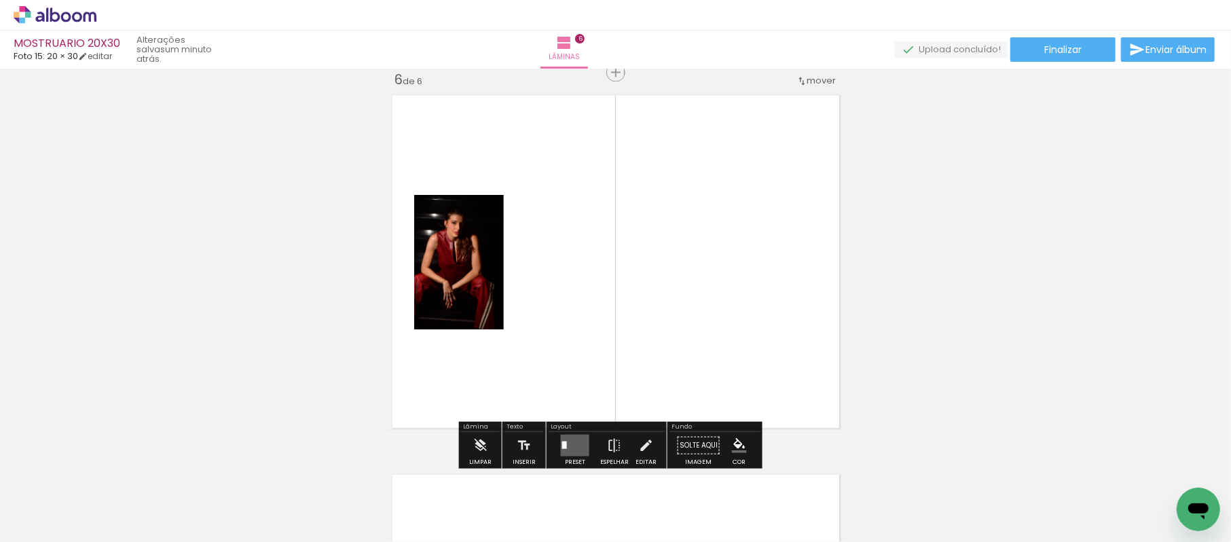
scroll to position [1912, 0]
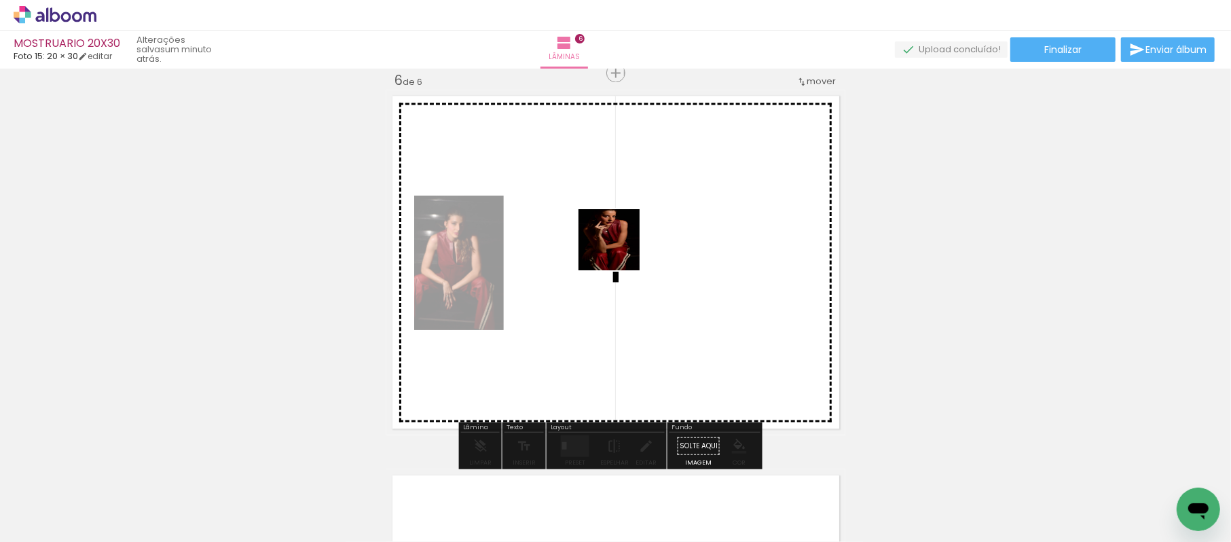
drag, startPoint x: 768, startPoint y: 491, endPoint x: 619, endPoint y: 250, distance: 284.1
click at [619, 250] on quentale-workspace at bounding box center [615, 271] width 1231 height 542
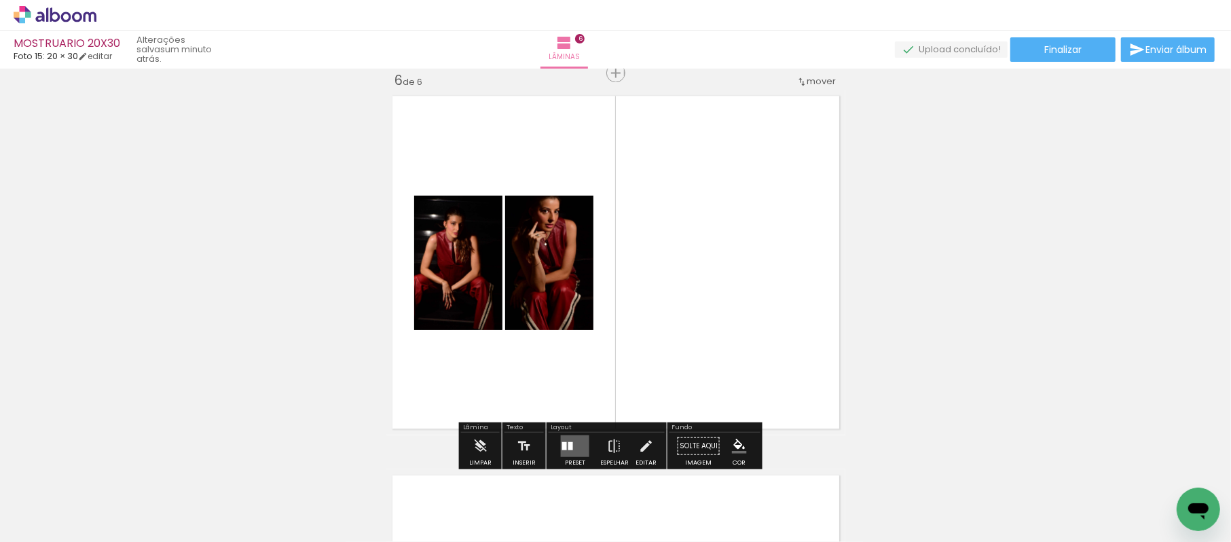
click at [568, 444] on div at bounding box center [570, 446] width 5 height 8
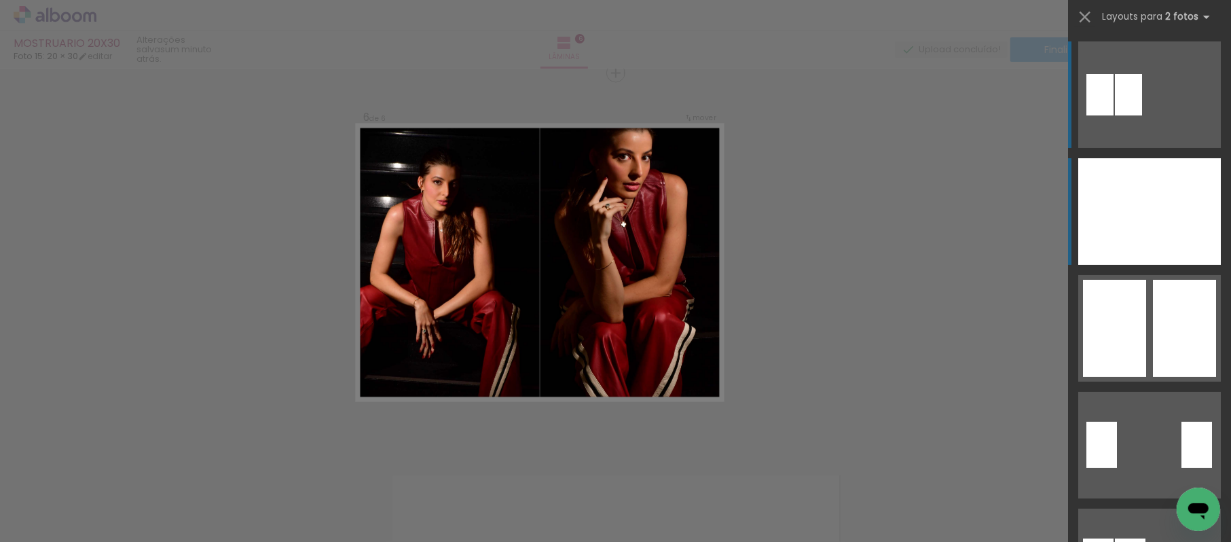
click at [1165, 223] on div at bounding box center [1184, 211] width 71 height 107
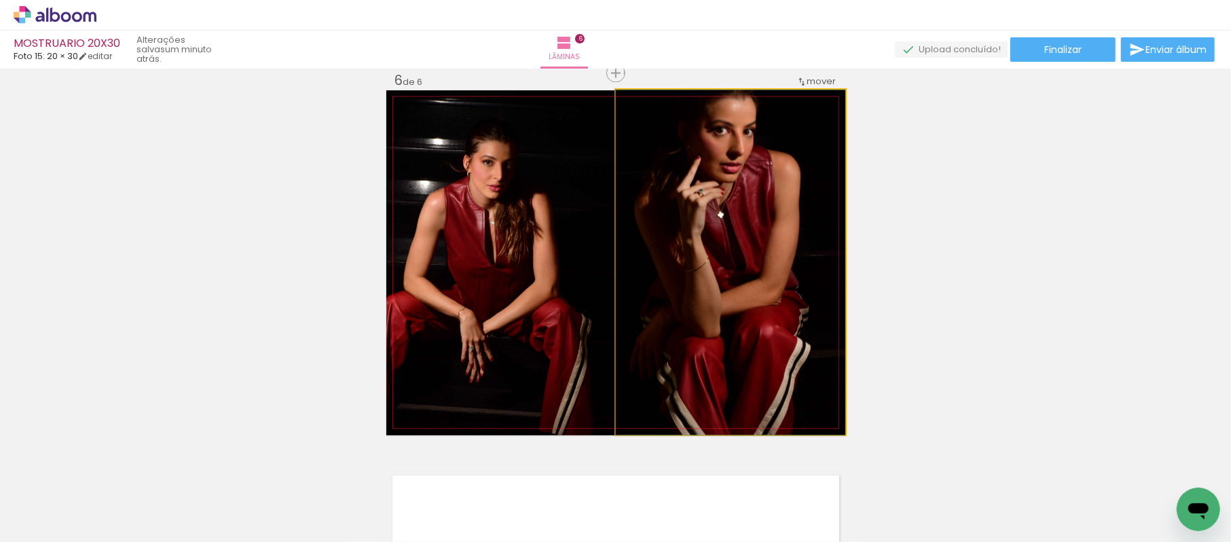
drag, startPoint x: 734, startPoint y: 193, endPoint x: 726, endPoint y: 276, distance: 82.5
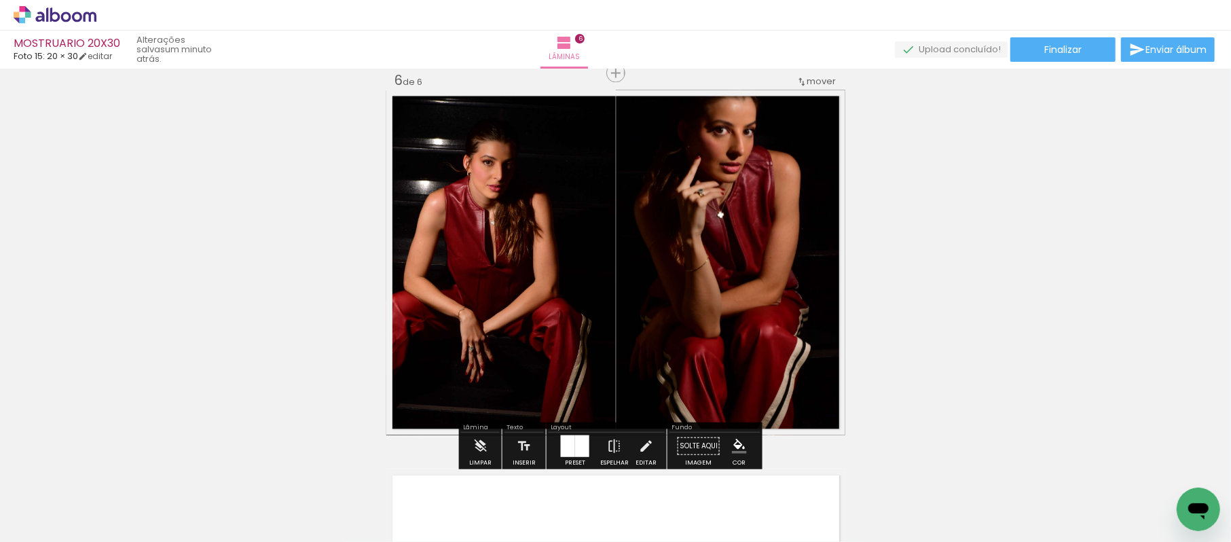
click at [732, 446] on iron-icon "color picker" at bounding box center [739, 446] width 15 height 15
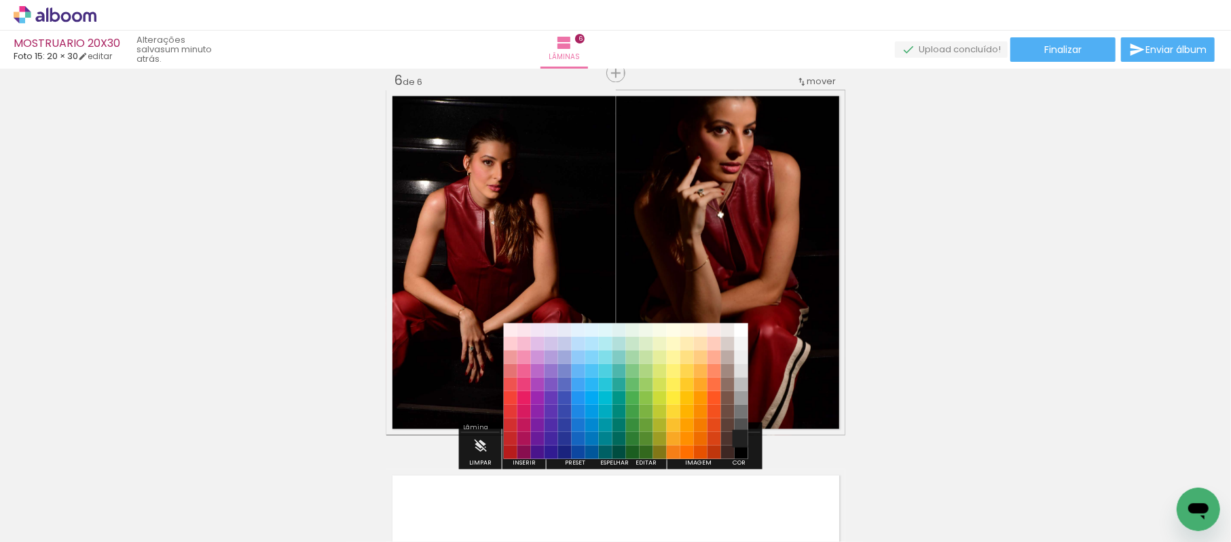
click at [737, 437] on paper-item "#212121" at bounding box center [742, 439] width 14 height 14
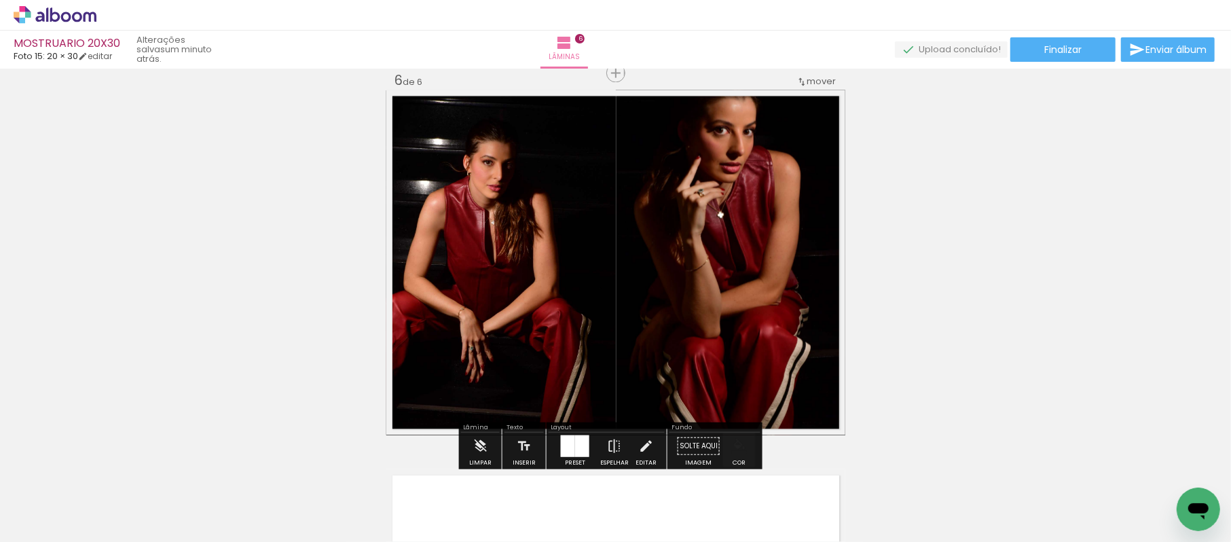
click at [735, 438] on paper-menu-button "#ffebee #ffcdd2 #ef9a9a #e57373 #ef5350 #f44336 #e53935 #d32f2f #c62828 #b71c1c…" at bounding box center [739, 446] width 26 height 26
click at [741, 444] on iron-icon "color picker" at bounding box center [739, 446] width 15 height 15
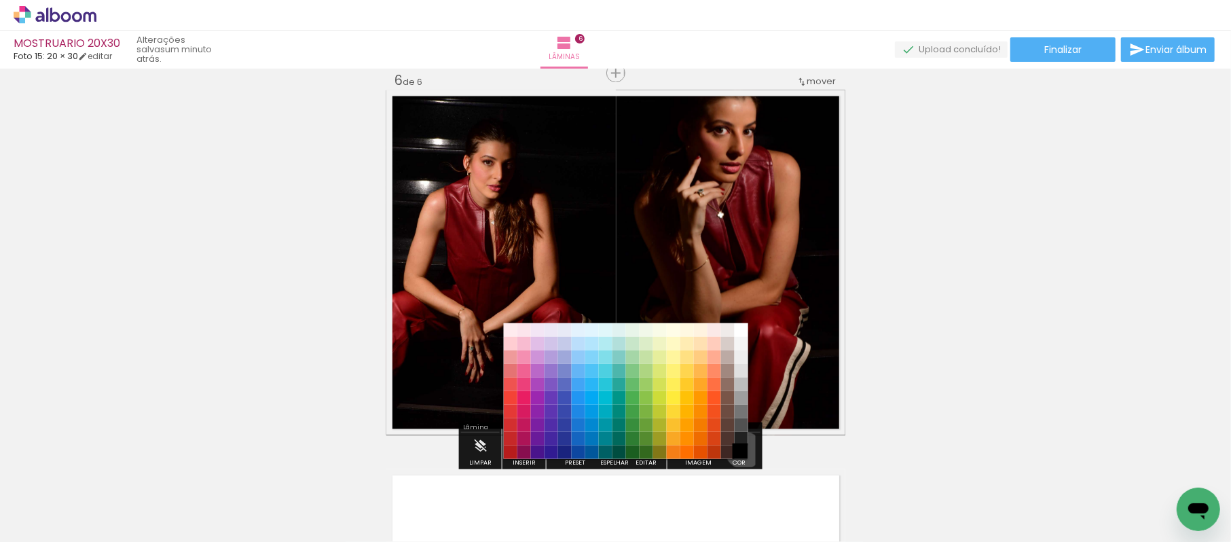
click at [739, 451] on paper-item "#000000" at bounding box center [742, 453] width 14 height 14
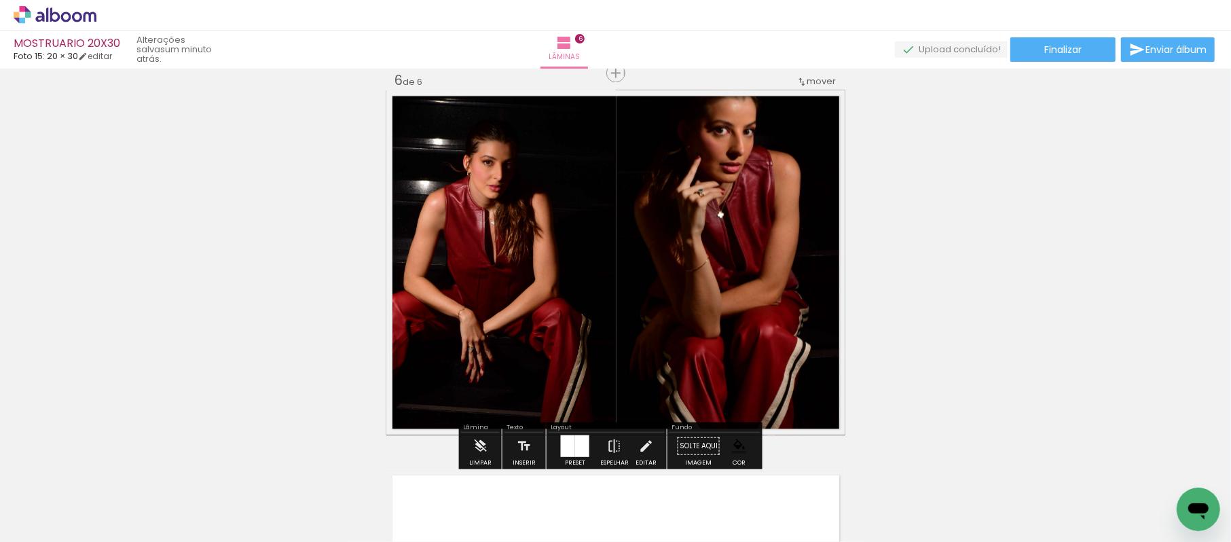
drag, startPoint x: 992, startPoint y: 242, endPoint x: 924, endPoint y: 311, distance: 97.4
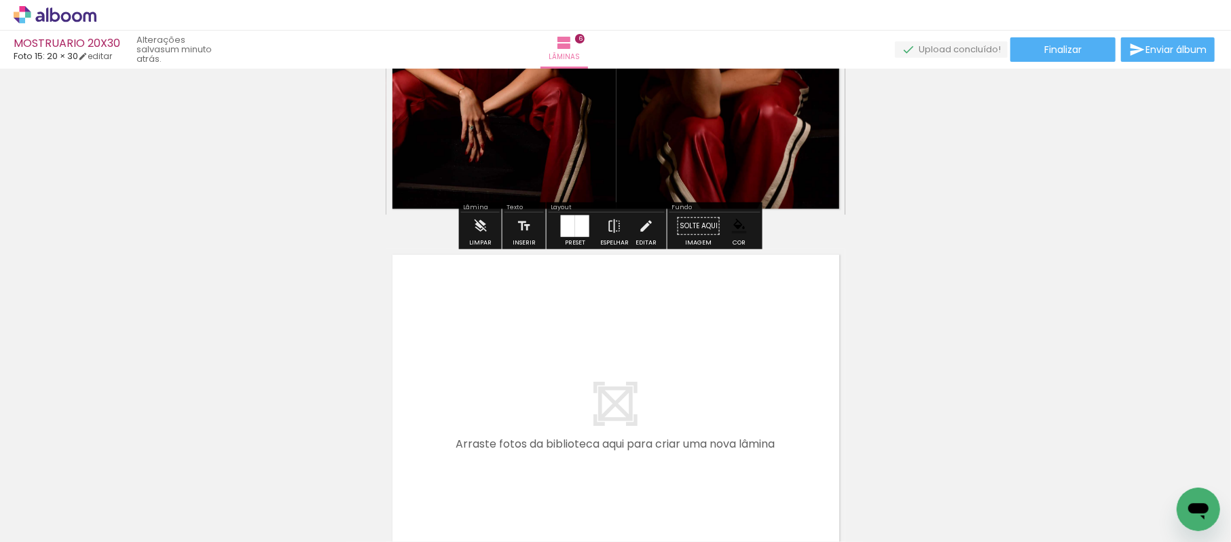
scroll to position [2316, 0]
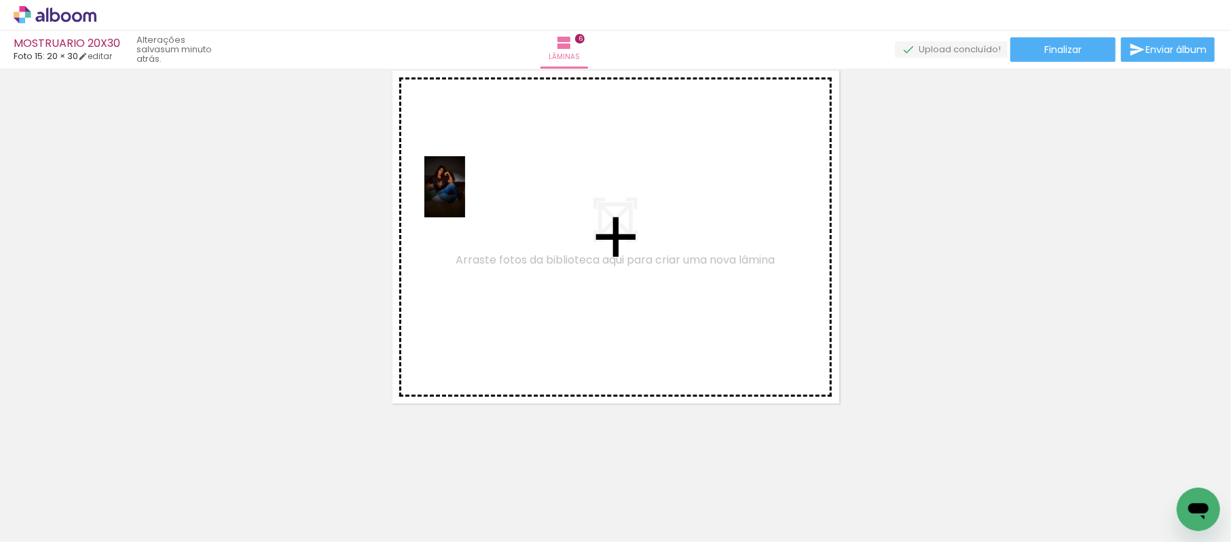
drag, startPoint x: 312, startPoint y: 498, endPoint x: 465, endPoint y: 197, distance: 337.3
click at [465, 197] on quentale-workspace at bounding box center [615, 271] width 1231 height 542
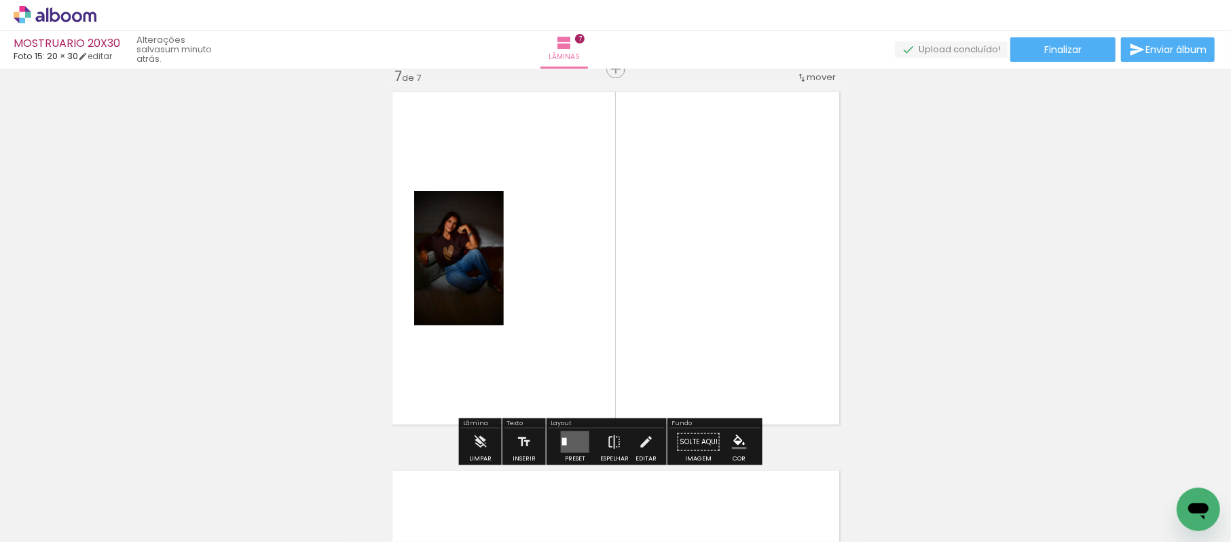
scroll to position [2290, 0]
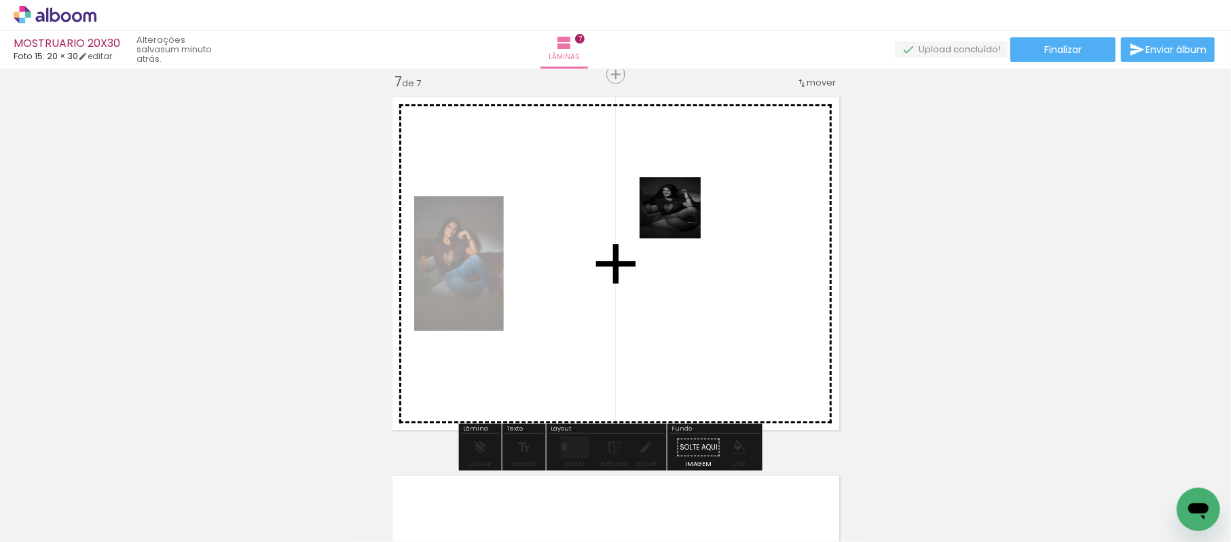
drag, startPoint x: 392, startPoint y: 504, endPoint x: 645, endPoint y: 267, distance: 345.8
click at [682, 204] on quentale-workspace at bounding box center [615, 271] width 1231 height 542
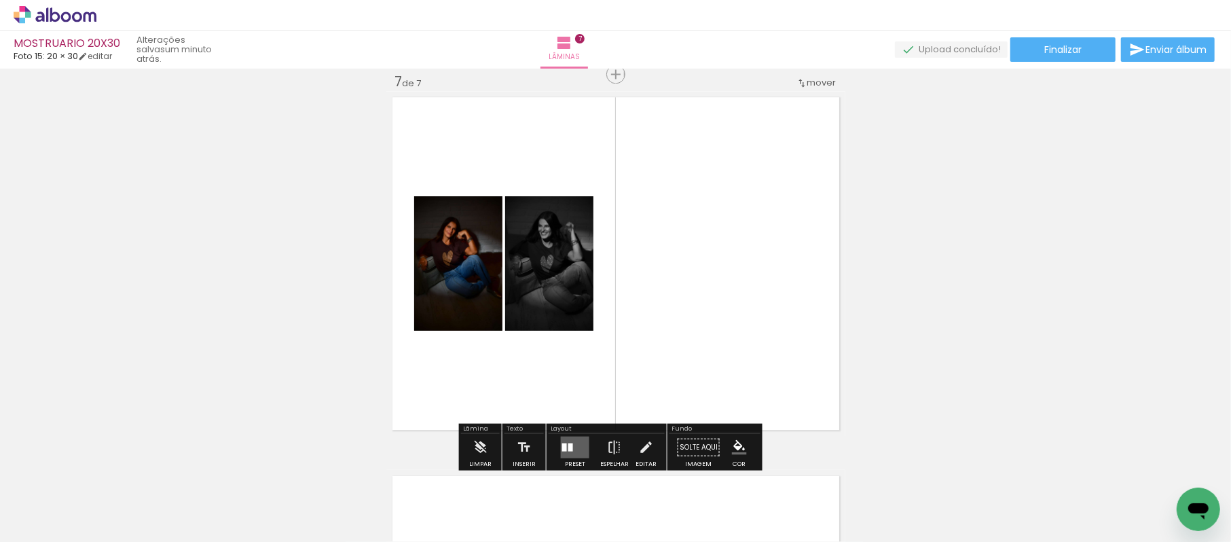
click at [578, 446] on quentale-layouter at bounding box center [575, 447] width 29 height 22
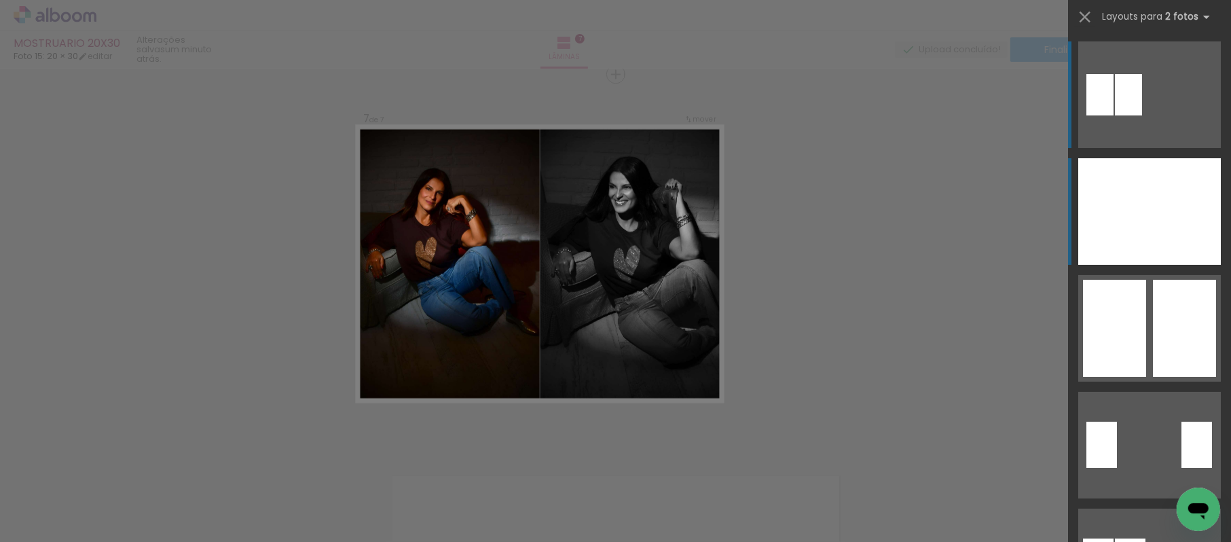
click at [1130, 205] on div at bounding box center [1113, 211] width 71 height 107
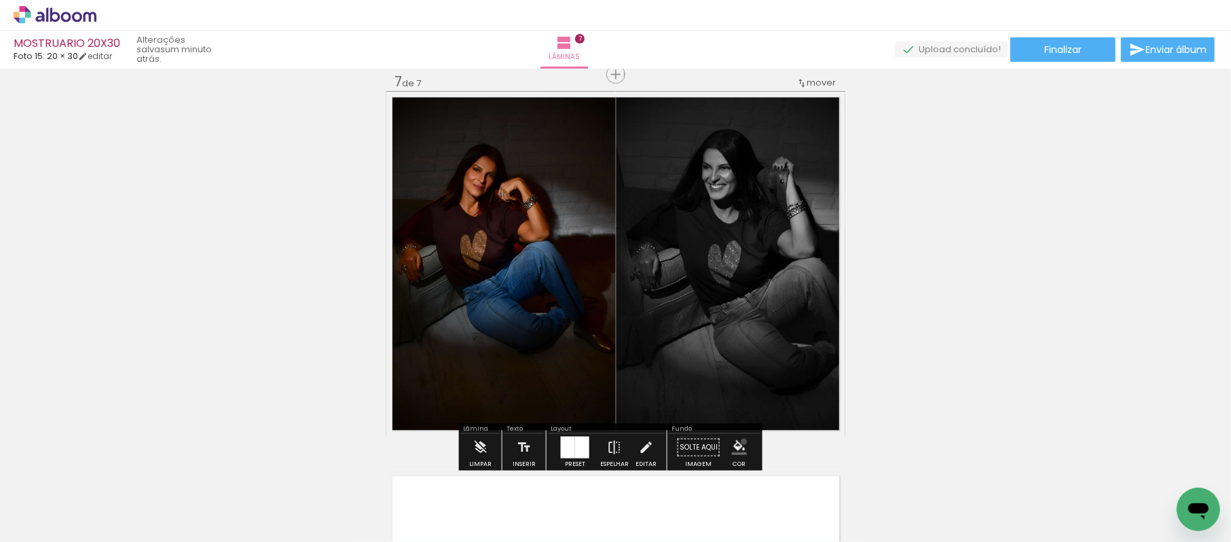
click at [739, 441] on iron-icon "color picker" at bounding box center [739, 446] width 15 height 15
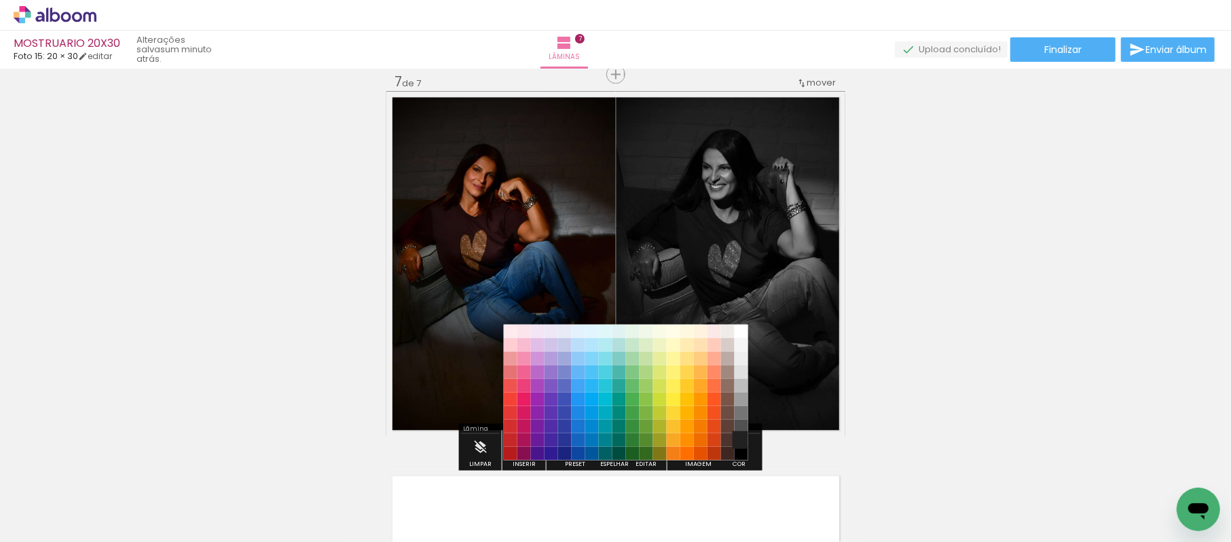
click at [737, 441] on paper-item "#212121" at bounding box center [742, 440] width 14 height 14
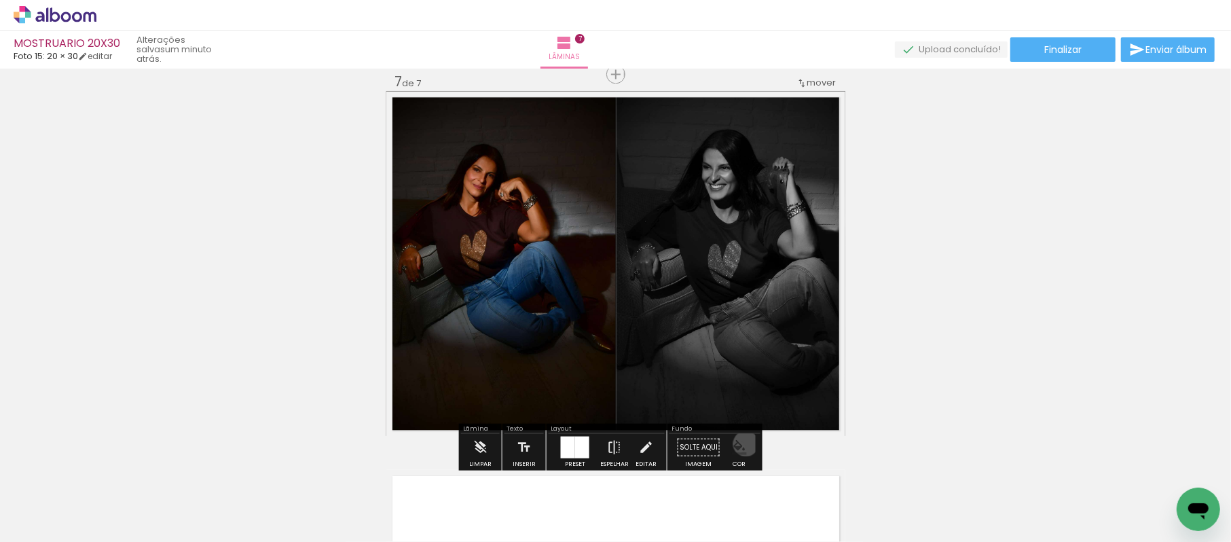
drag, startPoint x: 741, startPoint y: 443, endPoint x: 750, endPoint y: 446, distance: 9.2
click at [742, 444] on iron-icon "color picker" at bounding box center [739, 446] width 15 height 15
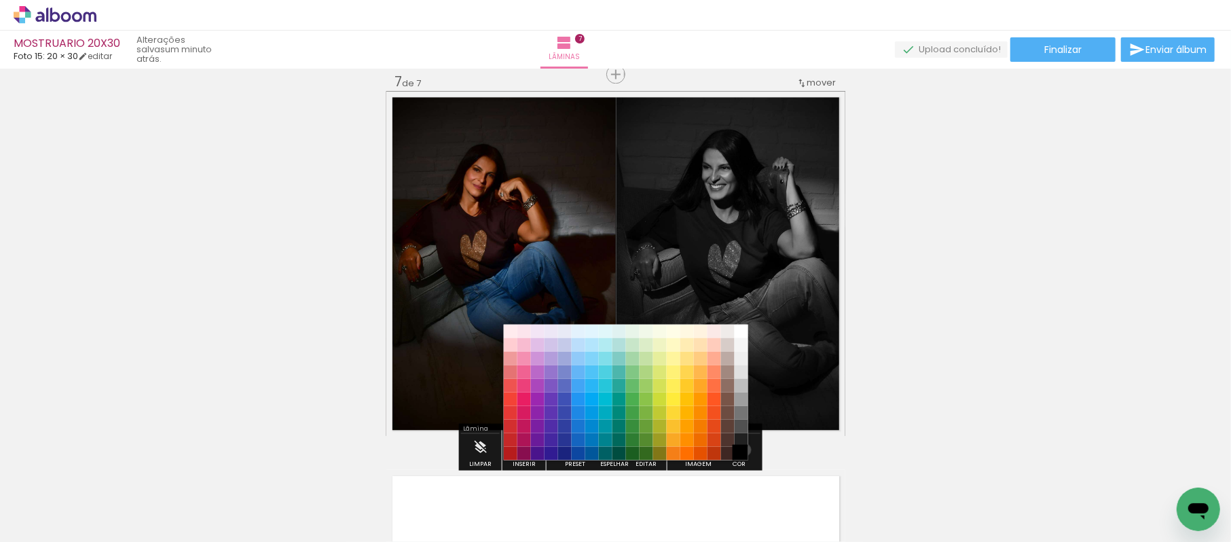
click at [740, 449] on paper-item "#000000" at bounding box center [742, 454] width 14 height 14
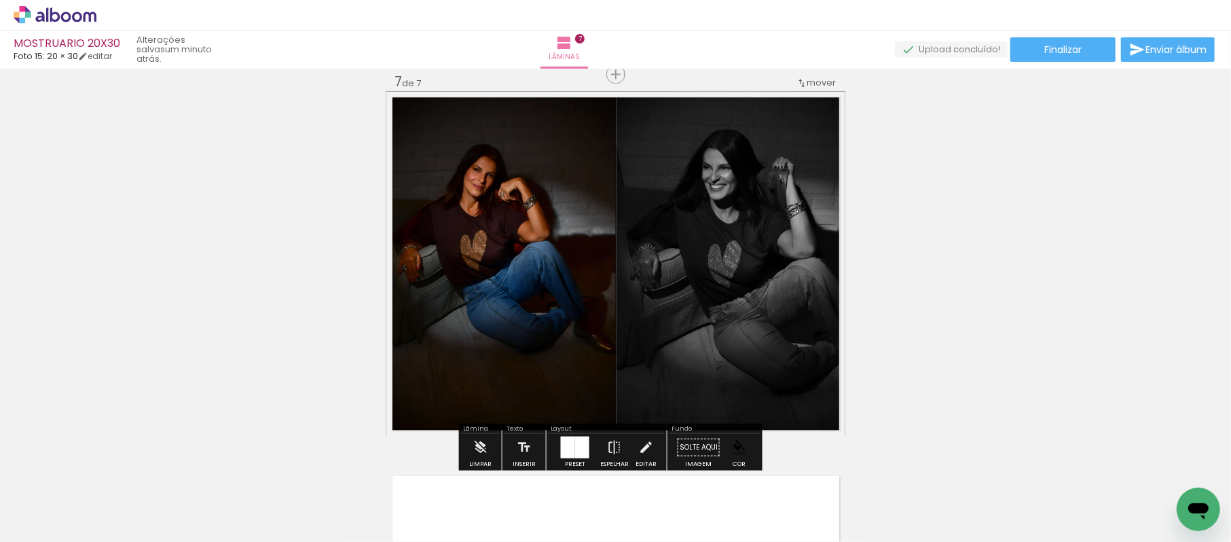
drag, startPoint x: 740, startPoint y: 449, endPoint x: 691, endPoint y: 50, distance: 402.8
click at [589, 50] on div "Lâminas 7" at bounding box center [564, 50] width 49 height 38
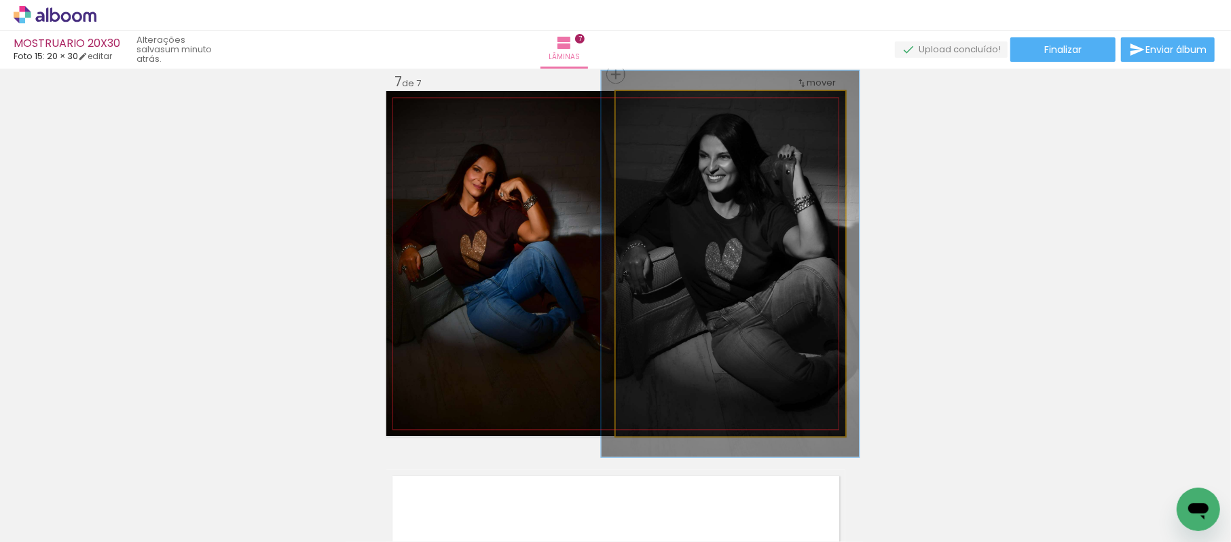
type paper-slider "112"
click at [650, 110] on div at bounding box center [653, 105] width 22 height 22
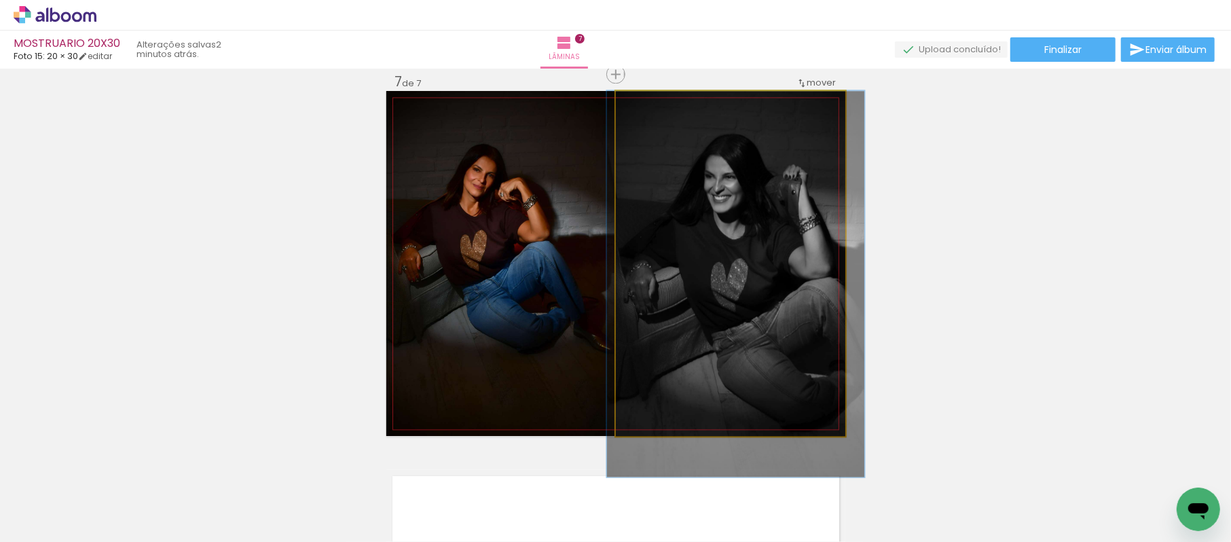
drag, startPoint x: 661, startPoint y: 190, endPoint x: 667, endPoint y: 234, distance: 43.9
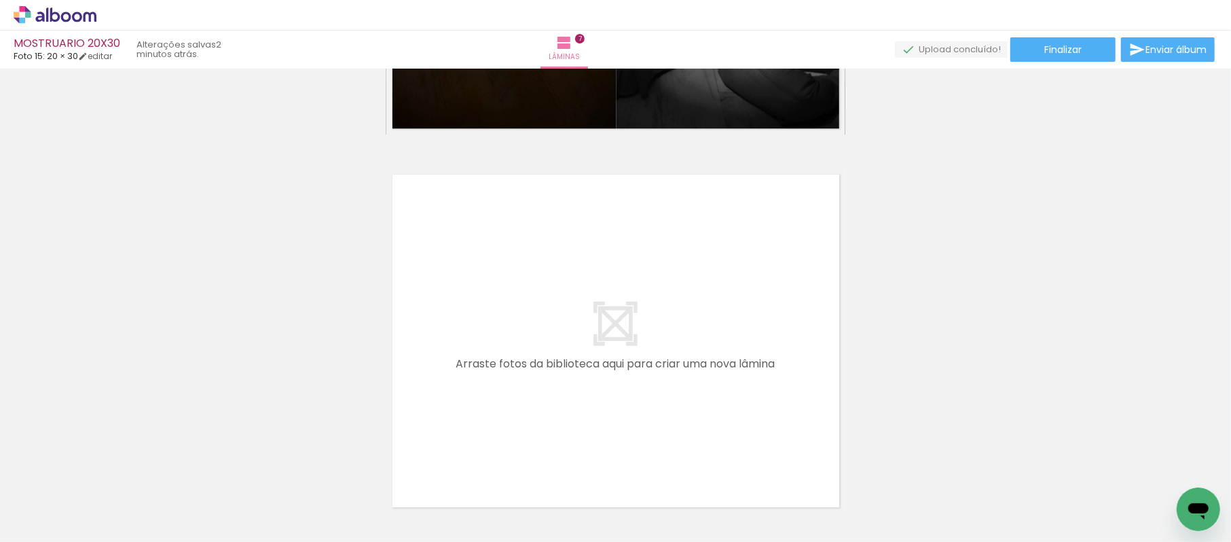
scroll to position [0, 2077]
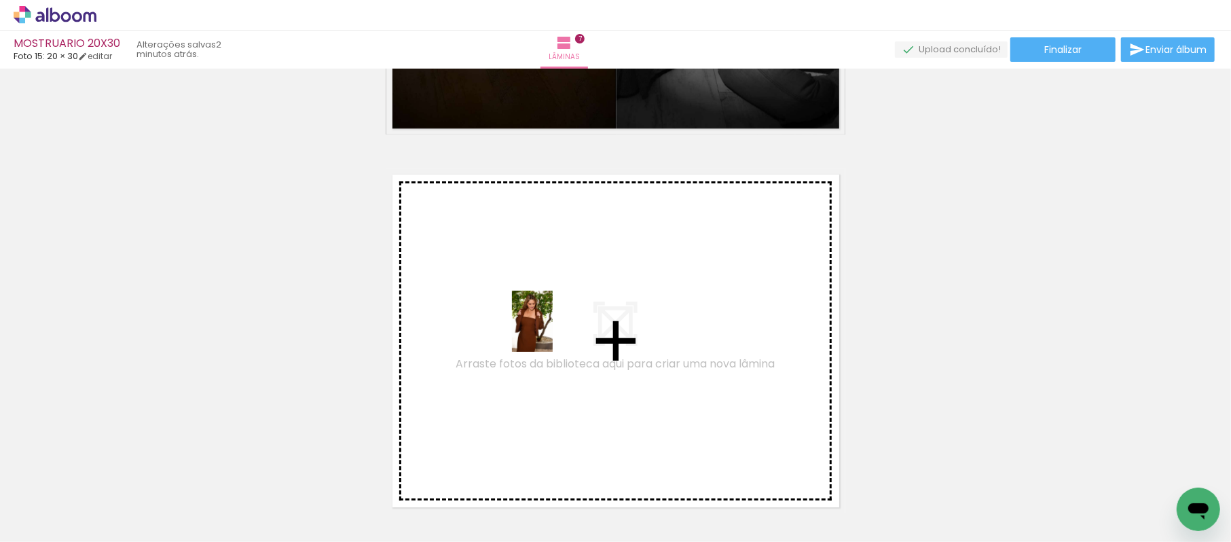
drag, startPoint x: 880, startPoint y: 388, endPoint x: 838, endPoint y: 437, distance: 64.5
click at [557, 335] on quentale-workspace at bounding box center [615, 271] width 1231 height 542
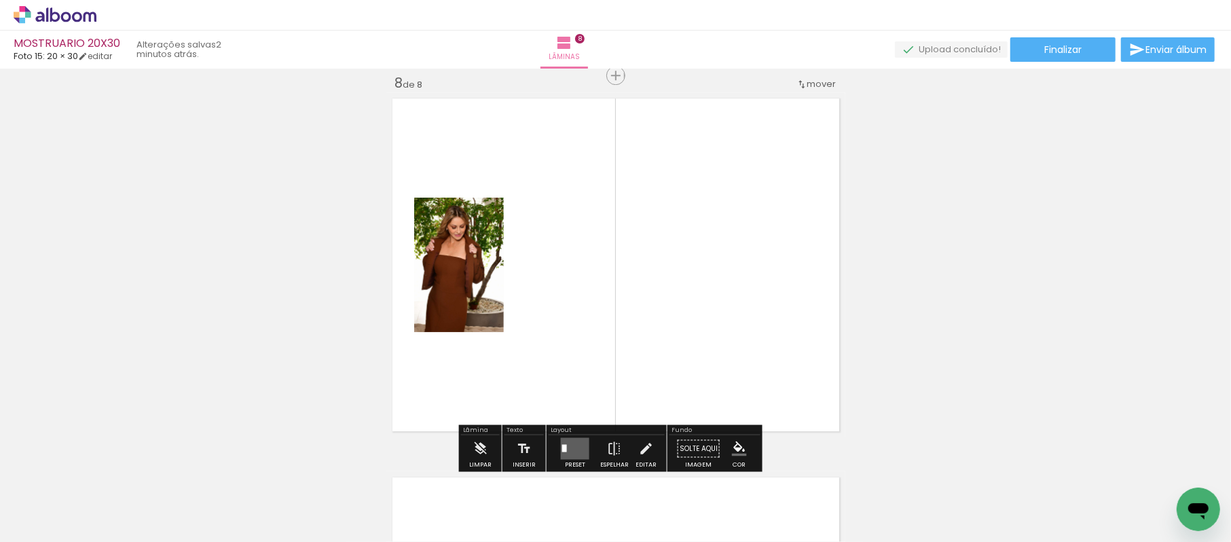
scroll to position [2669, 0]
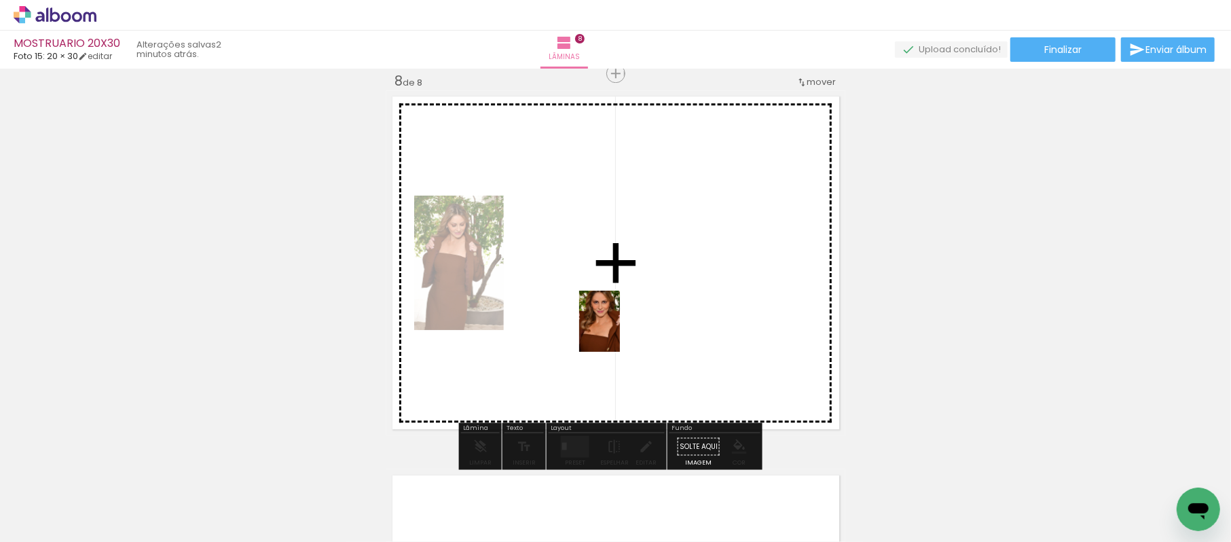
drag, startPoint x: 948, startPoint y: 372, endPoint x: 608, endPoint y: 329, distance: 342.1
click at [618, 330] on quentale-workspace at bounding box center [615, 271] width 1231 height 542
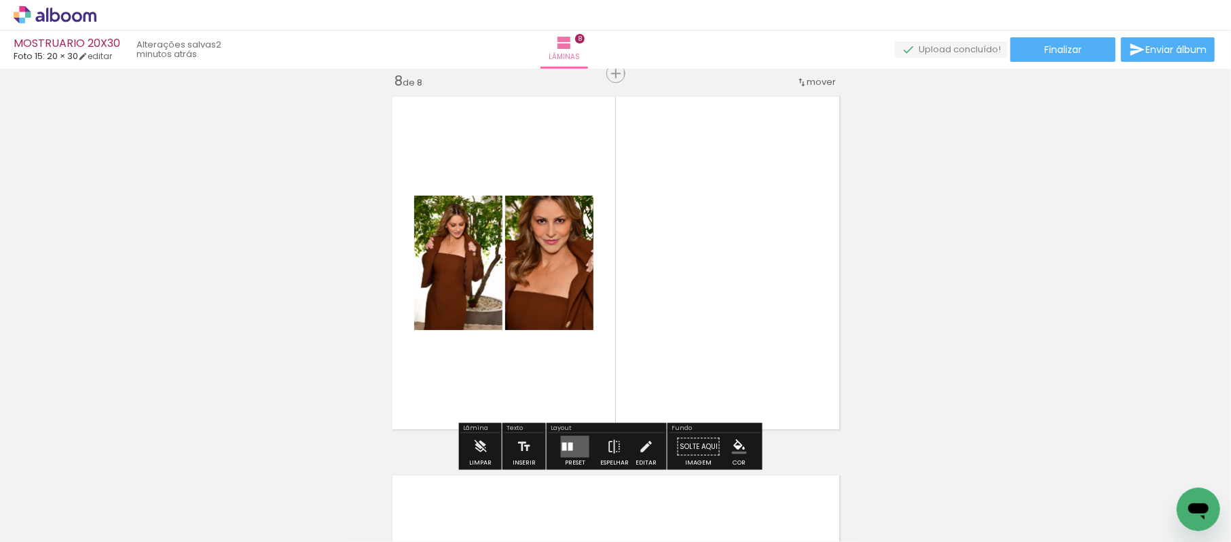
click at [584, 441] on quentale-layouter at bounding box center [575, 446] width 29 height 22
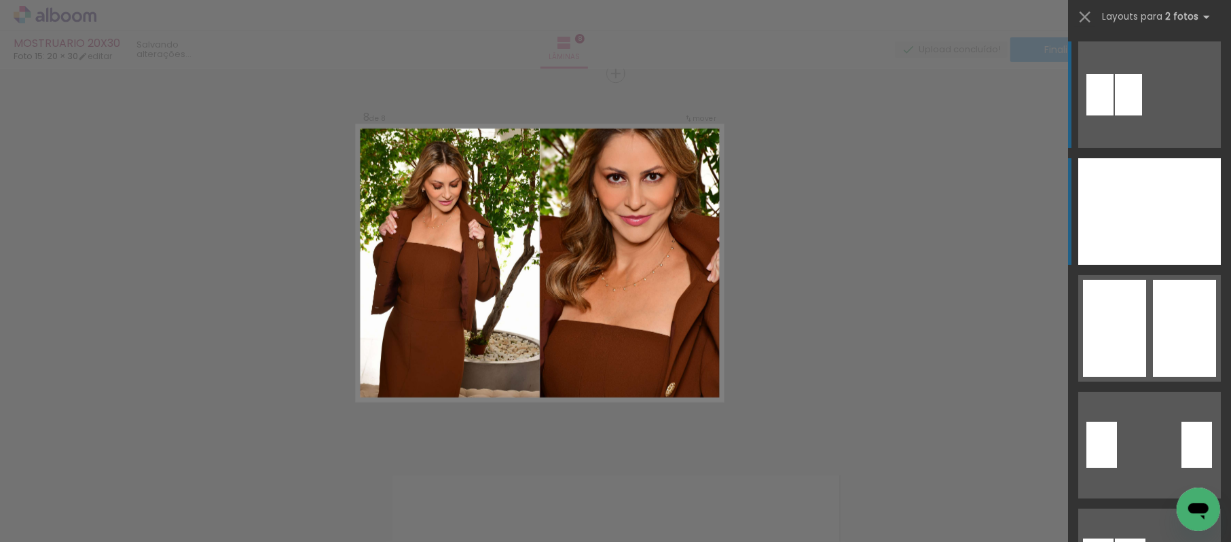
click at [1109, 216] on div at bounding box center [1113, 211] width 71 height 107
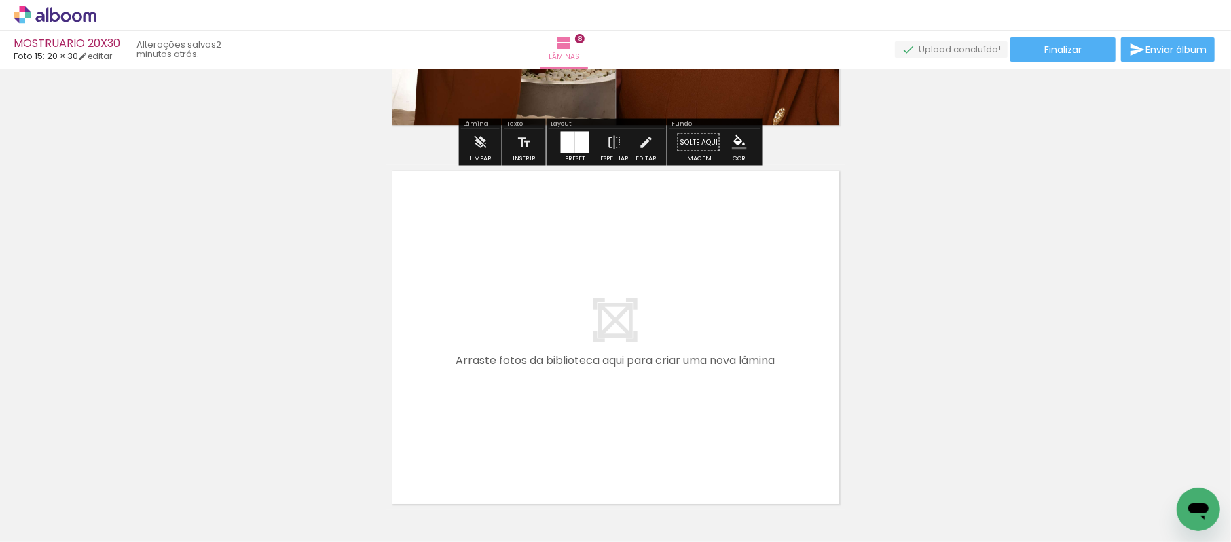
scroll to position [3017, 0]
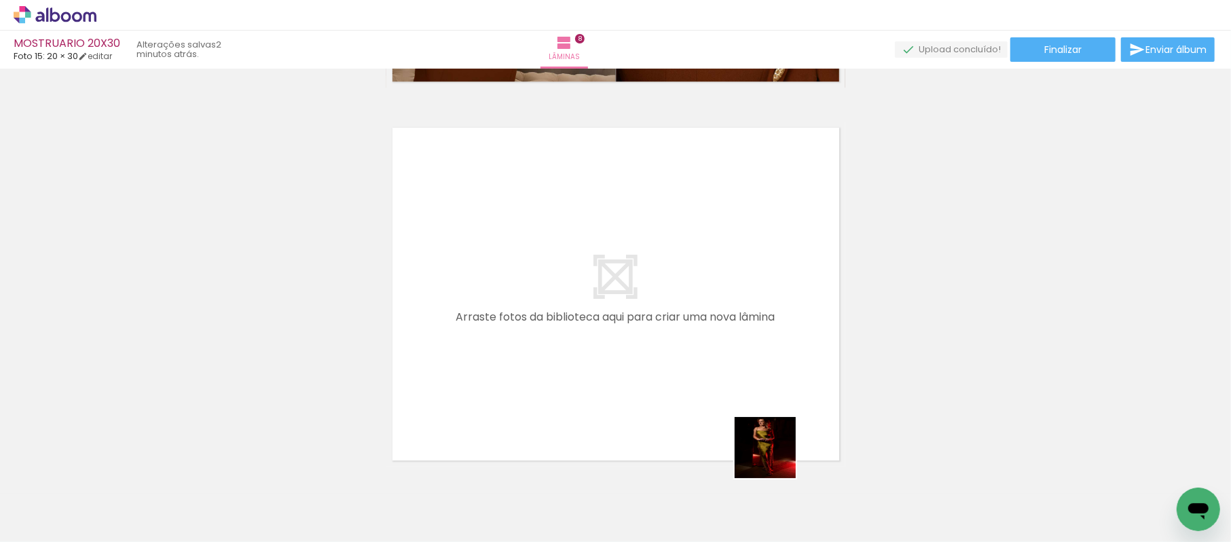
drag, startPoint x: 775, startPoint y: 458, endPoint x: 712, endPoint y: 463, distance: 63.4
click at [690, 333] on quentale-workspace at bounding box center [615, 271] width 1231 height 542
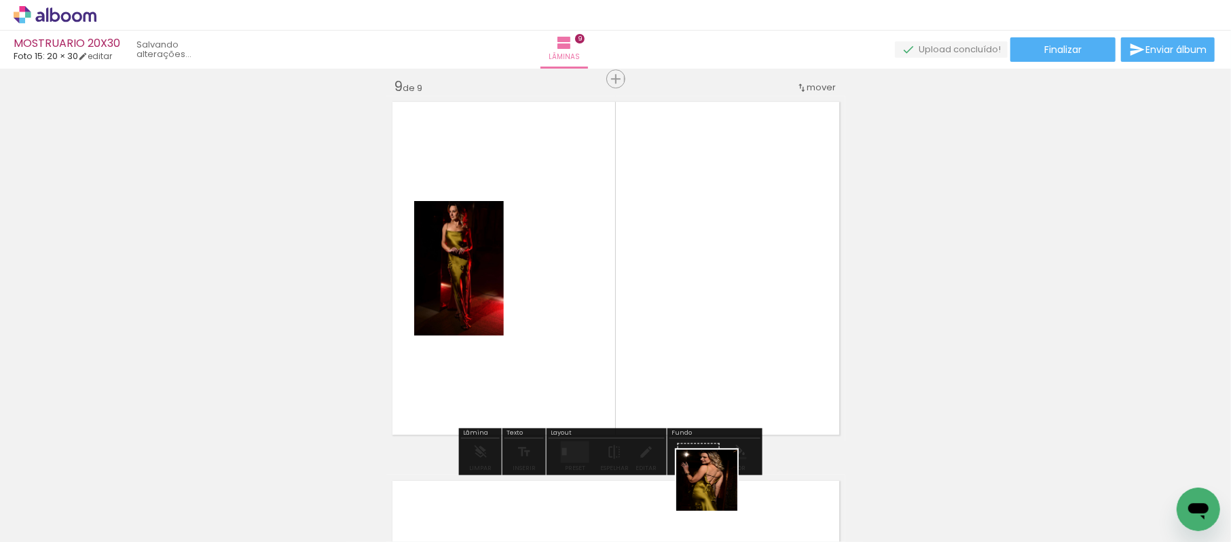
scroll to position [3047, 0]
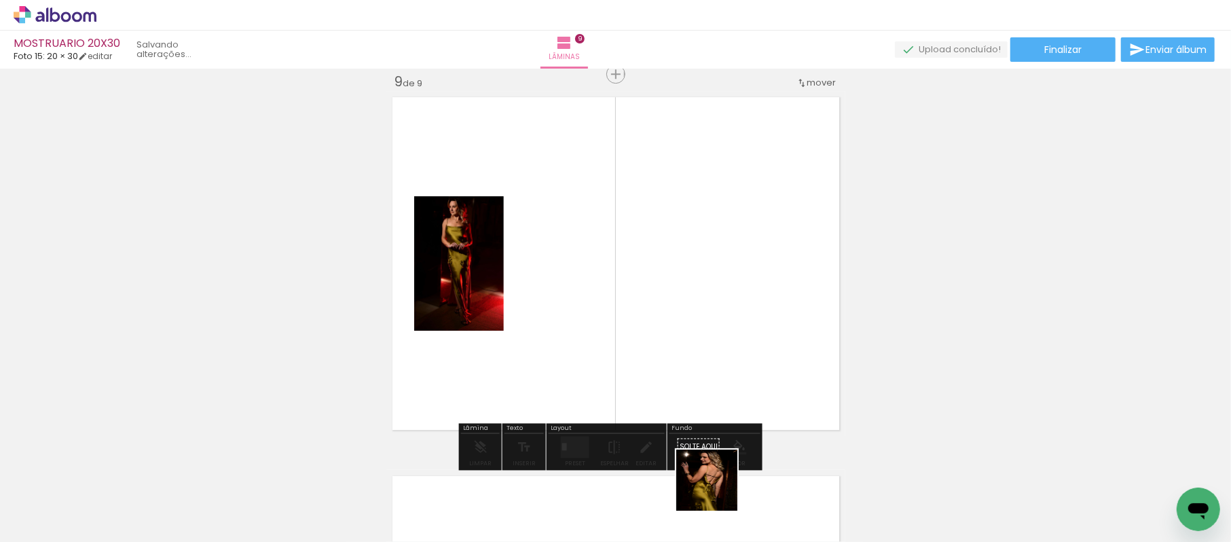
drag, startPoint x: 723, startPoint y: 500, endPoint x: 600, endPoint y: 286, distance: 247.2
click at [600, 286] on quentale-workspace at bounding box center [615, 271] width 1231 height 542
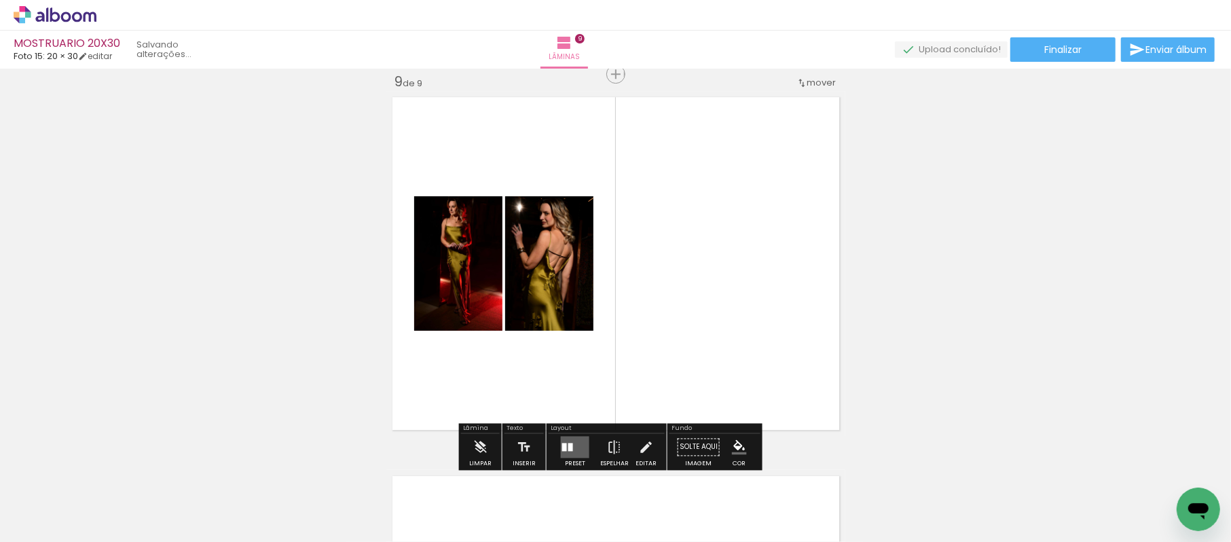
click at [576, 443] on quentale-layouter at bounding box center [575, 447] width 29 height 22
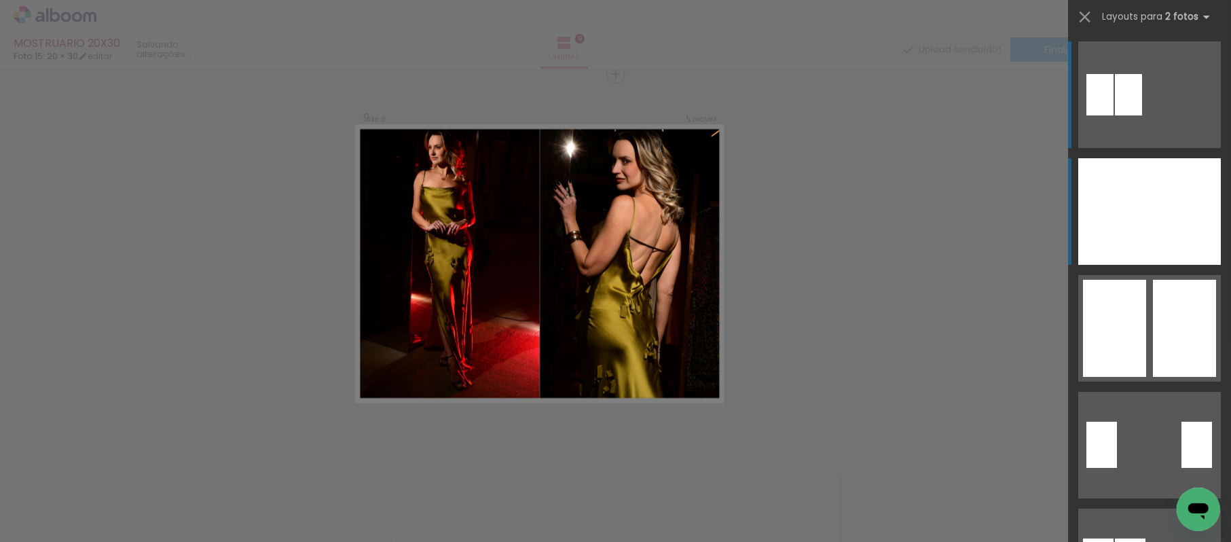
click at [1150, 207] on div at bounding box center [1184, 211] width 71 height 107
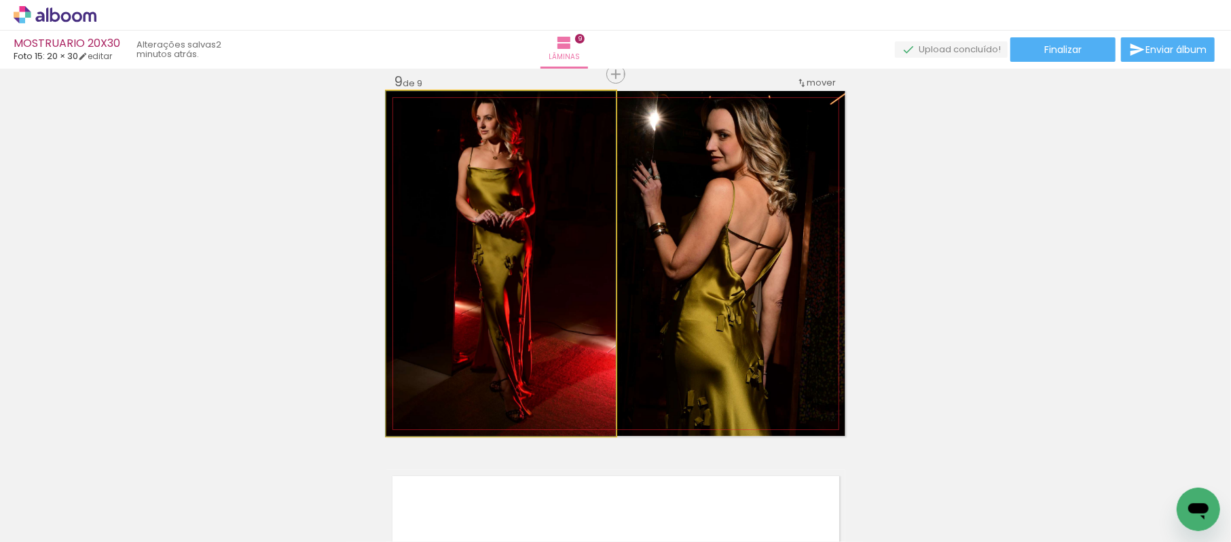
drag, startPoint x: 519, startPoint y: 194, endPoint x: 504, endPoint y: 291, distance: 97.5
click at [493, 224] on quentale-photo at bounding box center [500, 263] width 229 height 345
click at [492, 223] on quentale-photo at bounding box center [500, 263] width 229 height 345
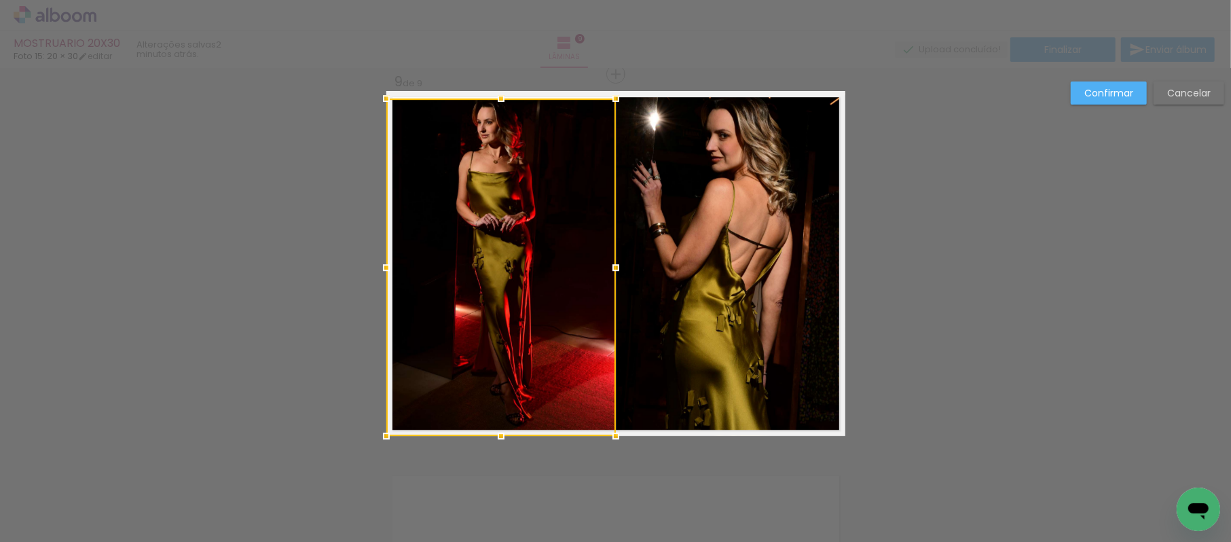
drag, startPoint x: 493, startPoint y: 83, endPoint x: 497, endPoint y: 96, distance: 14.2
click at [497, 96] on div at bounding box center [500, 98] width 27 height 27
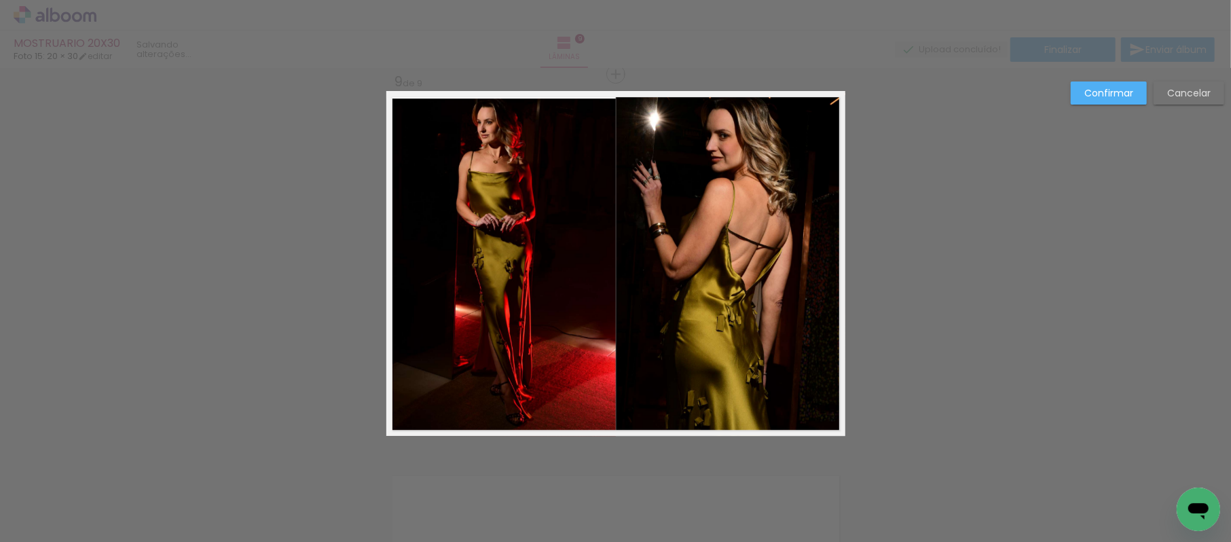
drag, startPoint x: 1094, startPoint y: 96, endPoint x: 1084, endPoint y: 94, distance: 10.5
click at [0, 0] on slot "Confirmar" at bounding box center [0, 0] width 0 height 0
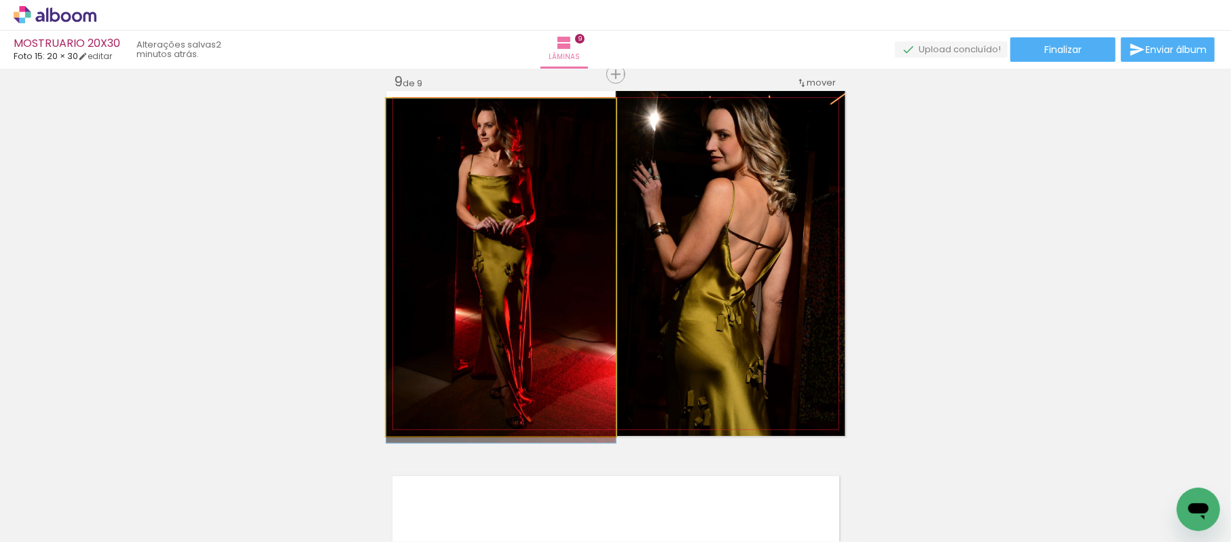
drag, startPoint x: 506, startPoint y: 186, endPoint x: 510, endPoint y: 234, distance: 47.8
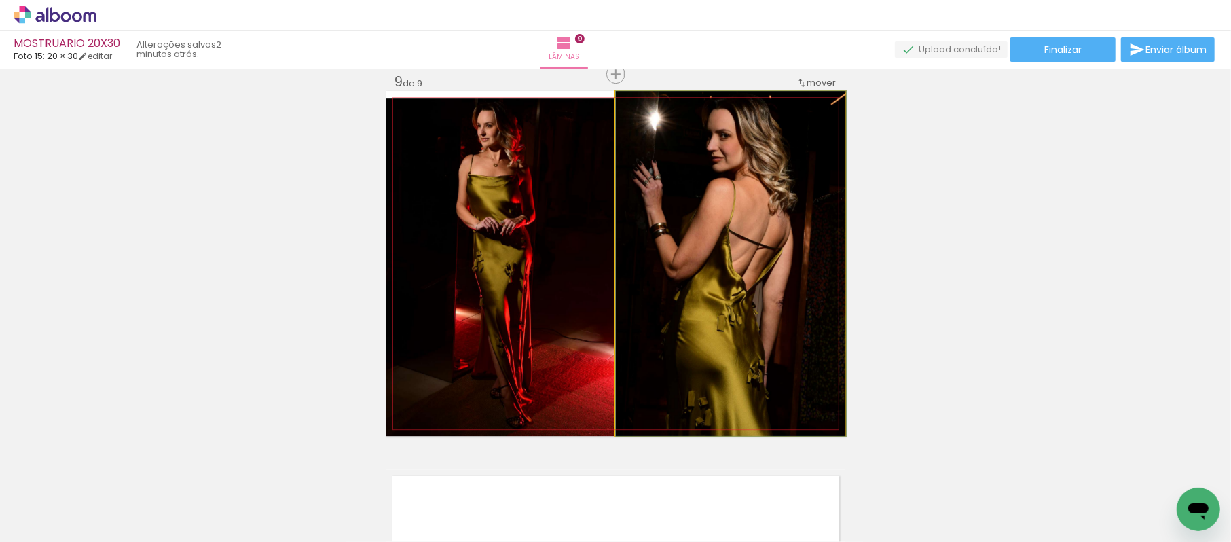
drag, startPoint x: 759, startPoint y: 202, endPoint x: 764, endPoint y: 254, distance: 51.8
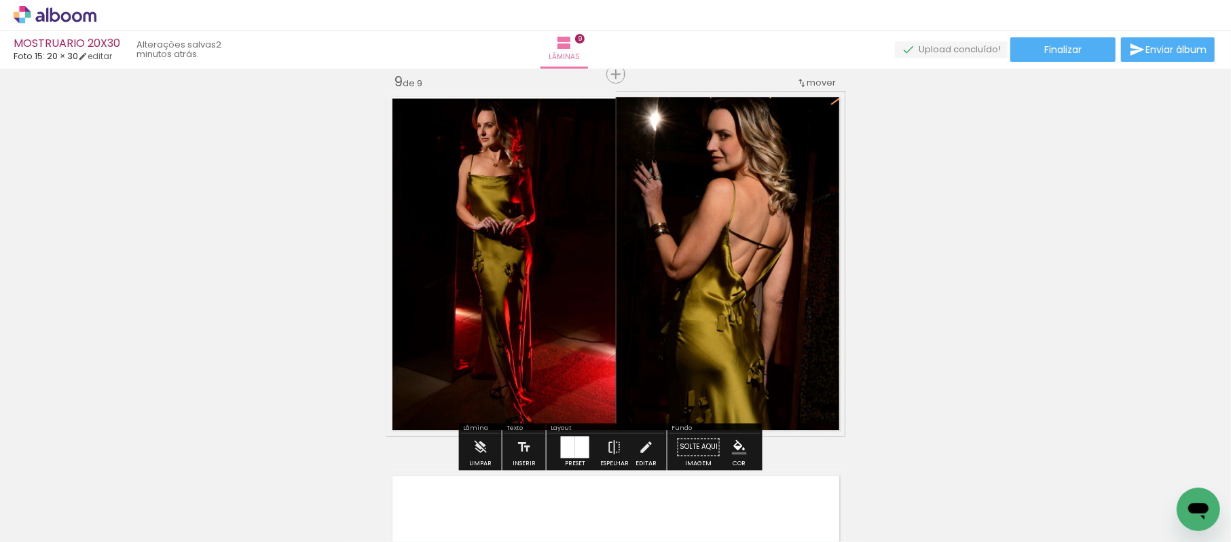
click at [740, 460] on quentale-thumb at bounding box center [720, 496] width 76 height 78
click at [732, 443] on iron-icon "color picker" at bounding box center [739, 446] width 15 height 15
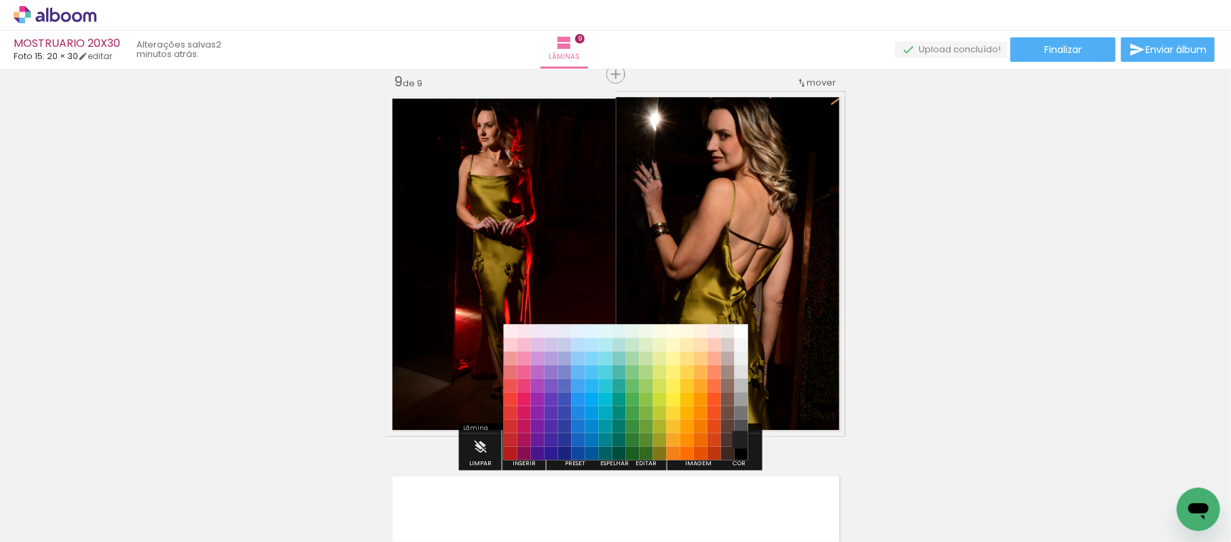
click at [741, 437] on paper-item "#212121" at bounding box center [742, 440] width 14 height 14
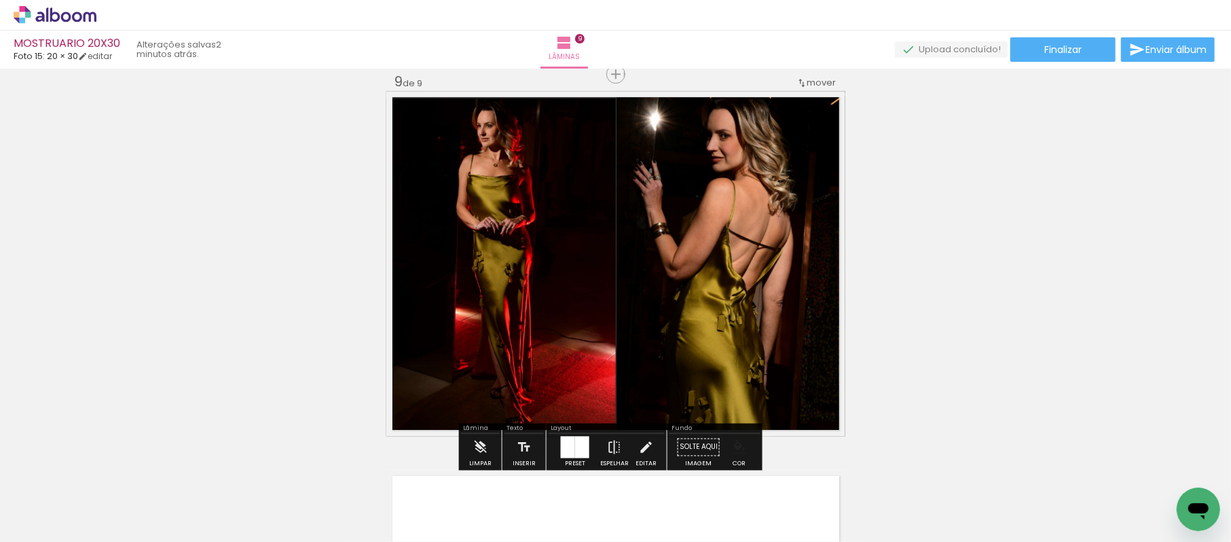
click at [739, 444] on iron-icon "color picker" at bounding box center [739, 446] width 15 height 15
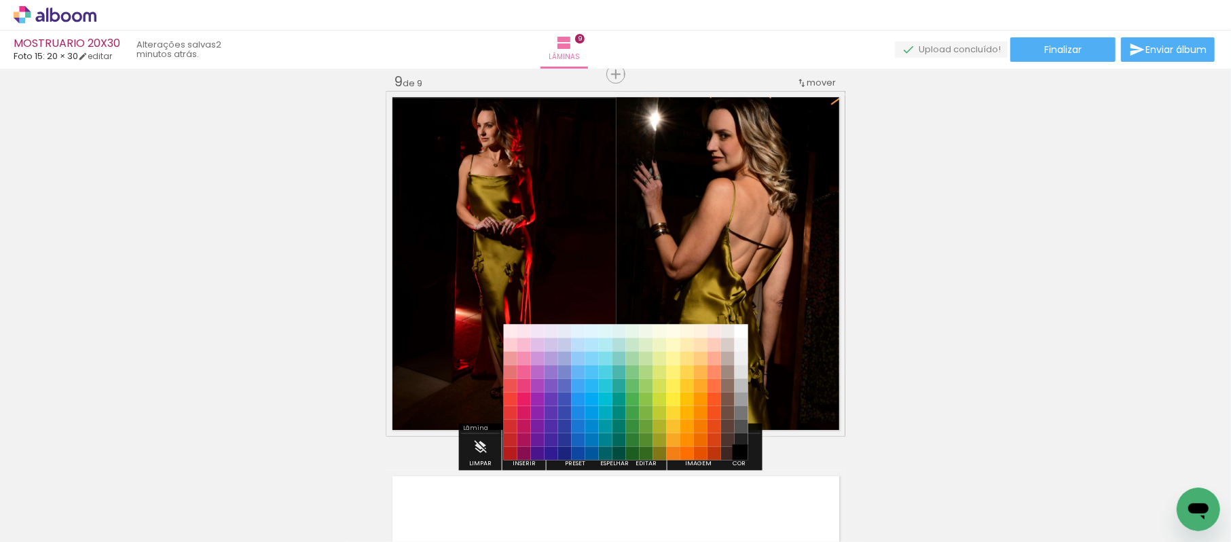
click at [740, 451] on paper-item "#000000" at bounding box center [742, 454] width 14 height 14
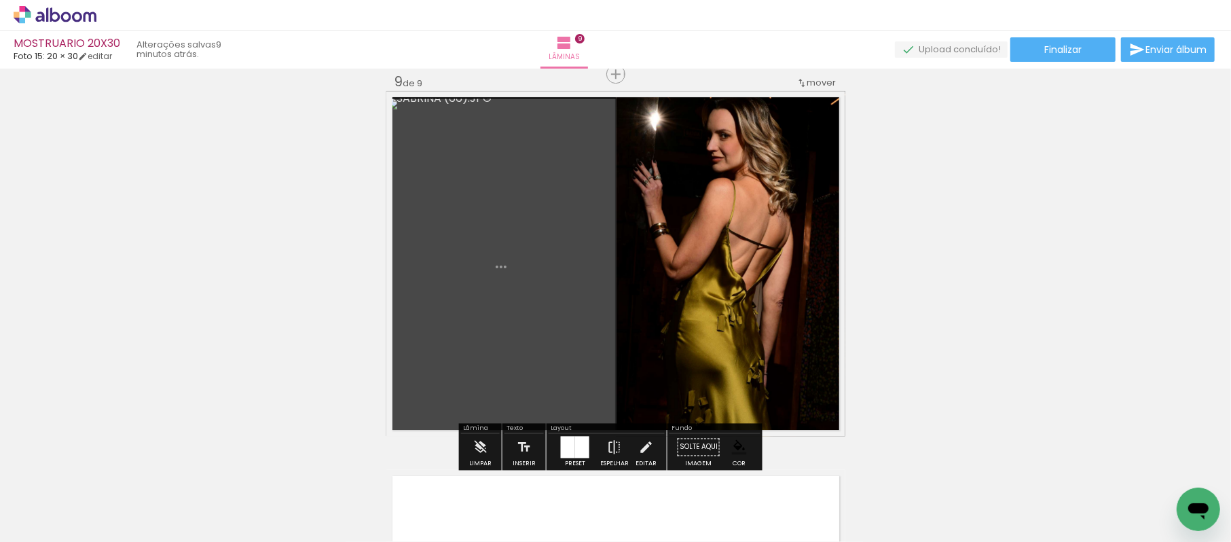
scroll to position [0, 0]
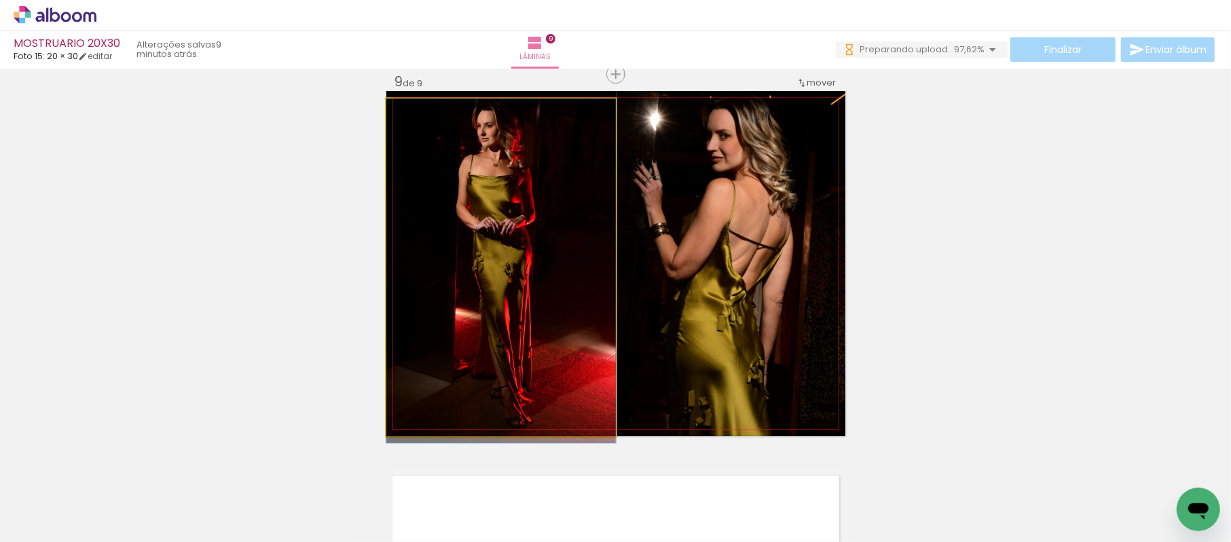
click at [494, 262] on quentale-photo at bounding box center [500, 266] width 229 height 337
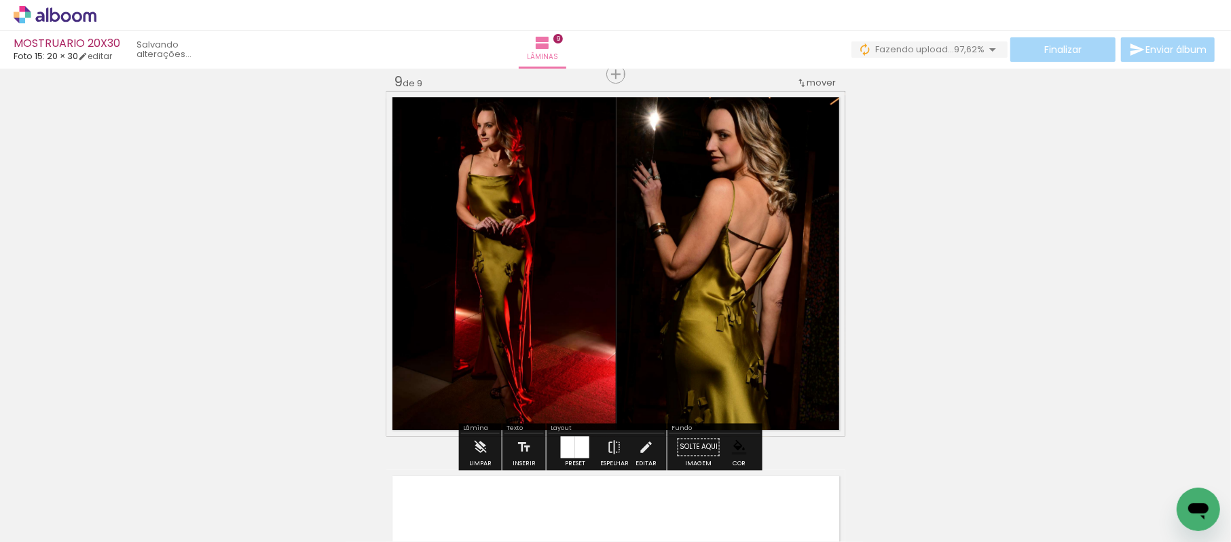
drag, startPoint x: 967, startPoint y: 305, endPoint x: 971, endPoint y: 324, distance: 19.4
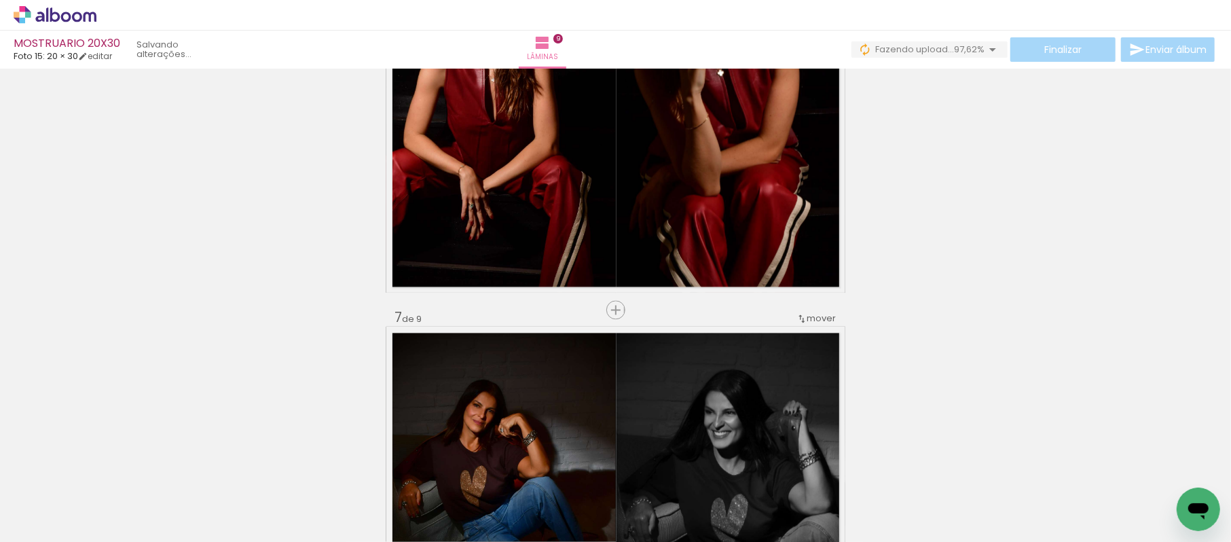
scroll to position [2094, 0]
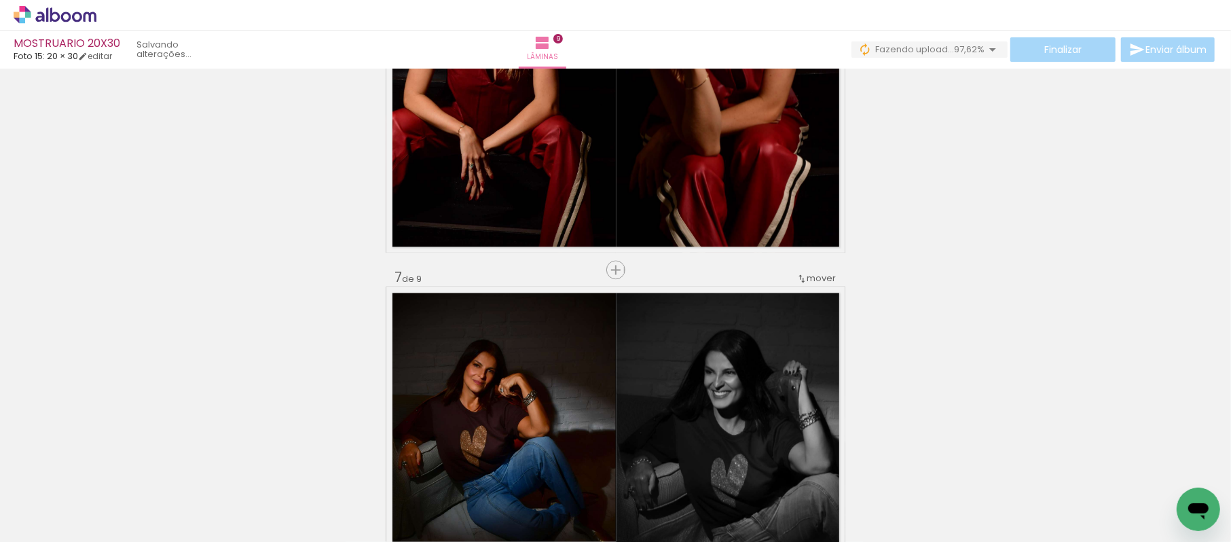
click at [821, 278] on span "mover" at bounding box center [821, 278] width 29 height 13
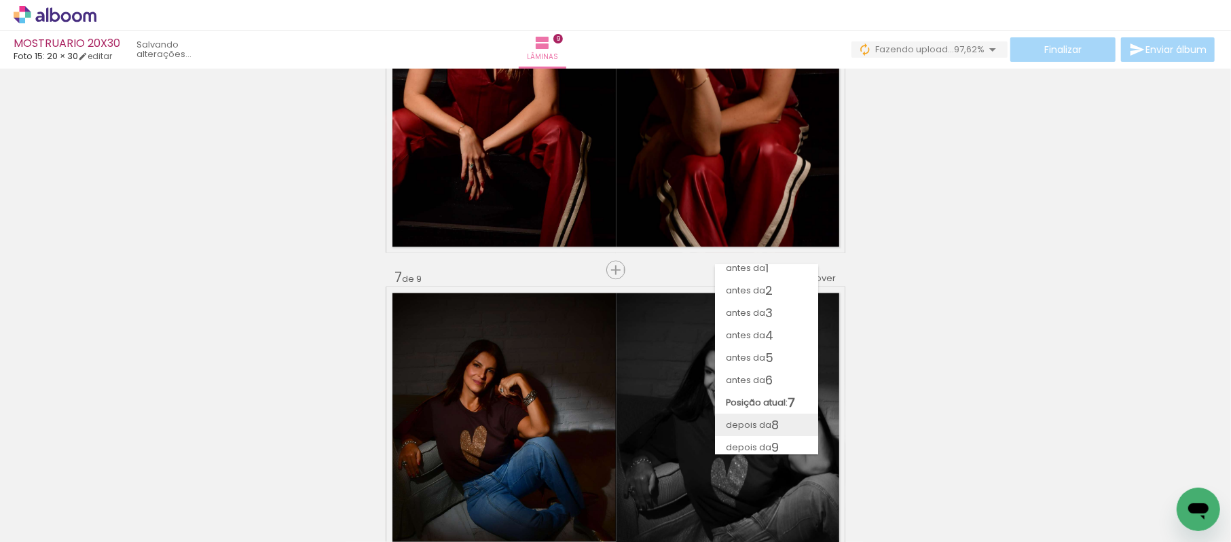
scroll to position [12, 0]
click at [771, 441] on span "9" at bounding box center [774, 443] width 7 height 22
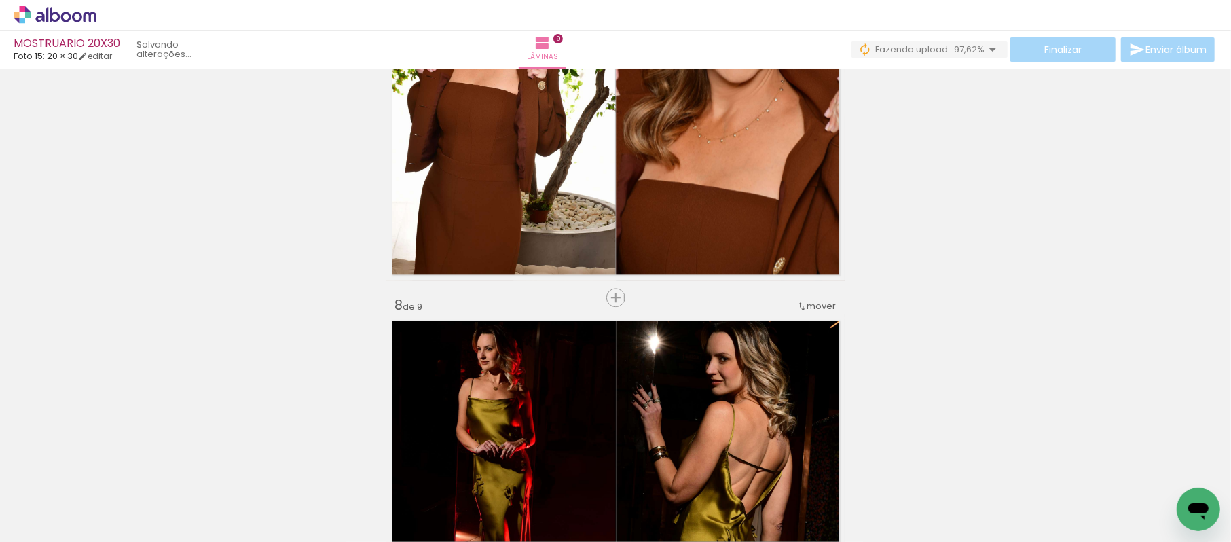
scroll to position [2444, 0]
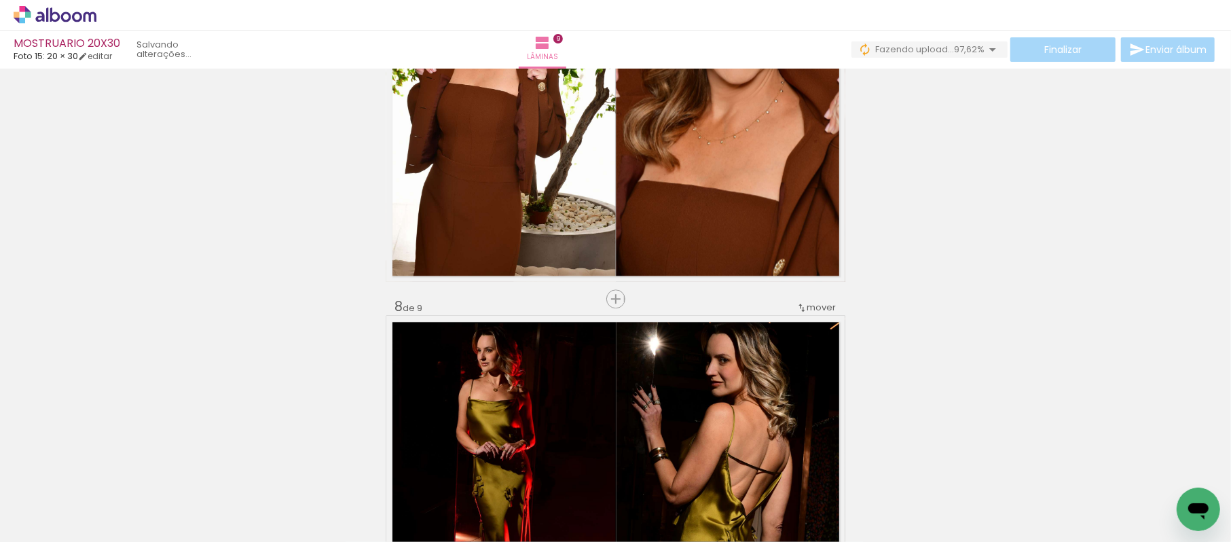
click at [807, 305] on span "mover" at bounding box center [821, 307] width 29 height 13
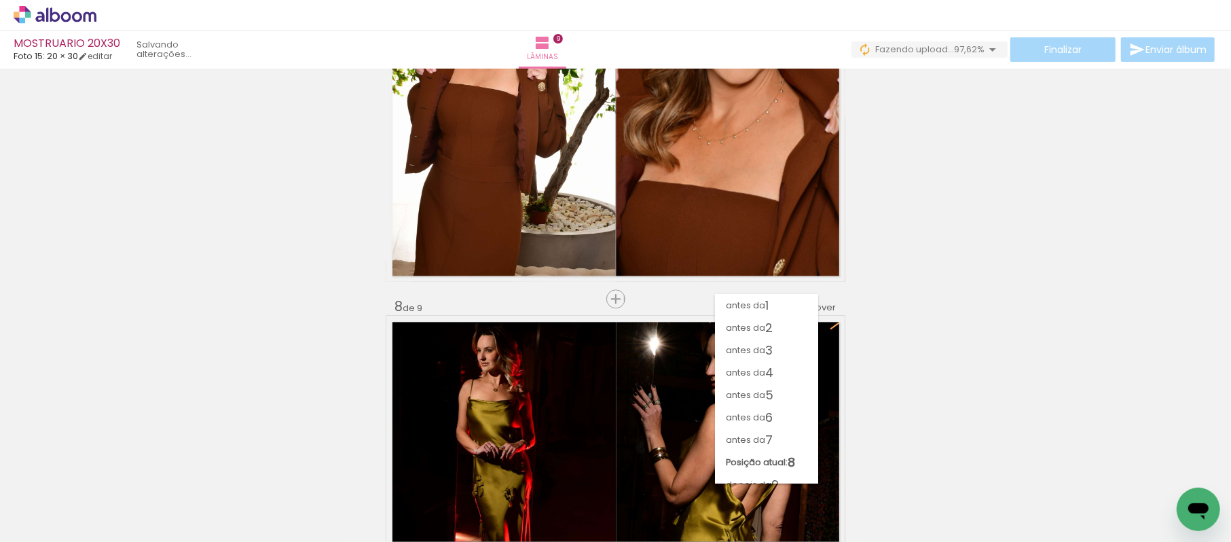
scroll to position [3, 0]
click at [778, 411] on paper-item "antes da 6" at bounding box center [766, 414] width 103 height 22
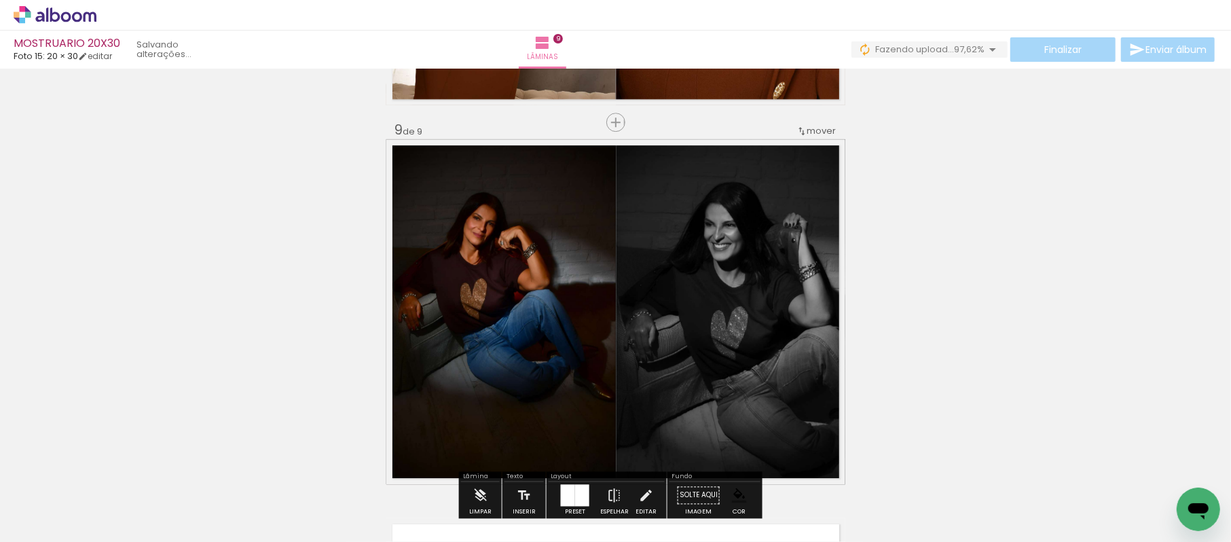
scroll to position [3301, 0]
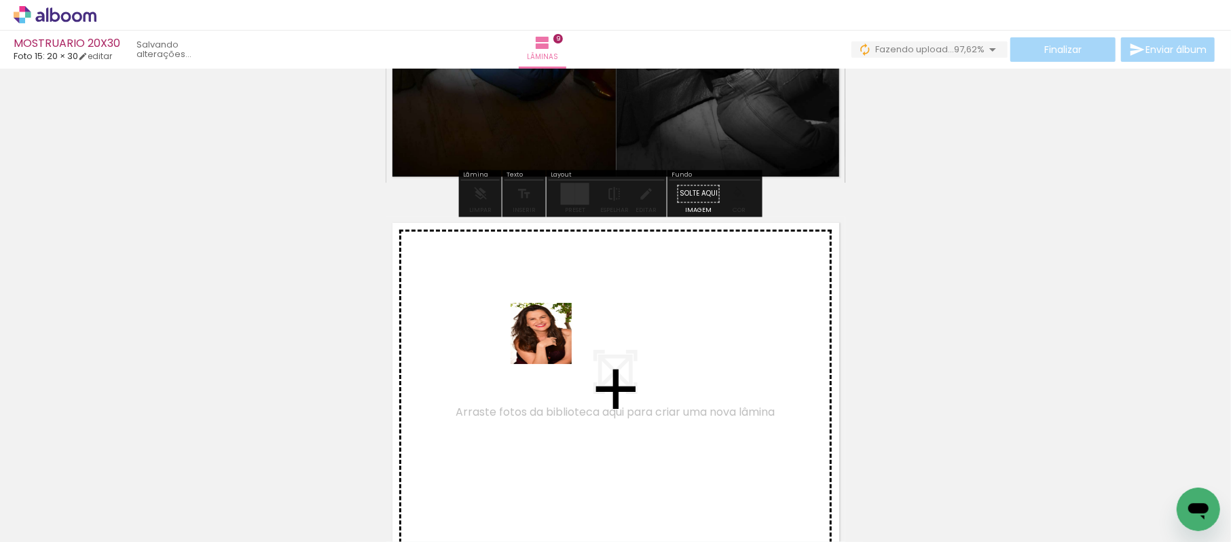
drag, startPoint x: 603, startPoint y: 491, endPoint x: 701, endPoint y: 509, distance: 99.3
click at [546, 341] on quentale-workspace at bounding box center [615, 271] width 1231 height 542
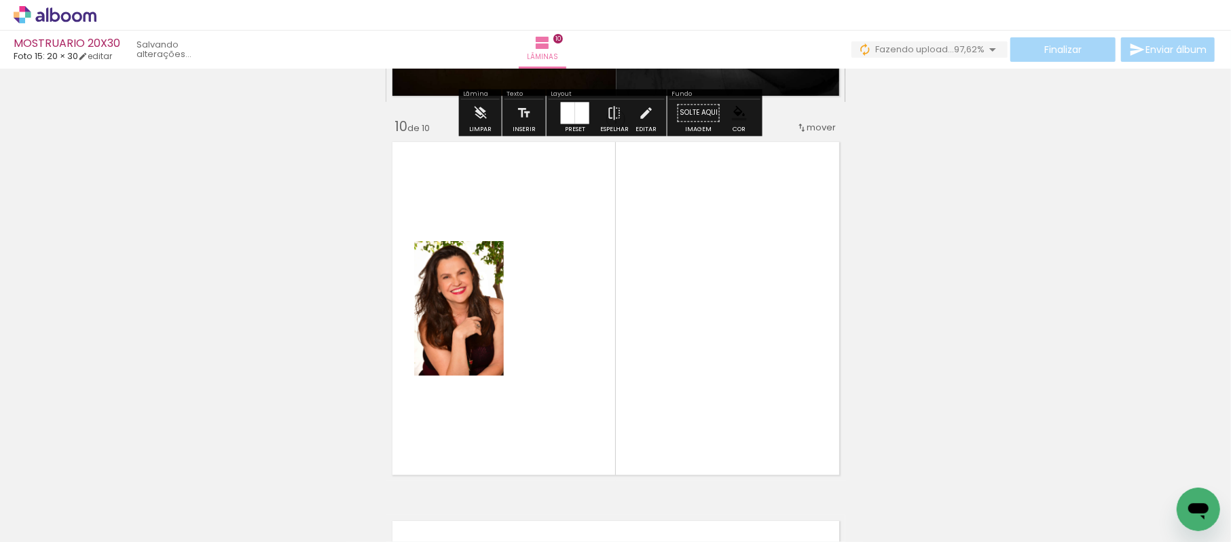
scroll to position [3427, 0]
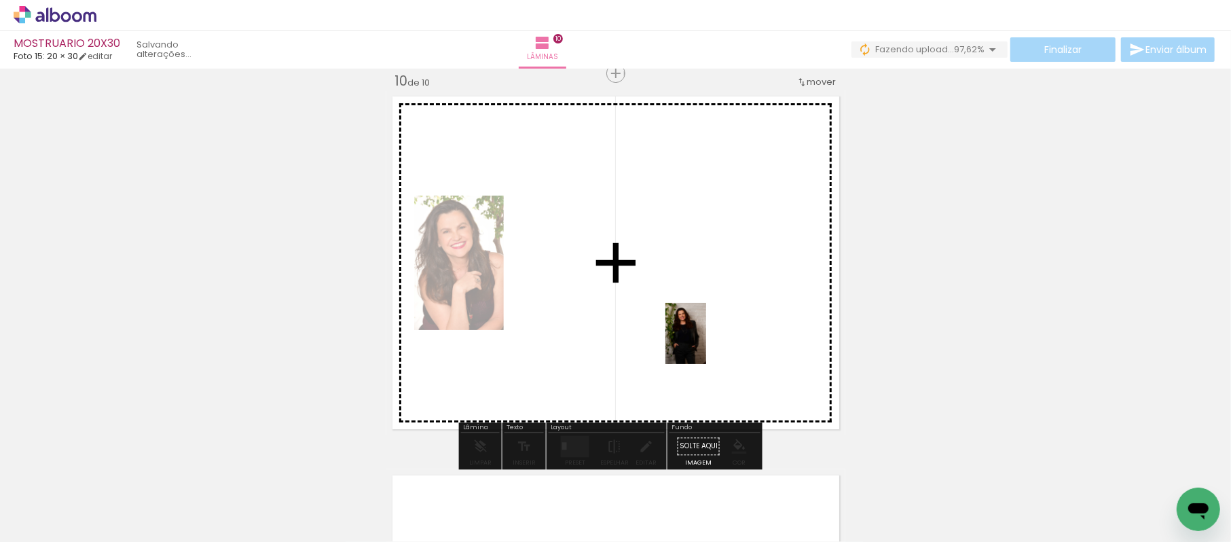
drag, startPoint x: 682, startPoint y: 493, endPoint x: 706, endPoint y: 343, distance: 151.3
click at [706, 343] on quentale-workspace at bounding box center [615, 271] width 1231 height 542
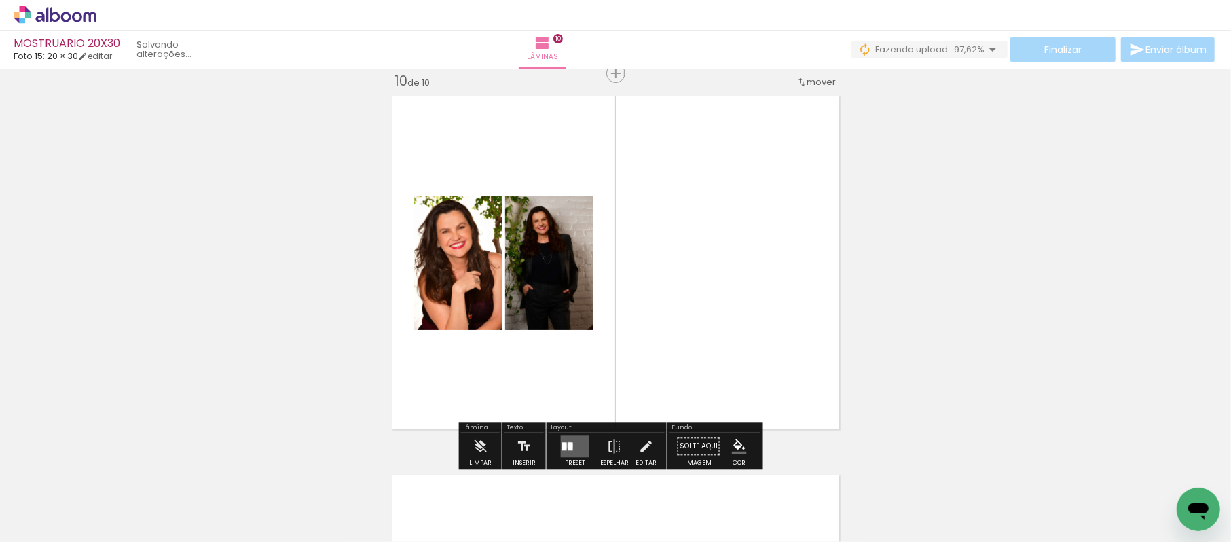
drag, startPoint x: 566, startPoint y: 445, endPoint x: 1210, endPoint y: 58, distance: 750.9
click at [568, 444] on div at bounding box center [570, 446] width 5 height 8
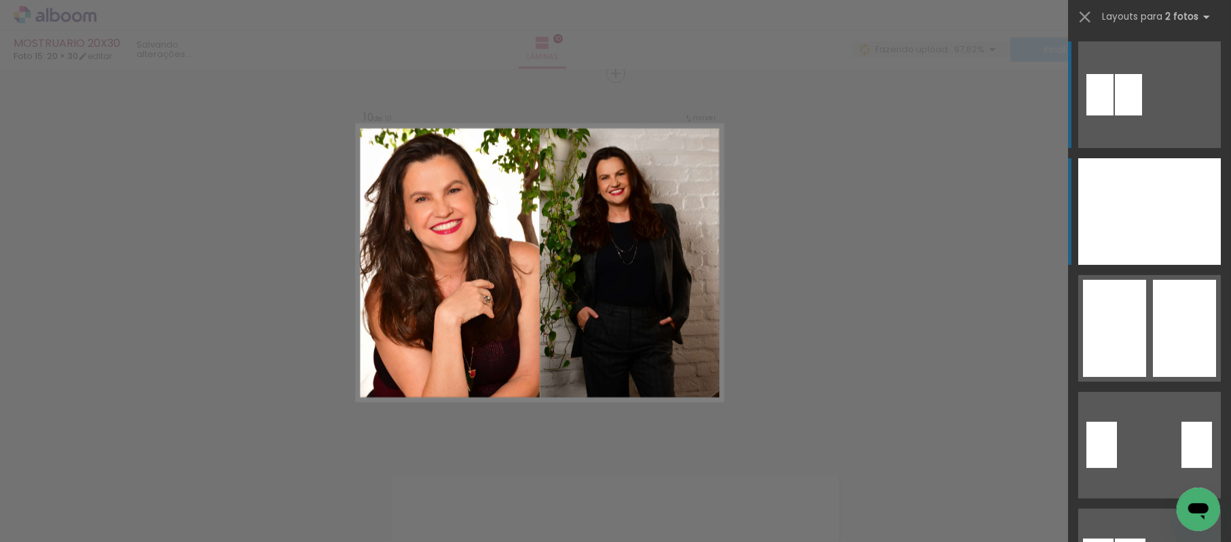
click at [1153, 235] on div at bounding box center [1184, 211] width 71 height 107
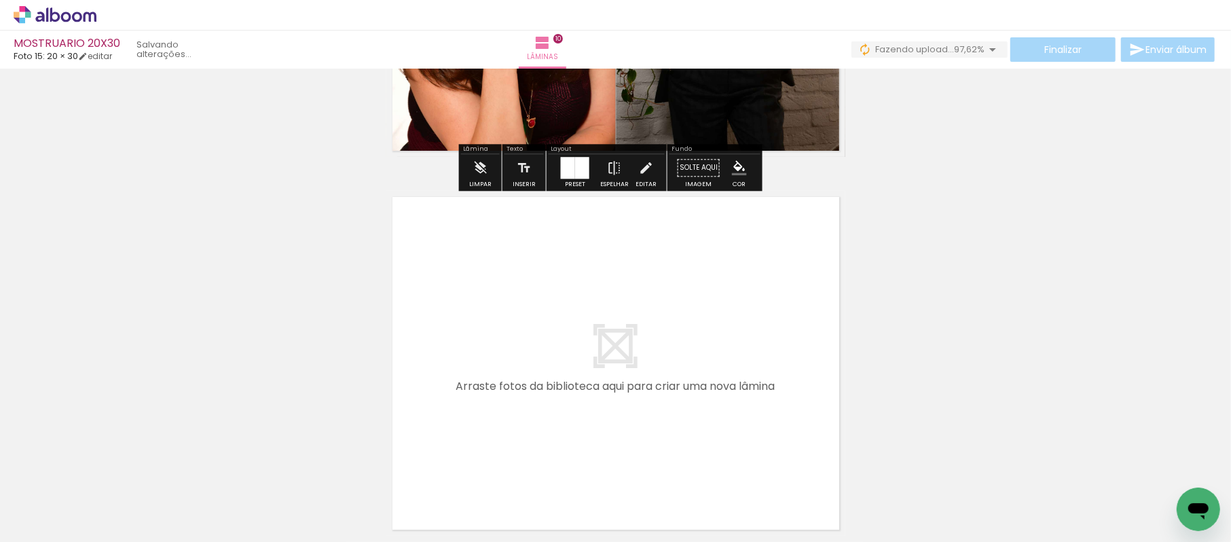
scroll to position [3729, 0]
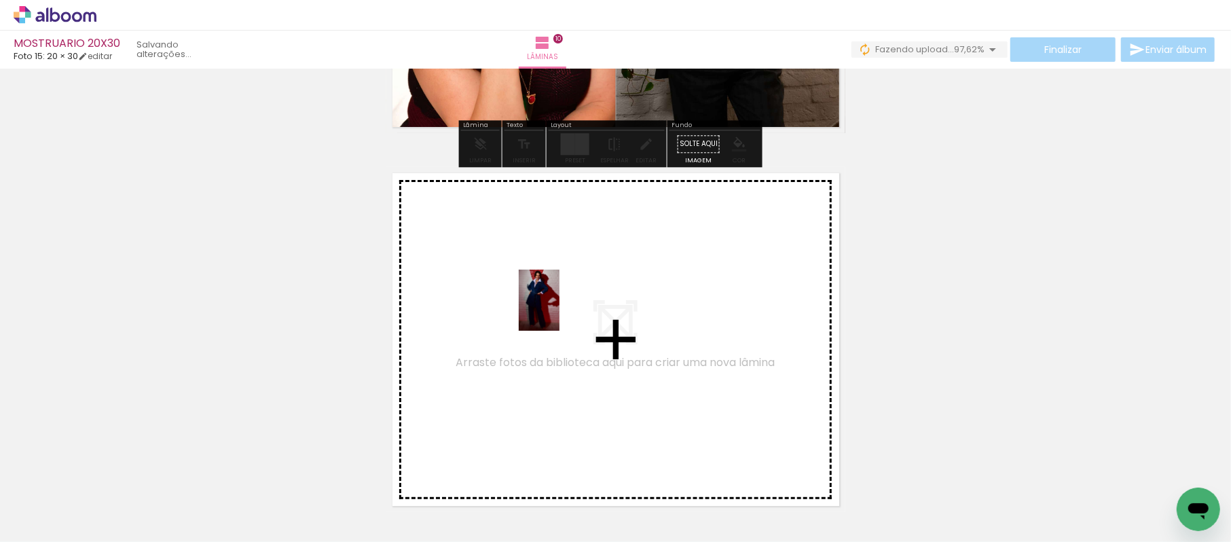
drag, startPoint x: 144, startPoint y: 493, endPoint x: 349, endPoint y: 384, distance: 232.0
click at [549, 299] on quentale-workspace at bounding box center [615, 271] width 1231 height 542
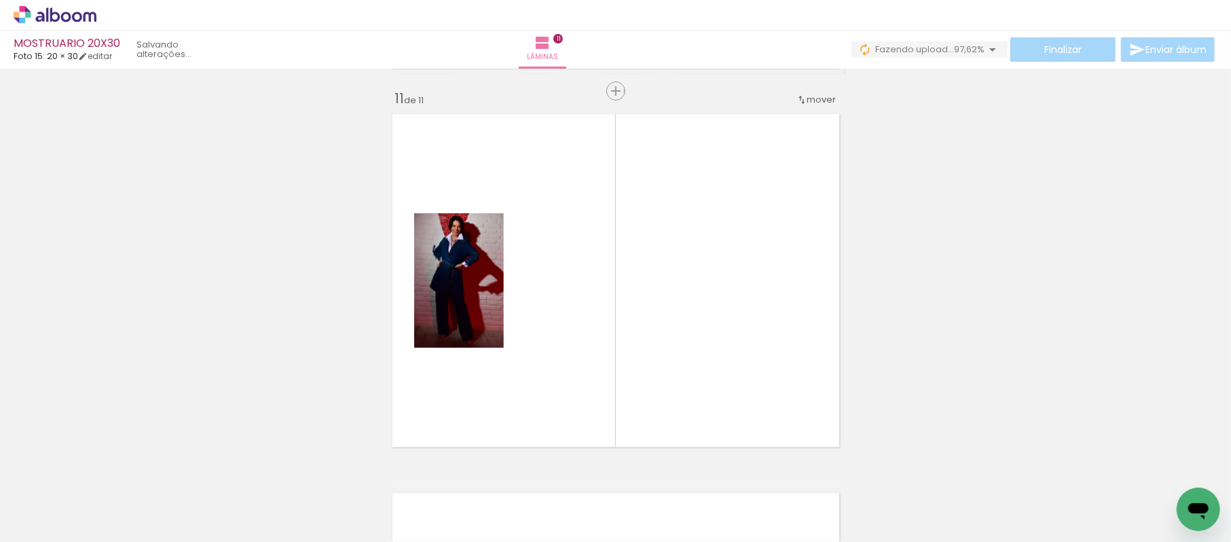
scroll to position [3805, 0]
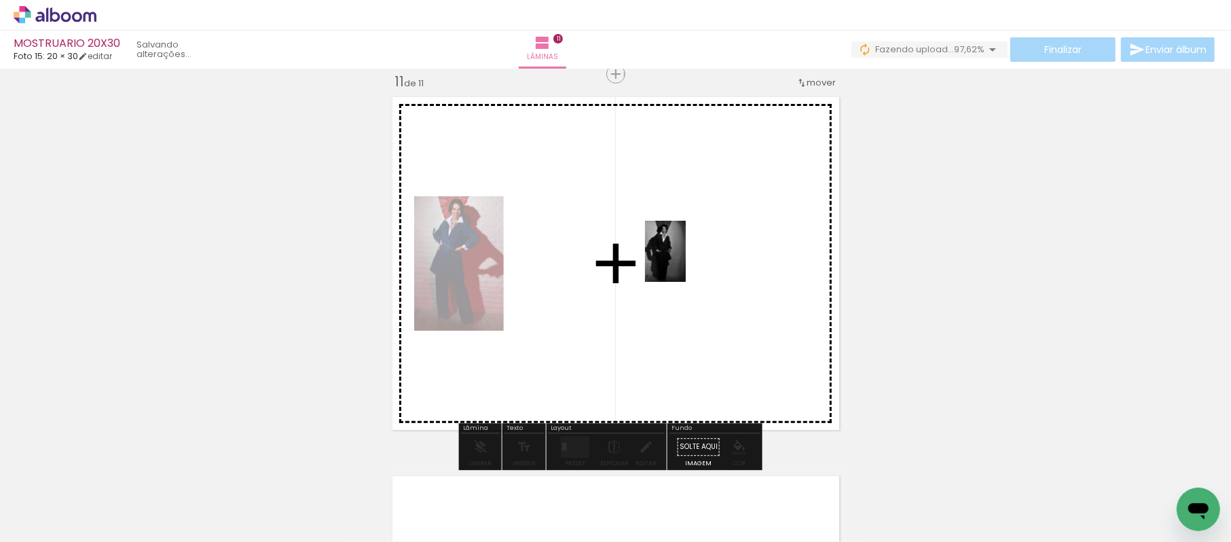
drag, startPoint x: 213, startPoint y: 505, endPoint x: 612, endPoint y: 413, distance: 409.5
click at [671, 278] on quentale-workspace at bounding box center [615, 271] width 1231 height 542
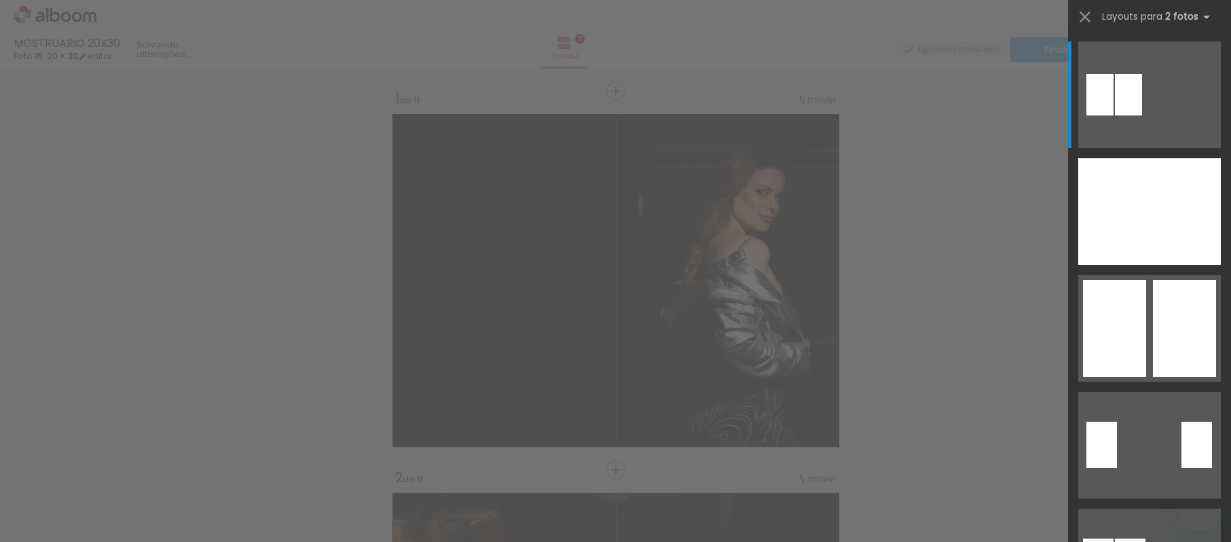
click at [1185, 194] on div at bounding box center [1184, 211] width 71 height 107
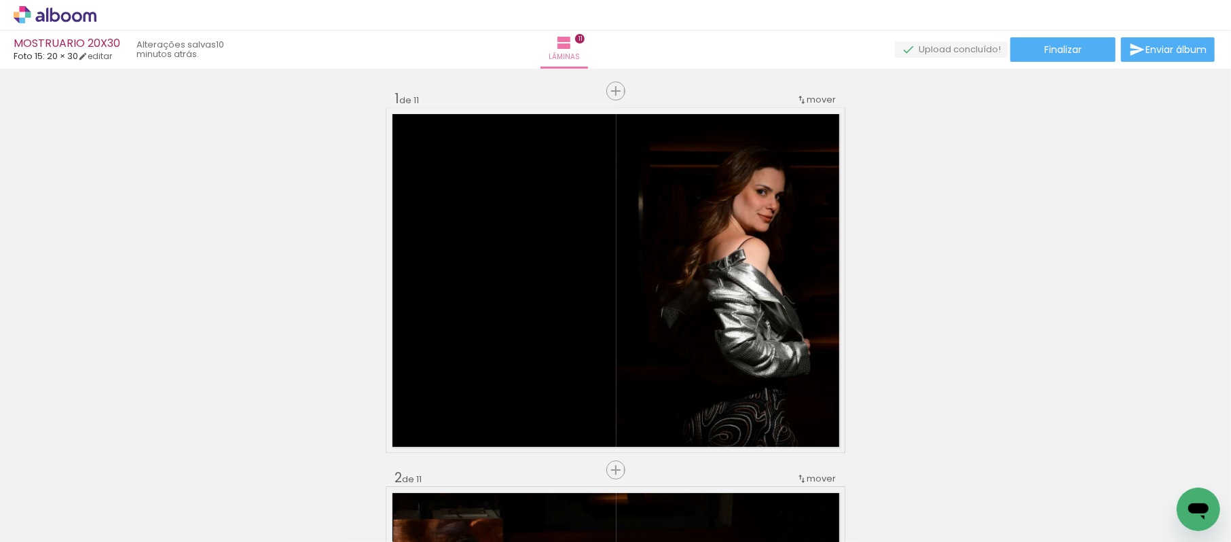
scroll to position [3805, 0]
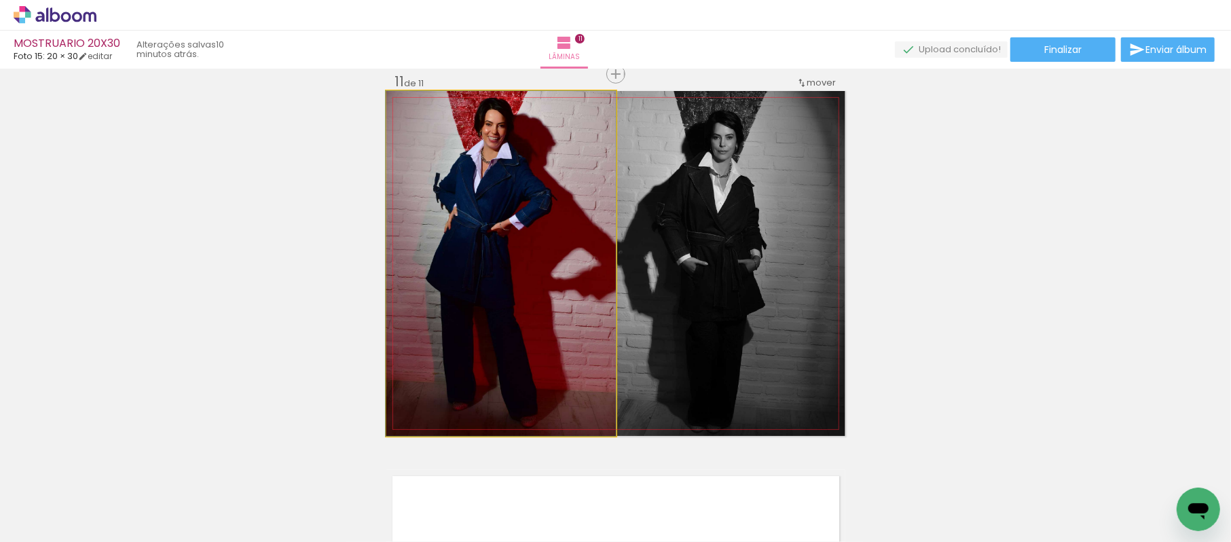
drag, startPoint x: 528, startPoint y: 168, endPoint x: 524, endPoint y: 239, distance: 70.7
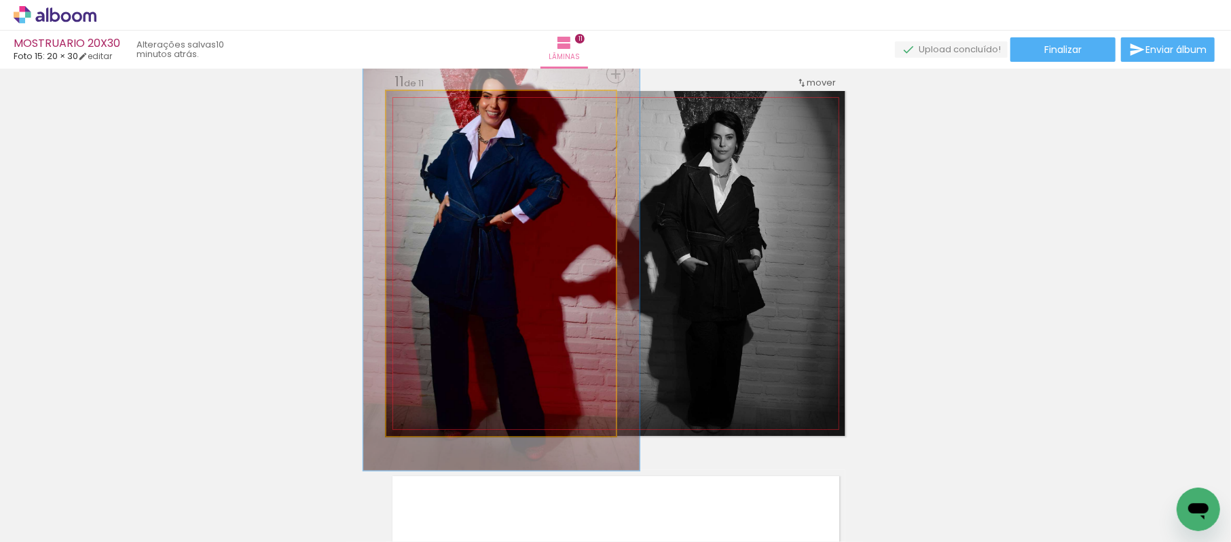
drag, startPoint x: 418, startPoint y: 110, endPoint x: 464, endPoint y: 186, distance: 88.9
click at [429, 115] on div at bounding box center [428, 105] width 22 height 22
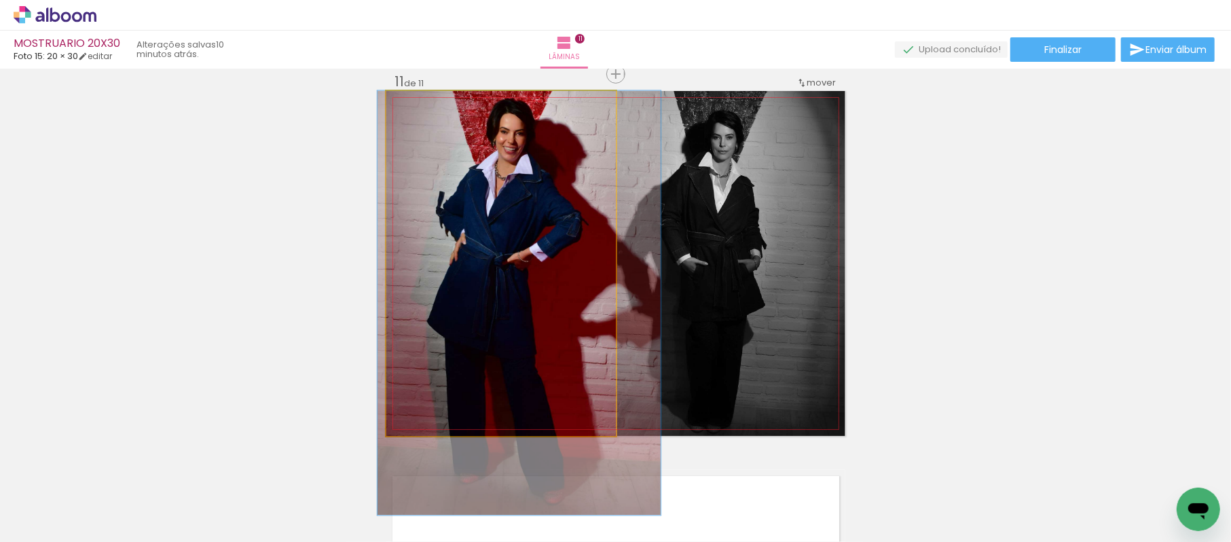
drag, startPoint x: 470, startPoint y: 191, endPoint x: 500, endPoint y: 360, distance: 171.6
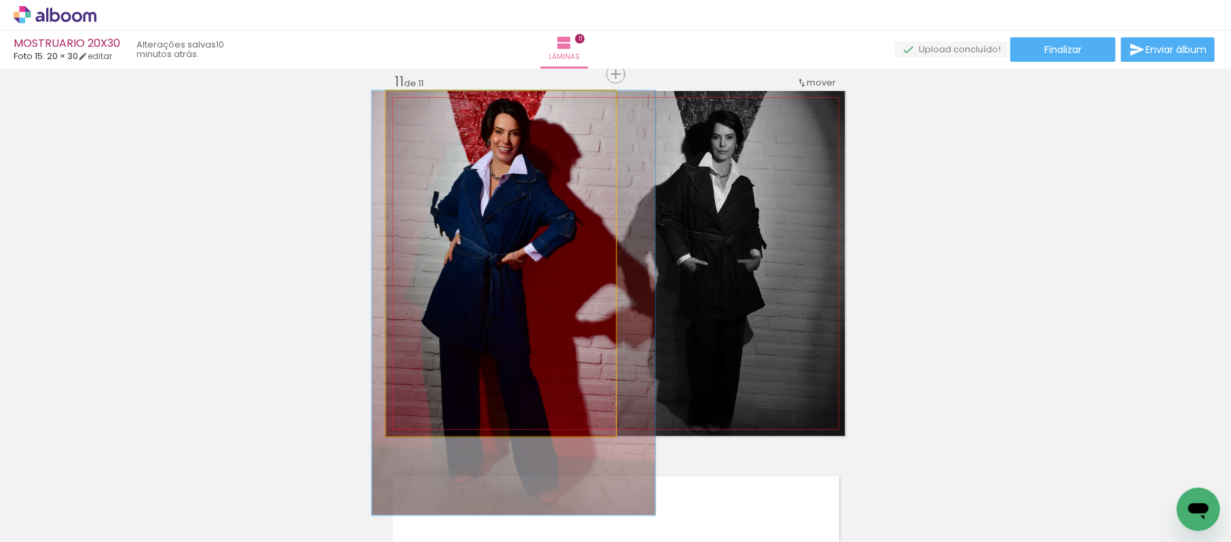
drag, startPoint x: 542, startPoint y: 191, endPoint x: 533, endPoint y: 224, distance: 33.8
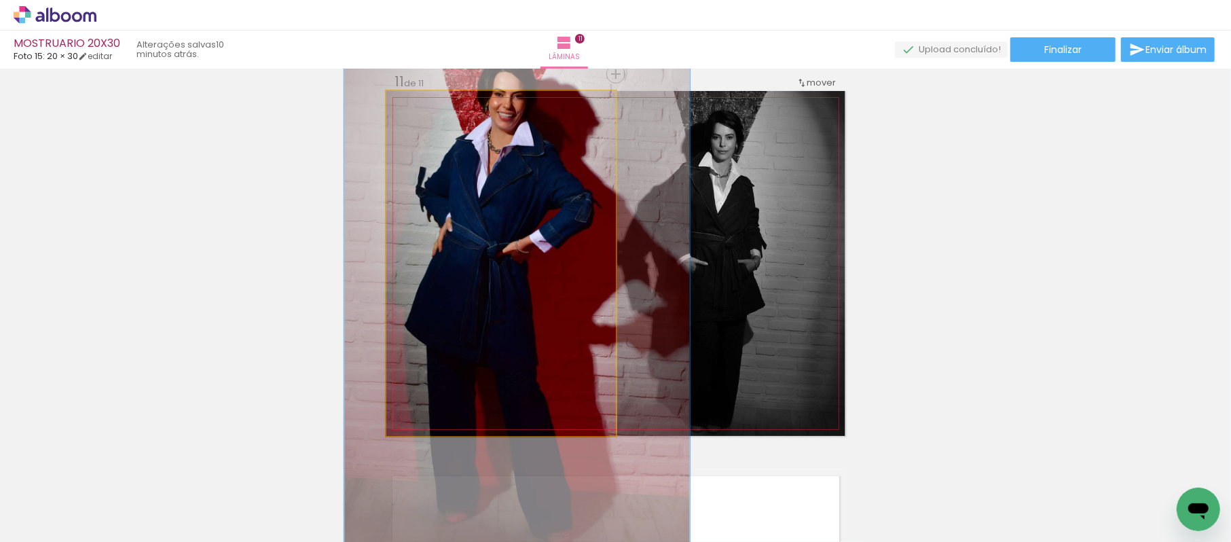
drag, startPoint x: 424, startPoint y: 104, endPoint x: 440, endPoint y: 103, distance: 16.3
type paper-slider "154"
click at [440, 103] on div at bounding box center [444, 105] width 12 height 12
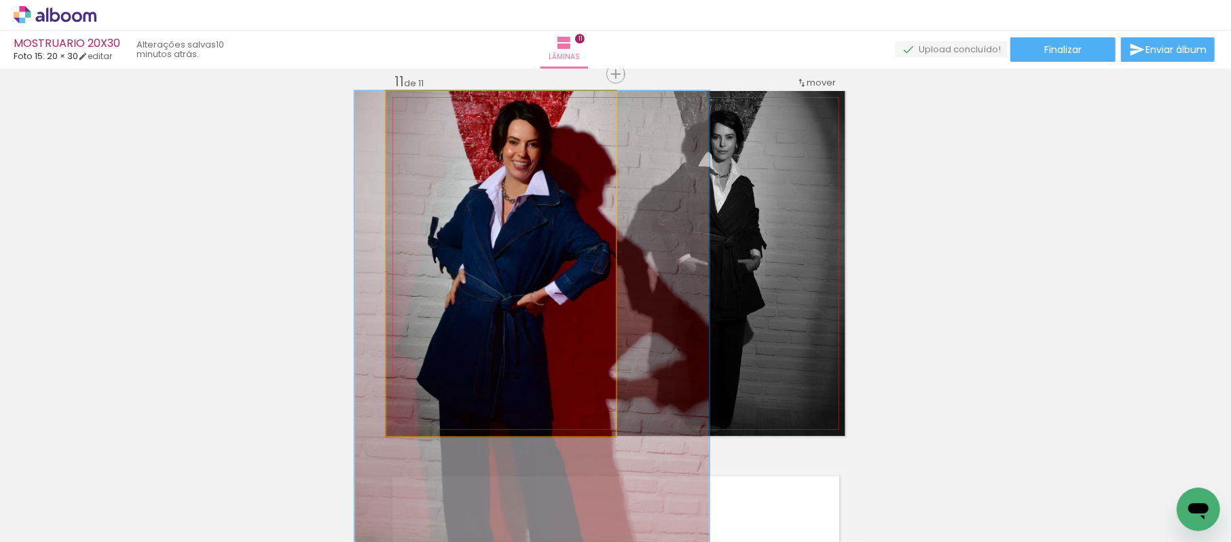
drag, startPoint x: 493, startPoint y: 179, endPoint x: 506, endPoint y: 330, distance: 151.3
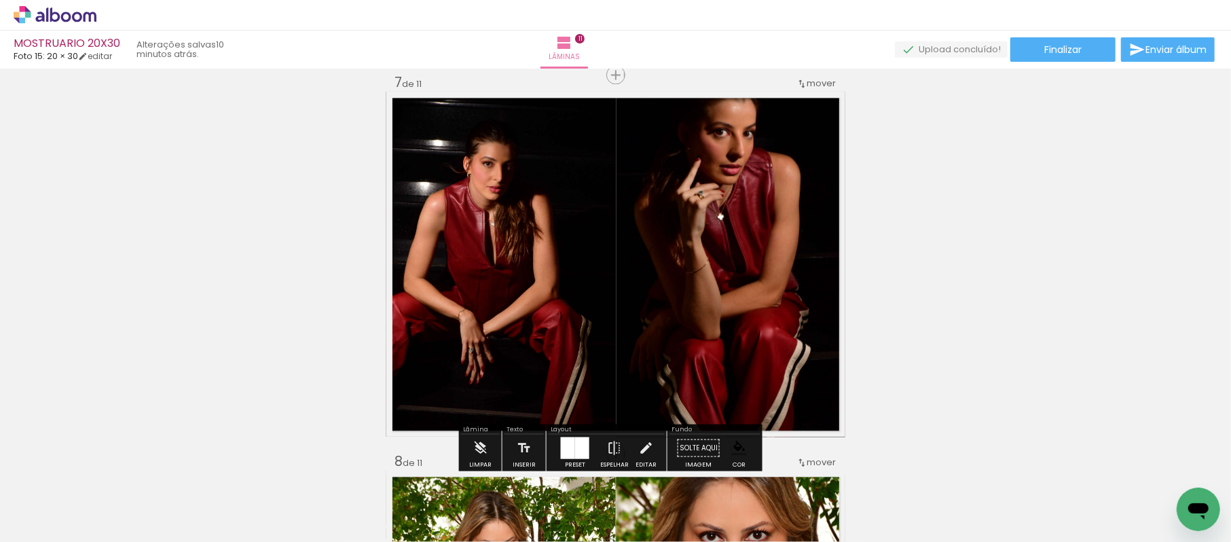
scroll to position [2399, 0]
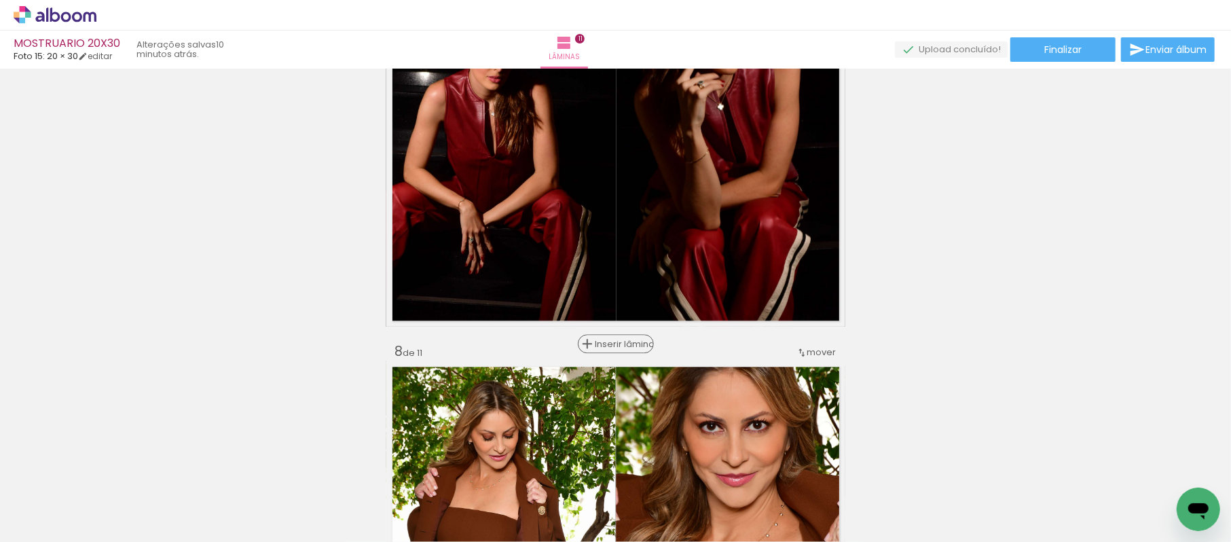
click at [610, 346] on span "Inserir lâmina" at bounding box center [621, 343] width 53 height 9
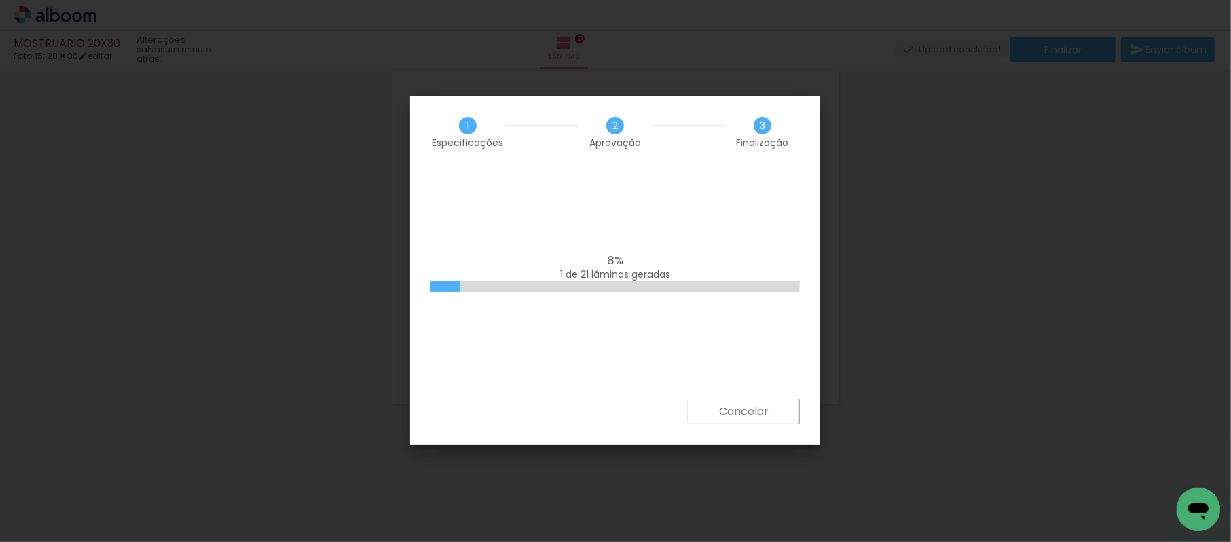
scroll to position [0, 1182]
click at [735, 402] on paper-button "Cancelar" at bounding box center [744, 411] width 112 height 26
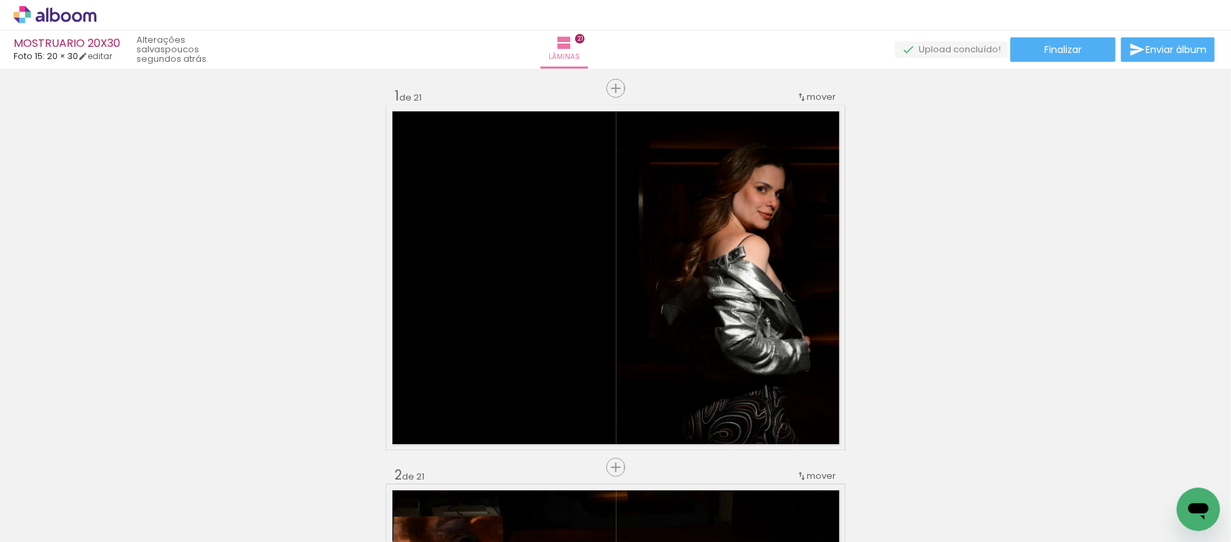
scroll to position [0, 0]
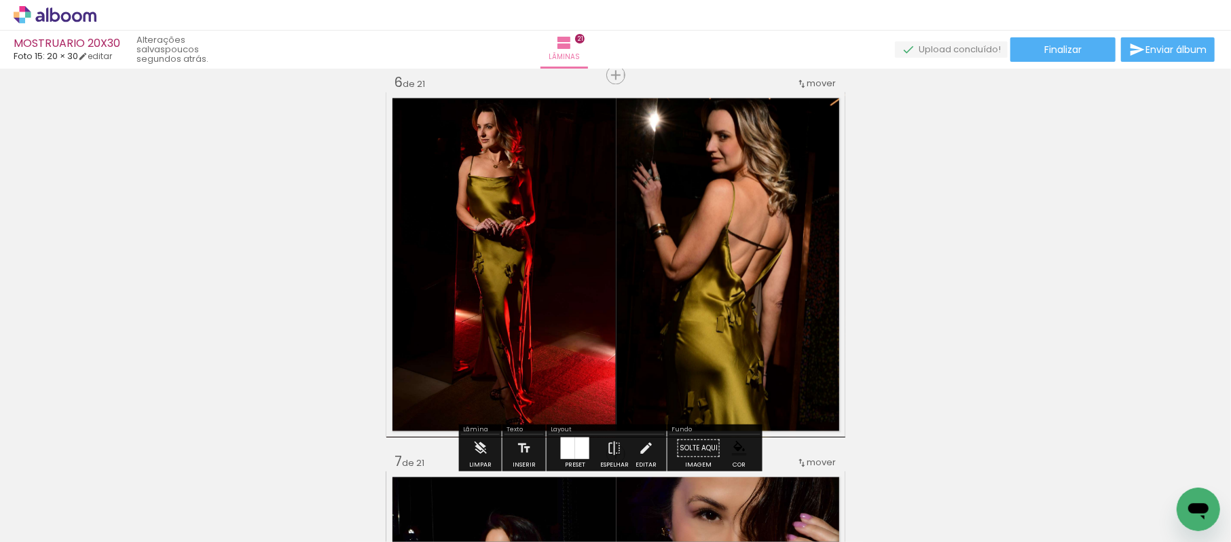
scroll to position [1961, 0]
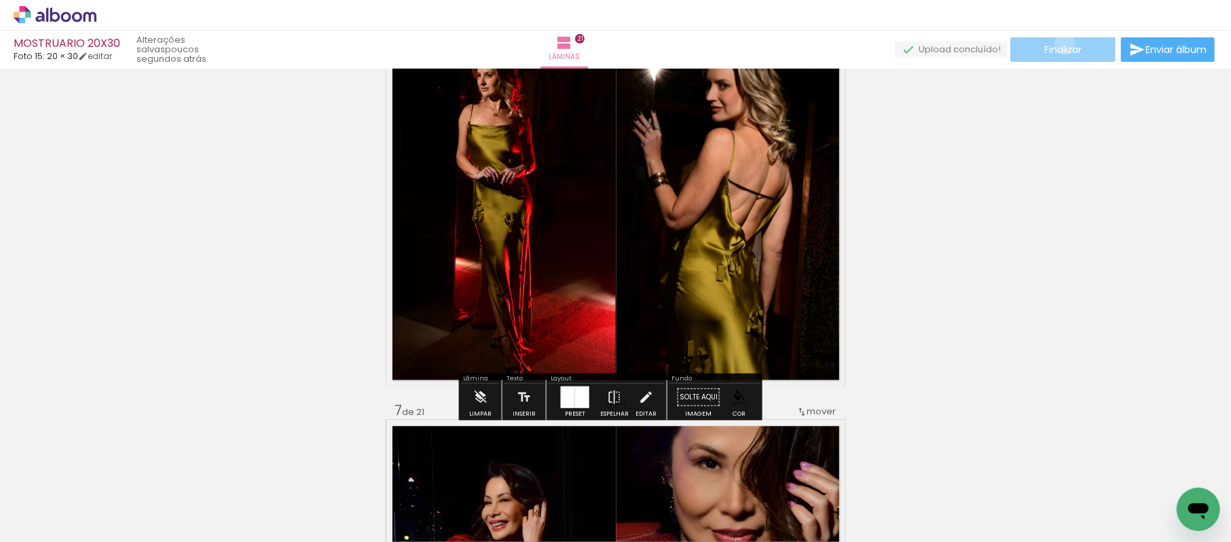
click at [1060, 45] on span "Finalizar" at bounding box center [1062, 50] width 37 height 10
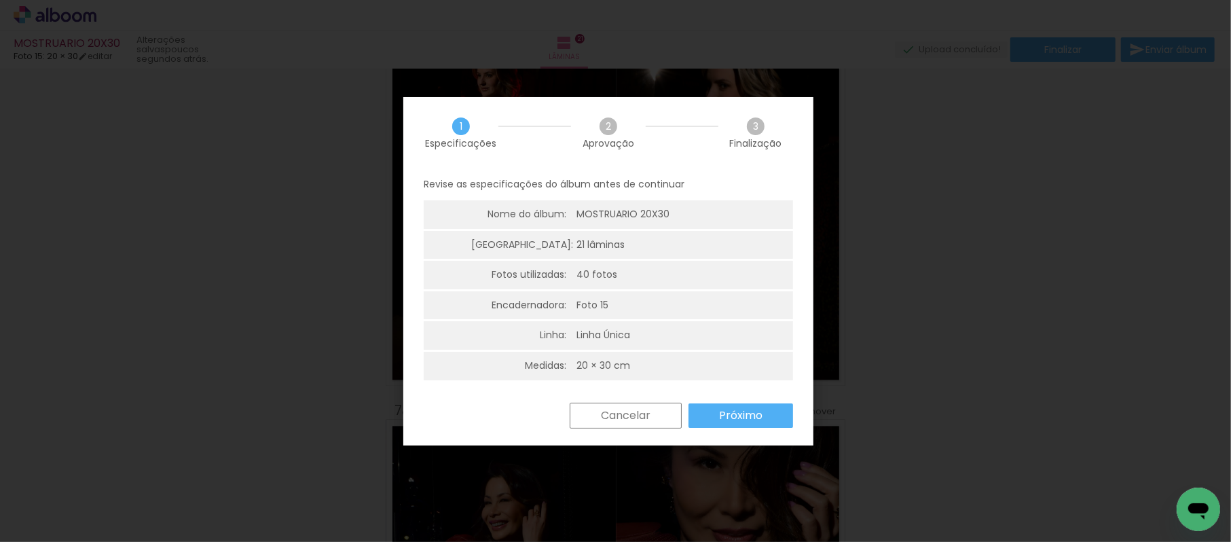
click at [720, 420] on paper-button "Próximo" at bounding box center [740, 415] width 105 height 24
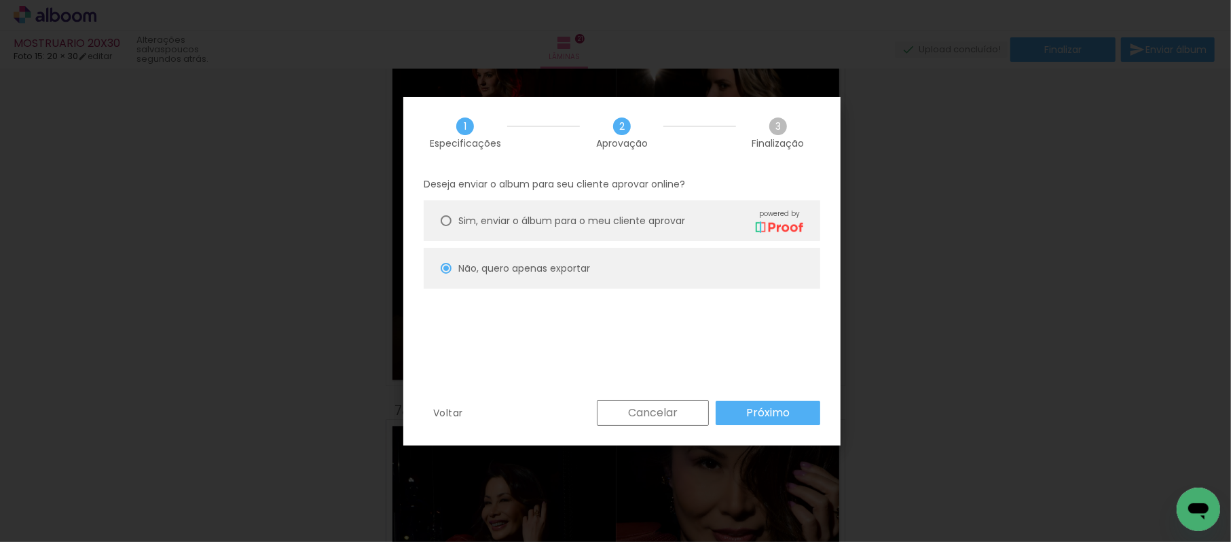
click at [0, 0] on slot "Próximo" at bounding box center [0, 0] width 0 height 0
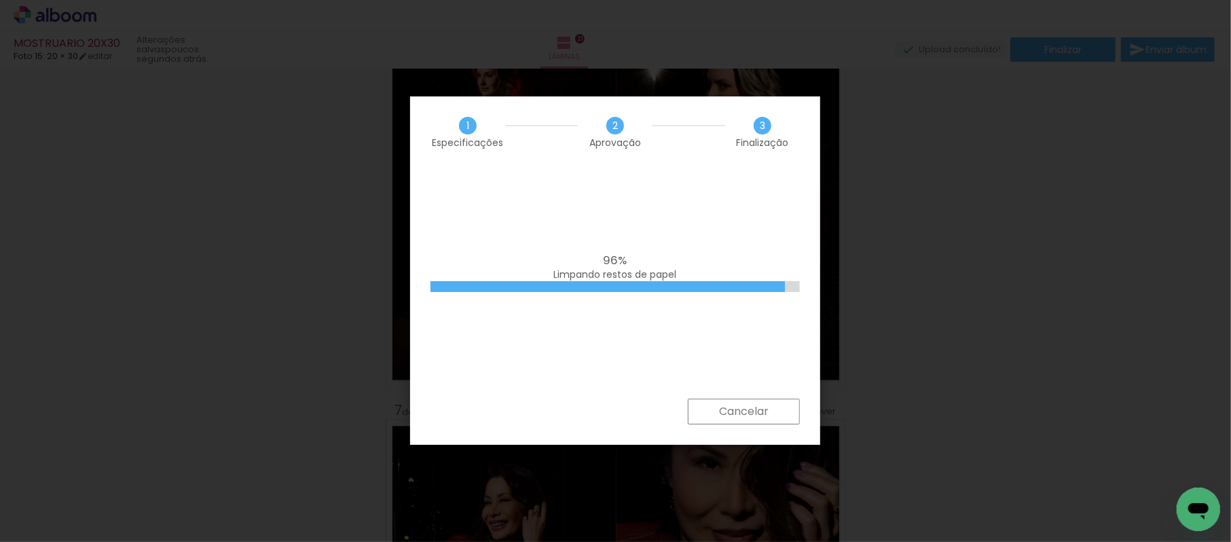
click at [709, 409] on paper-button "Cancelar" at bounding box center [744, 411] width 112 height 26
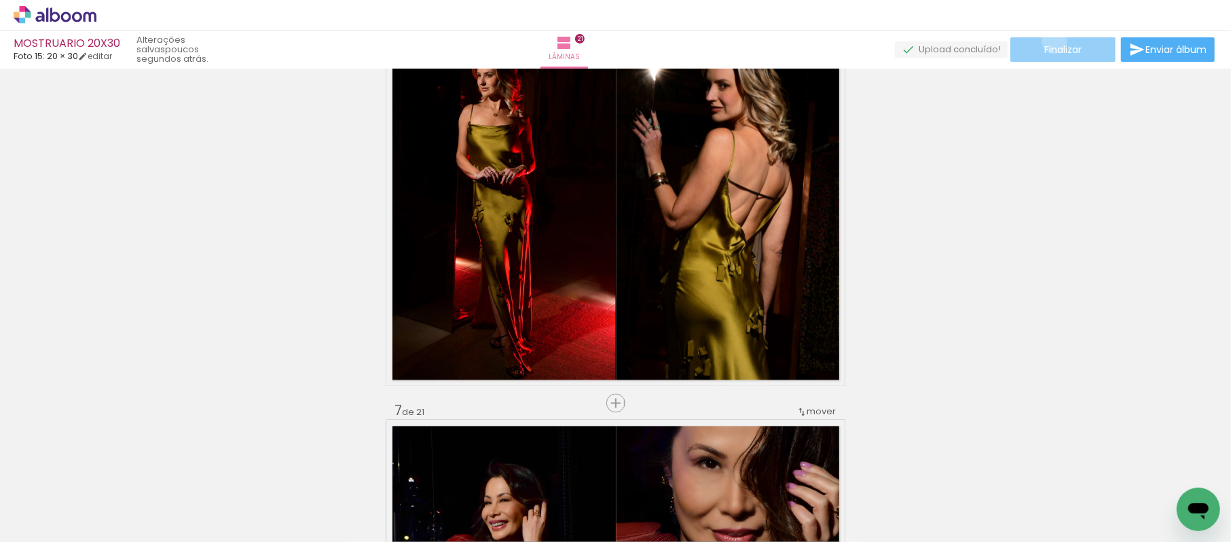
click at [1049, 41] on paper-button "Finalizar" at bounding box center [1062, 49] width 105 height 24
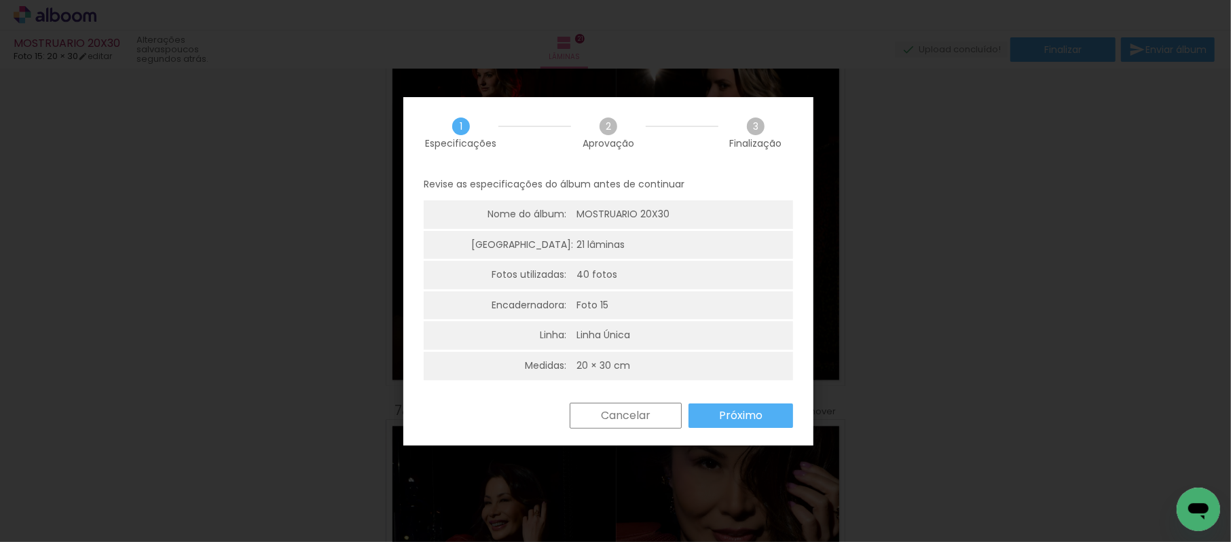
click at [0, 0] on slot "Próximo" at bounding box center [0, 0] width 0 height 0
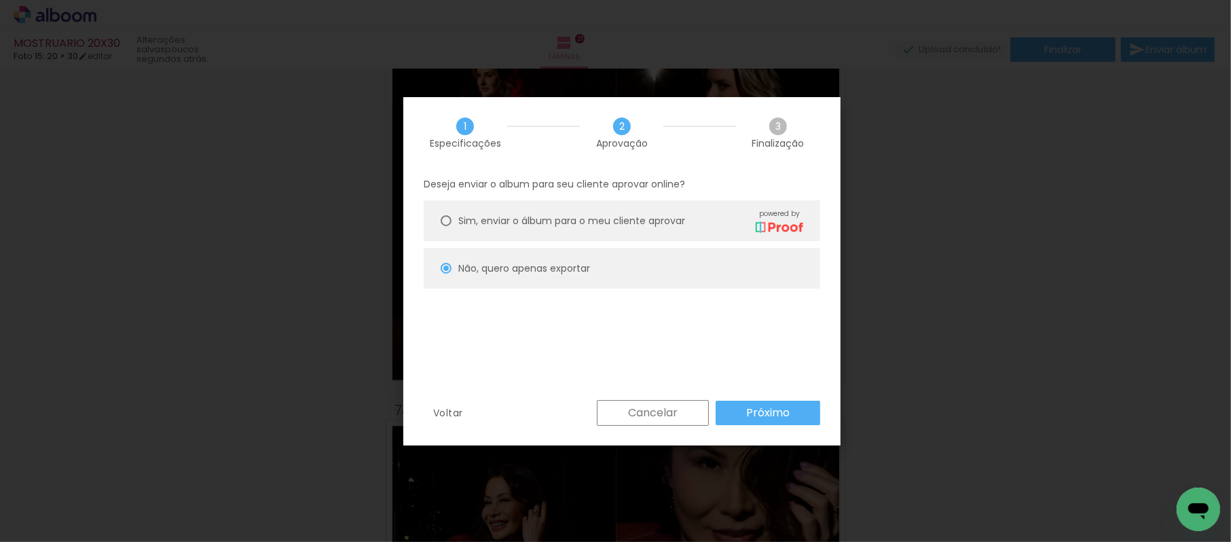
click at [0, 0] on slot "Próximo" at bounding box center [0, 0] width 0 height 0
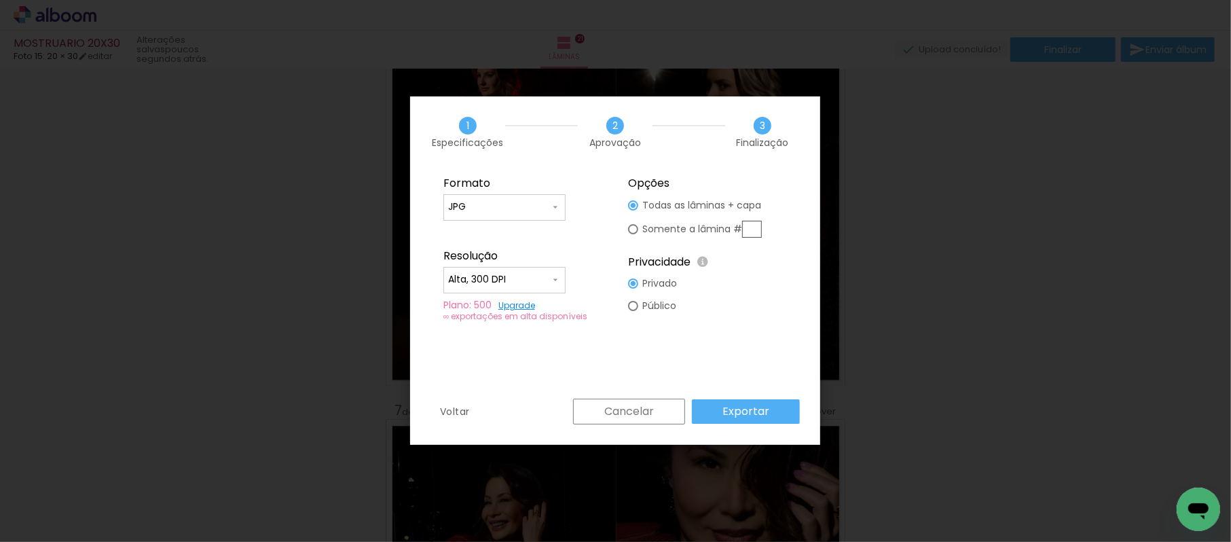
click at [764, 429] on div "Voltar Cancelar Exportar" at bounding box center [615, 421] width 410 height 46
click at [750, 399] on paper-button "Exportar" at bounding box center [746, 411] width 108 height 24
click at [645, 250] on div "Privacidade Todo o conteúdo on-line na plataforma Alboom é visível ao público o…" at bounding box center [707, 257] width 159 height 31
click at [777, 402] on paper-button "Exportar" at bounding box center [746, 411] width 108 height 24
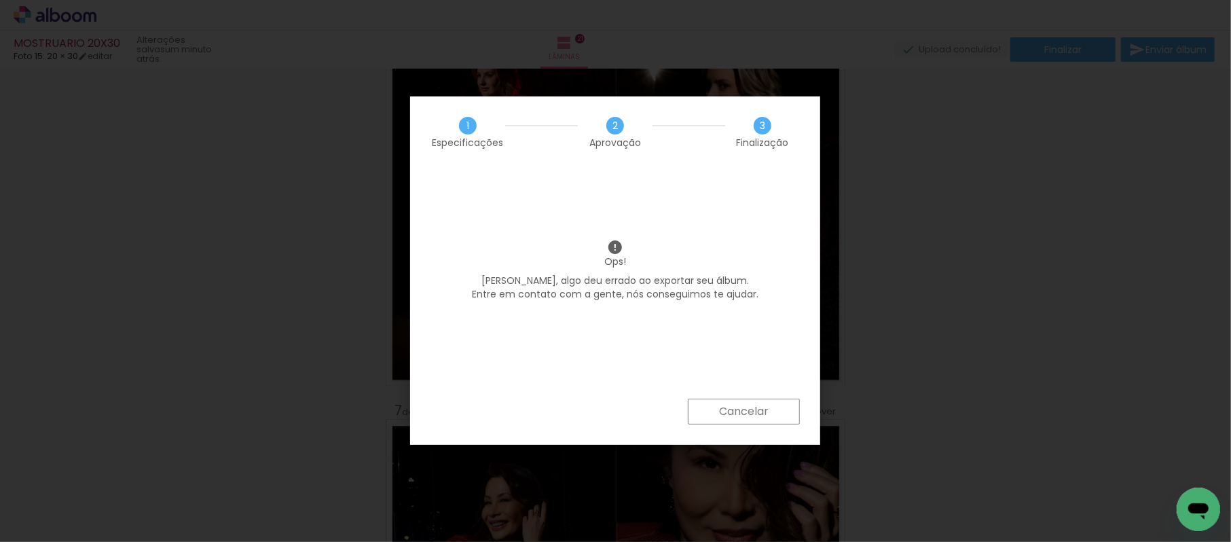
drag, startPoint x: 534, startPoint y: 254, endPoint x: 563, endPoint y: 289, distance: 45.8
click at [534, 254] on p "Ops!" at bounding box center [614, 254] width 369 height 30
click at [0, 0] on slot "Cancelar" at bounding box center [0, 0] width 0 height 0
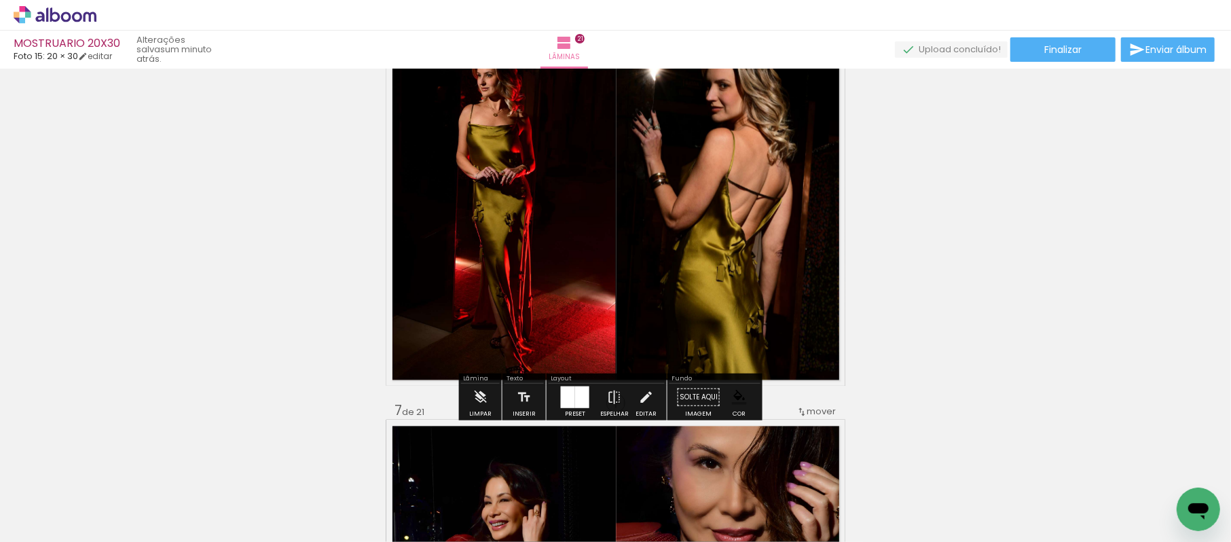
click at [1046, 30] on div "› Editor de álbum" at bounding box center [615, 15] width 1231 height 31
click at [1046, 46] on span "Finalizar" at bounding box center [1062, 50] width 37 height 10
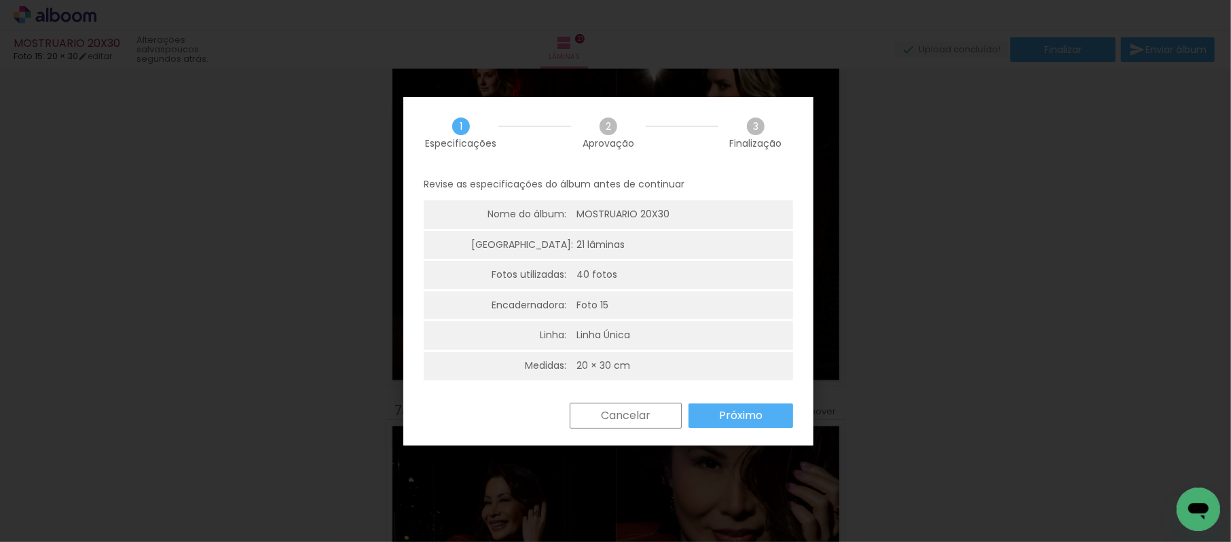
click at [0, 0] on slot "Próximo" at bounding box center [0, 0] width 0 height 0
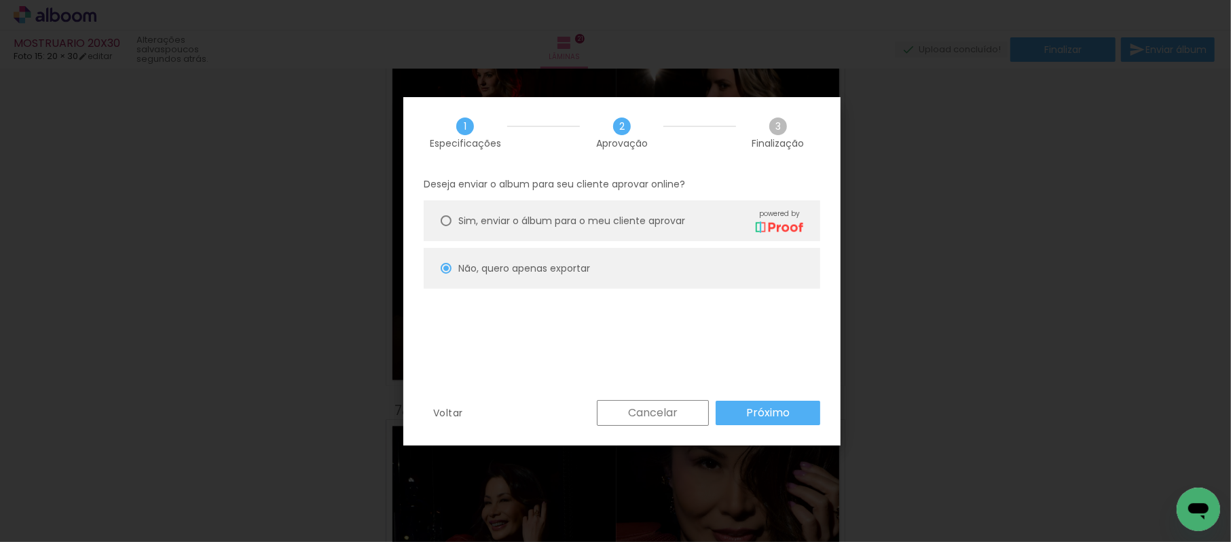
click at [0, 0] on slot "Próximo" at bounding box center [0, 0] width 0 height 0
type input "Alta, 300 DPI"
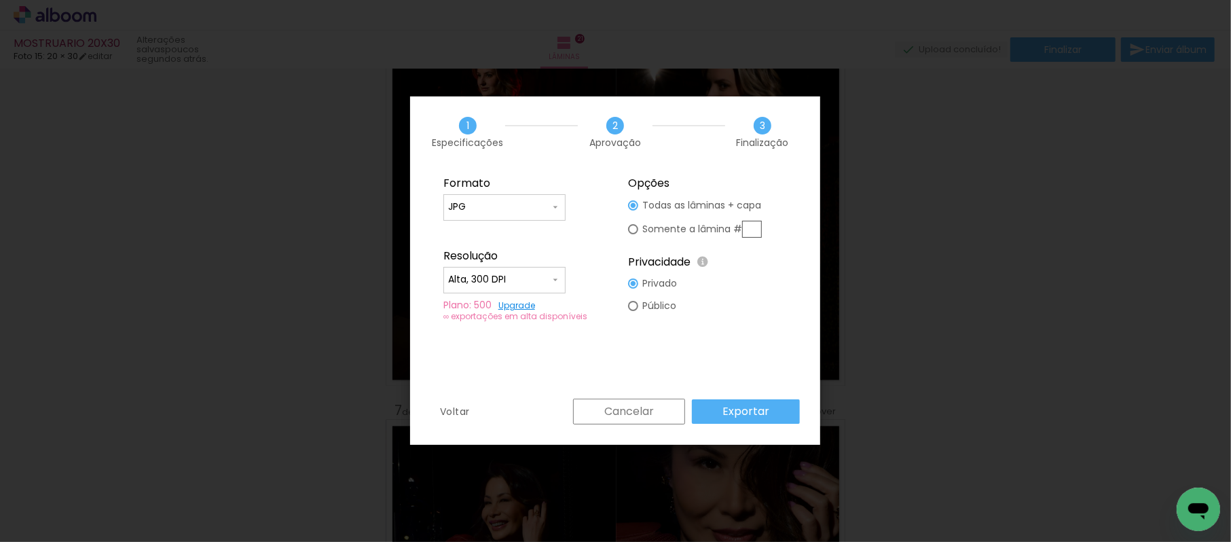
click at [733, 403] on paper-button "Exportar" at bounding box center [746, 411] width 108 height 24
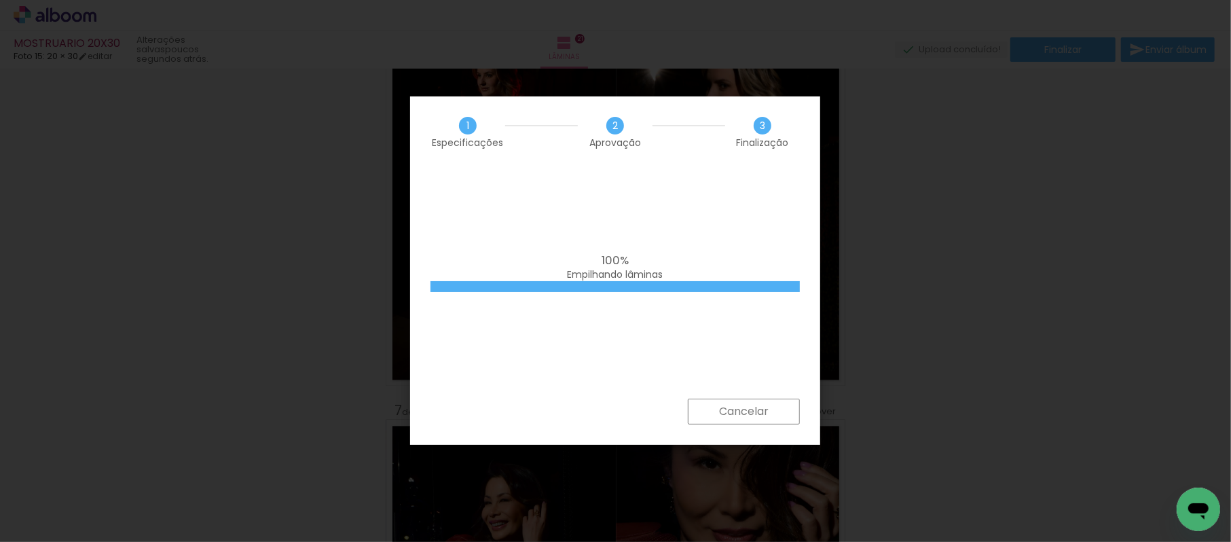
drag, startPoint x: 747, startPoint y: 224, endPoint x: 752, endPoint y: 215, distance: 10.0
click at [750, 219] on div "100% Empilhando lâminas" at bounding box center [615, 283] width 410 height 231
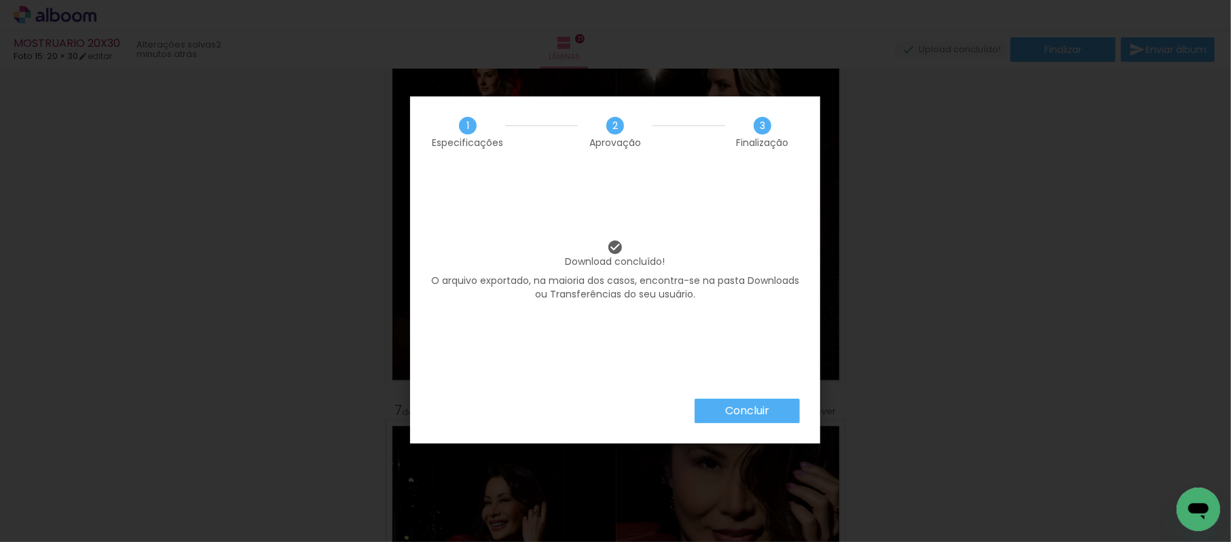
drag, startPoint x: 751, startPoint y: 405, endPoint x: 752, endPoint y: 422, distance: 16.3
click at [0, 0] on slot "Concluir" at bounding box center [0, 0] width 0 height 0
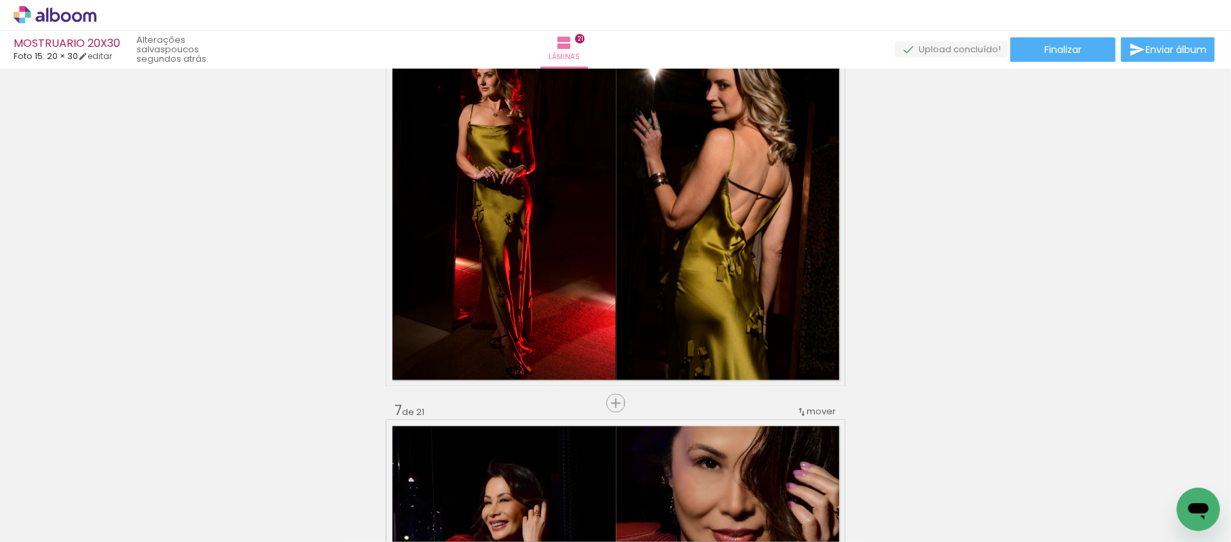
scroll to position [0, 1182]
